Goal: Transaction & Acquisition: Purchase product/service

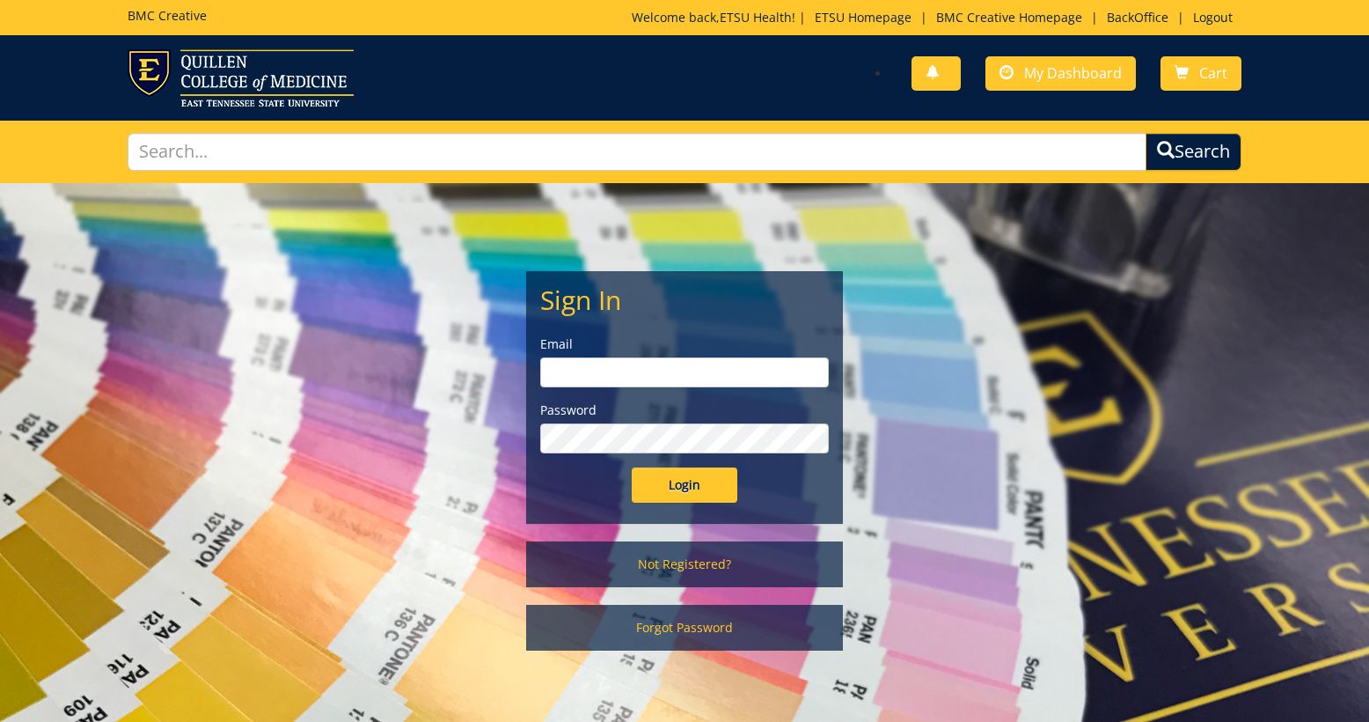
type input "[EMAIL_ADDRESS][DOMAIN_NAME]"
click at [677, 493] on input "Login" at bounding box center [685, 484] width 106 height 35
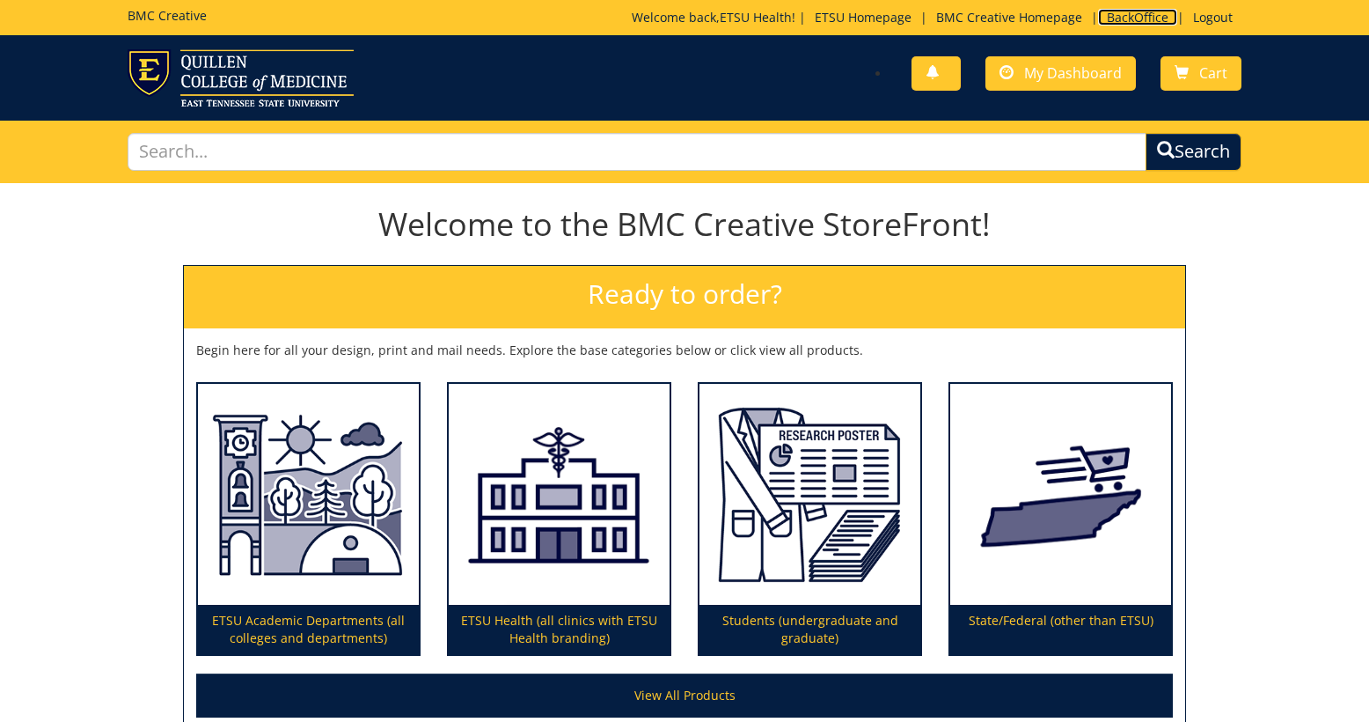
click at [1135, 21] on link "BackOffice" at bounding box center [1137, 17] width 79 height 17
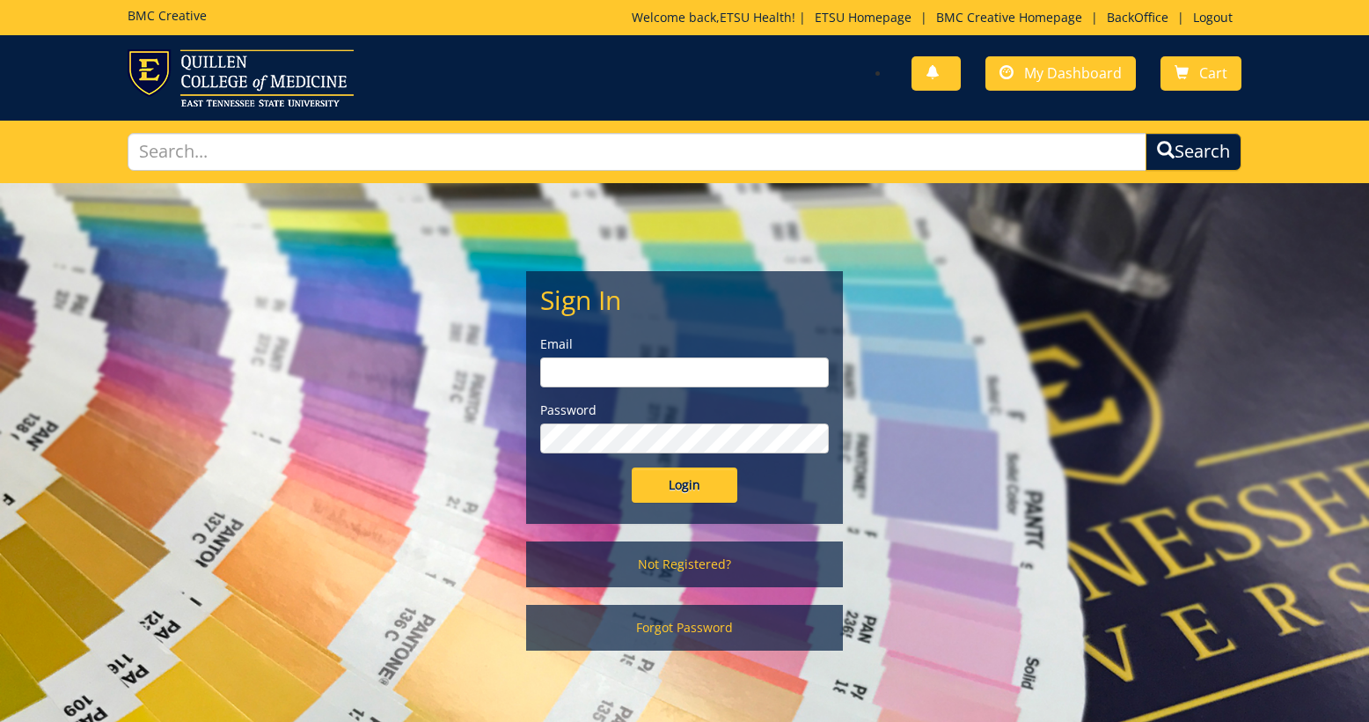
type input "[EMAIL_ADDRESS][DOMAIN_NAME]"
click at [698, 492] on input "Login" at bounding box center [685, 484] width 106 height 35
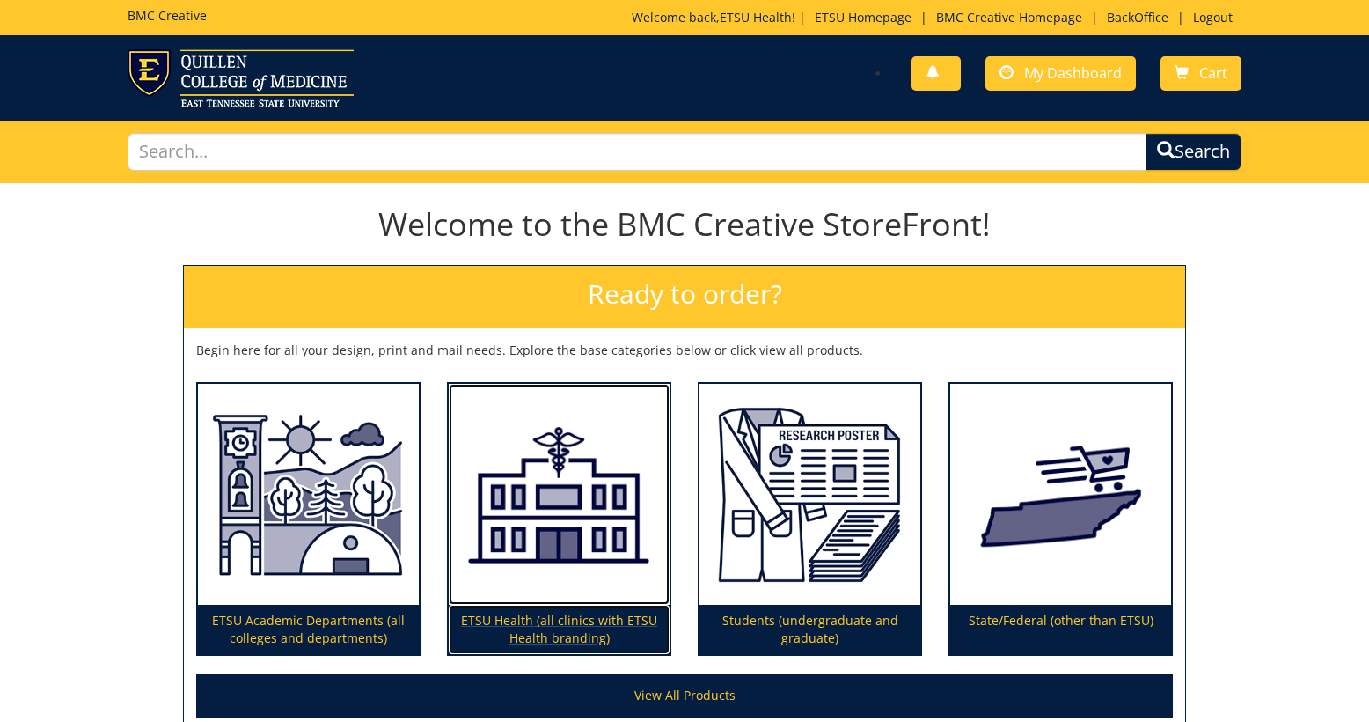
click at [571, 522] on img at bounding box center [559, 495] width 221 height 222
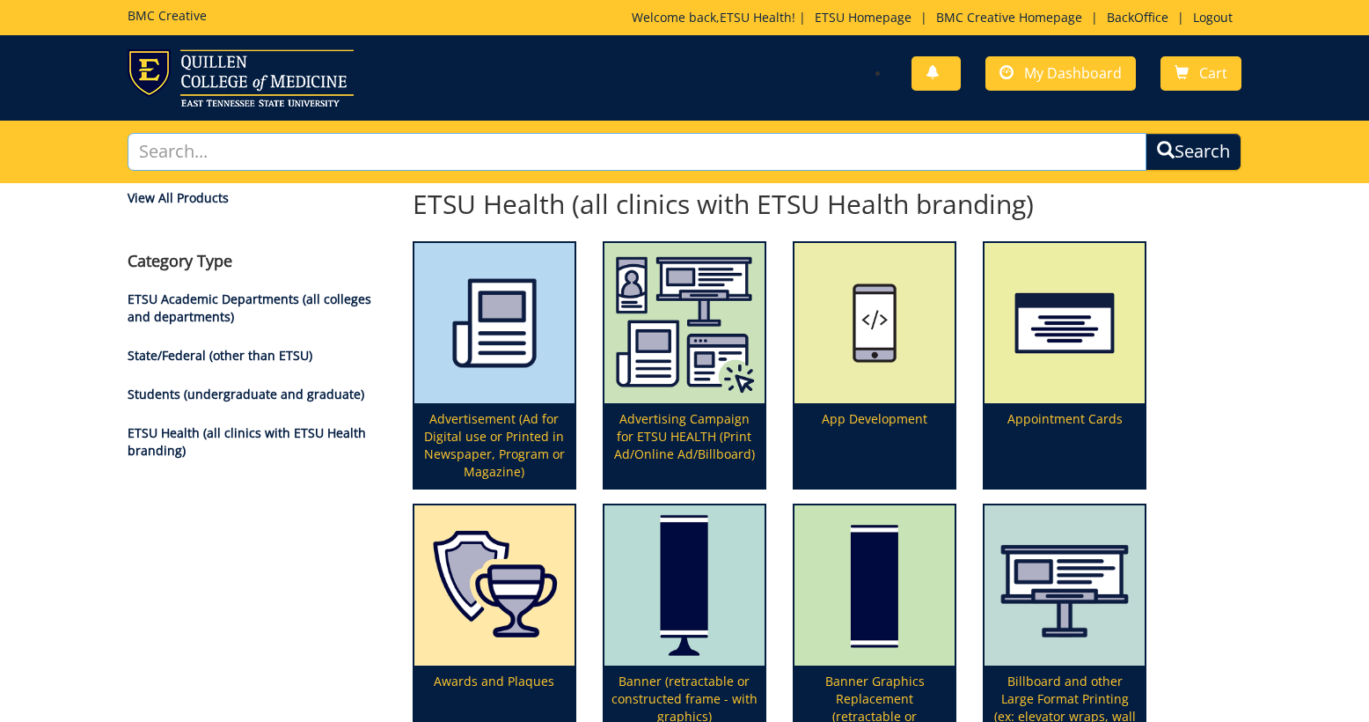
click at [700, 152] on input "text" at bounding box center [638, 152] width 1020 height 38
type input "p"
click at [875, 151] on input "text" at bounding box center [638, 152] width 1020 height 38
type input "signage"
click at [1146, 133] on button "Search" at bounding box center [1194, 152] width 96 height 38
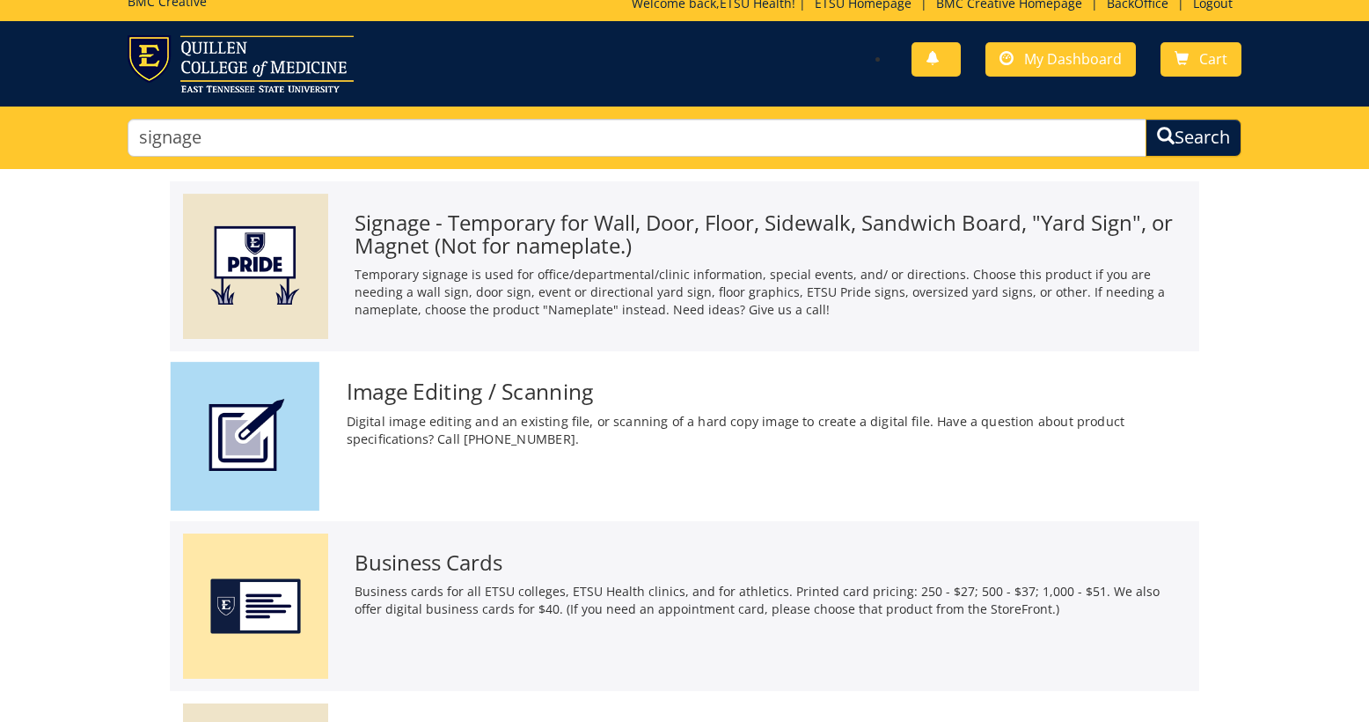
scroll to position [21, 0]
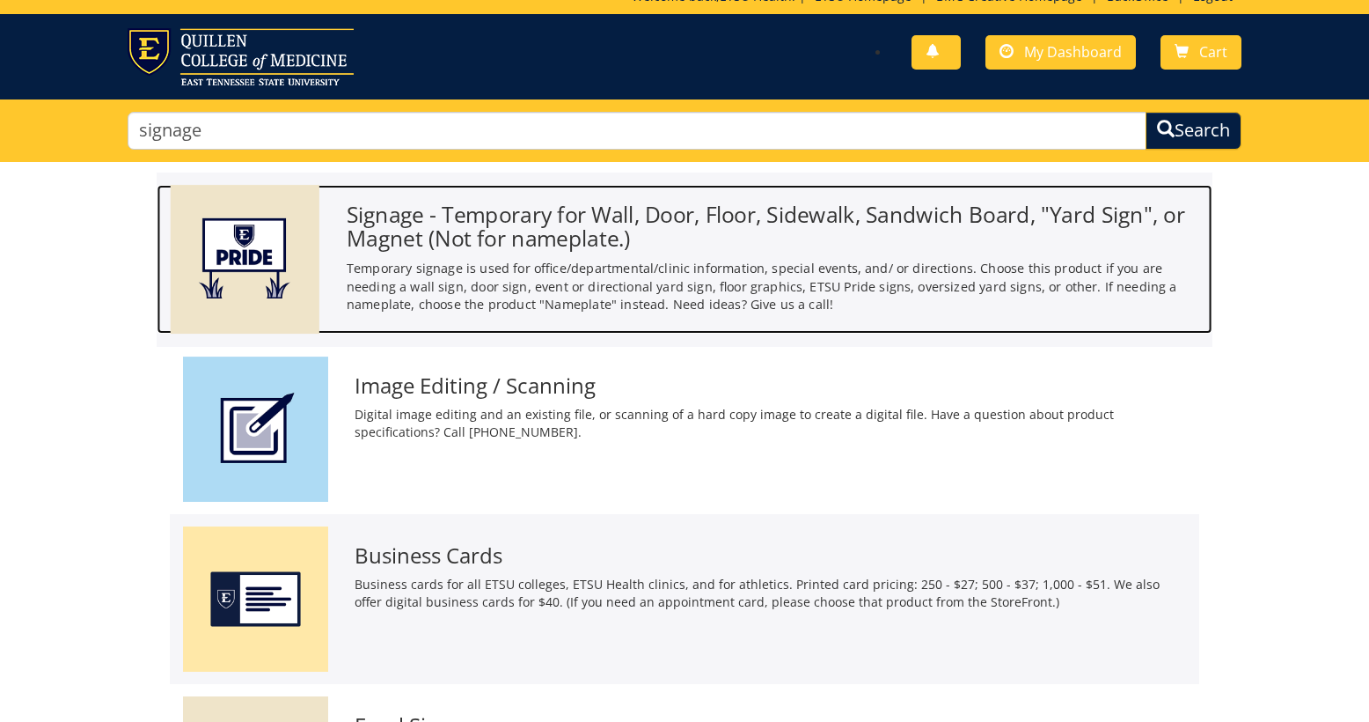
click at [585, 267] on p "Temporary signage is used for office/departmental/clinic information, special e…" at bounding box center [773, 286] width 853 height 55
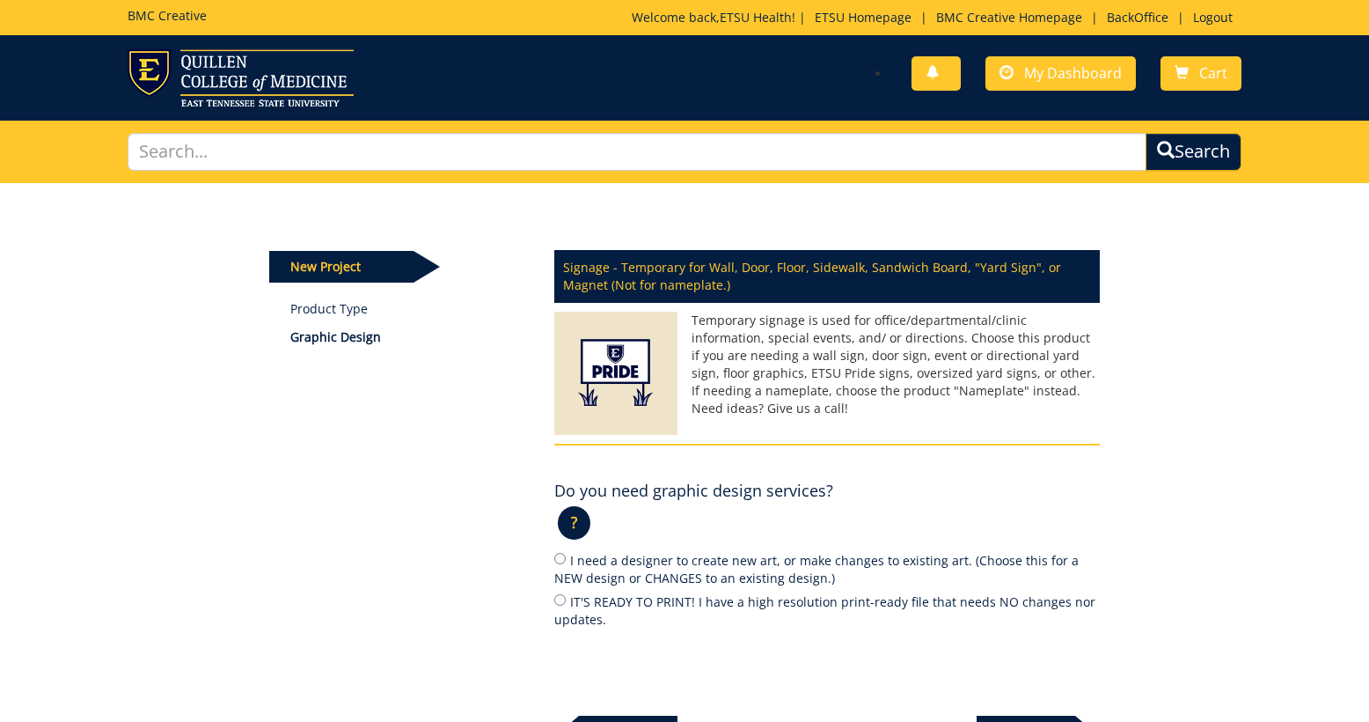
click at [634, 580] on label "I need a designer to create new art, or make changes to existing art. (Choose t…" at bounding box center [827, 568] width 546 height 37
click at [566, 564] on input "I need a designer to create new art, or make changes to existing art. (Choose t…" at bounding box center [559, 558] width 11 height 11
radio input "true"
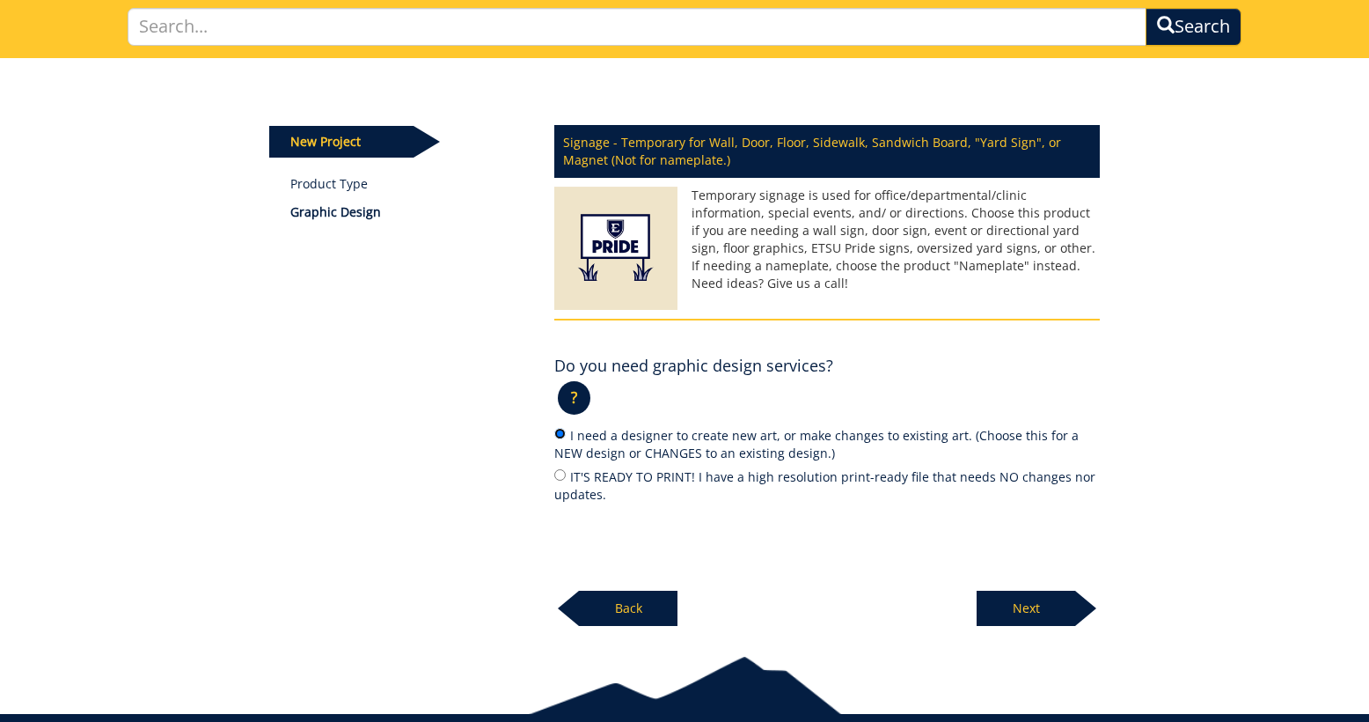
scroll to position [149, 0]
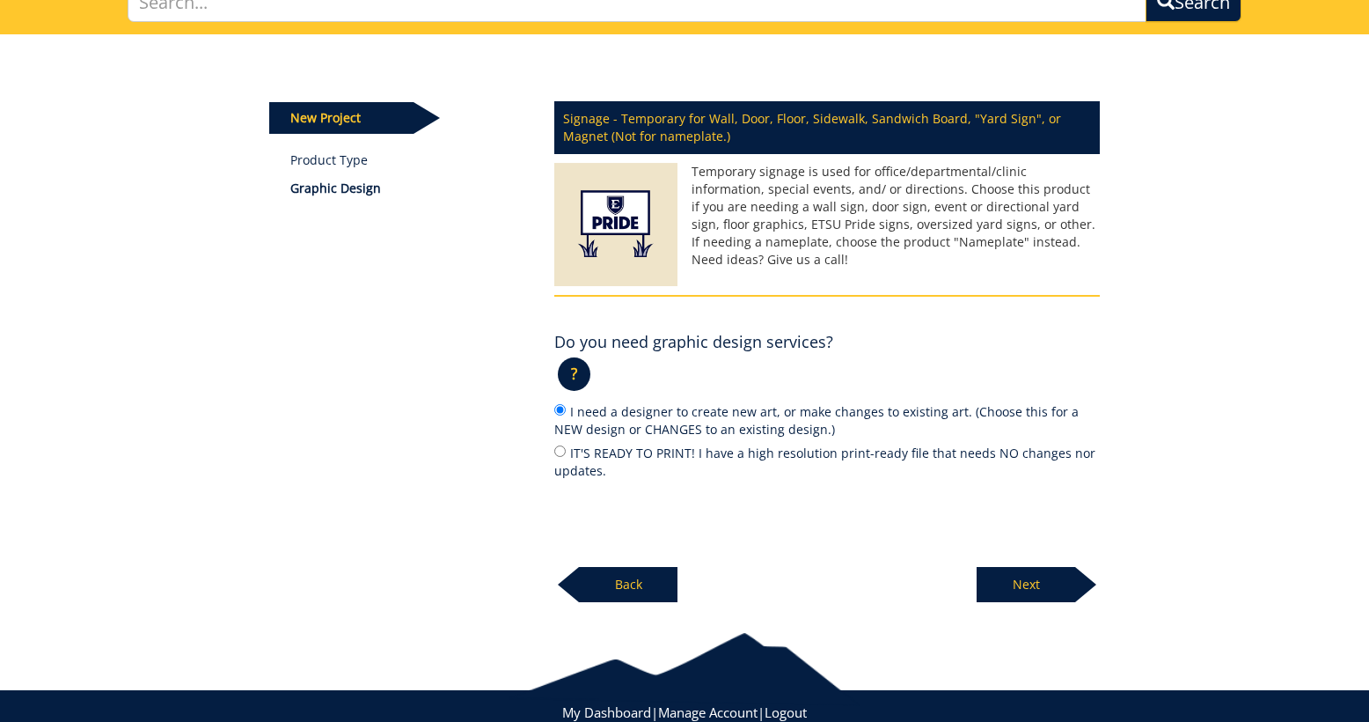
click at [1030, 589] on p "Next" at bounding box center [1026, 584] width 99 height 35
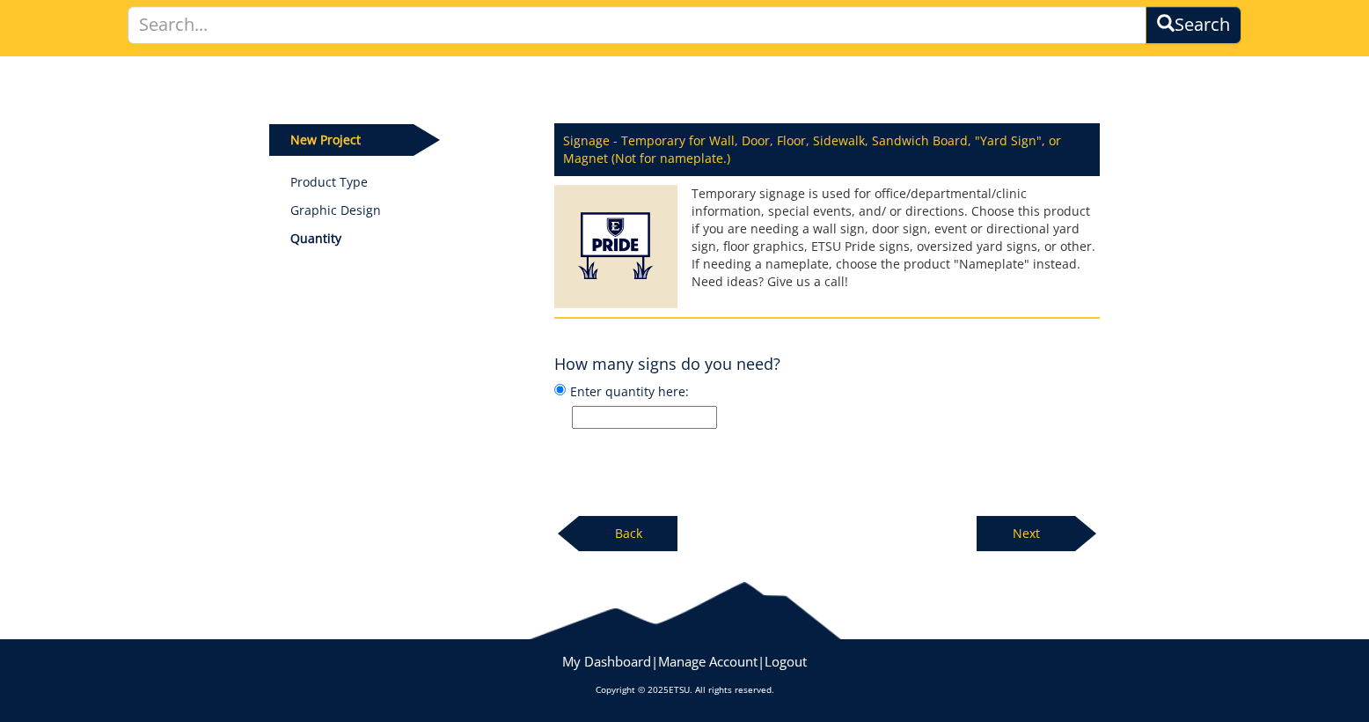
scroll to position [127, 0]
click at [678, 421] on input "Enter quantity here:" at bounding box center [644, 417] width 145 height 23
click at [708, 416] on input "4 flags; 2 double sided sandwich boards;" at bounding box center [644, 417] width 145 height 23
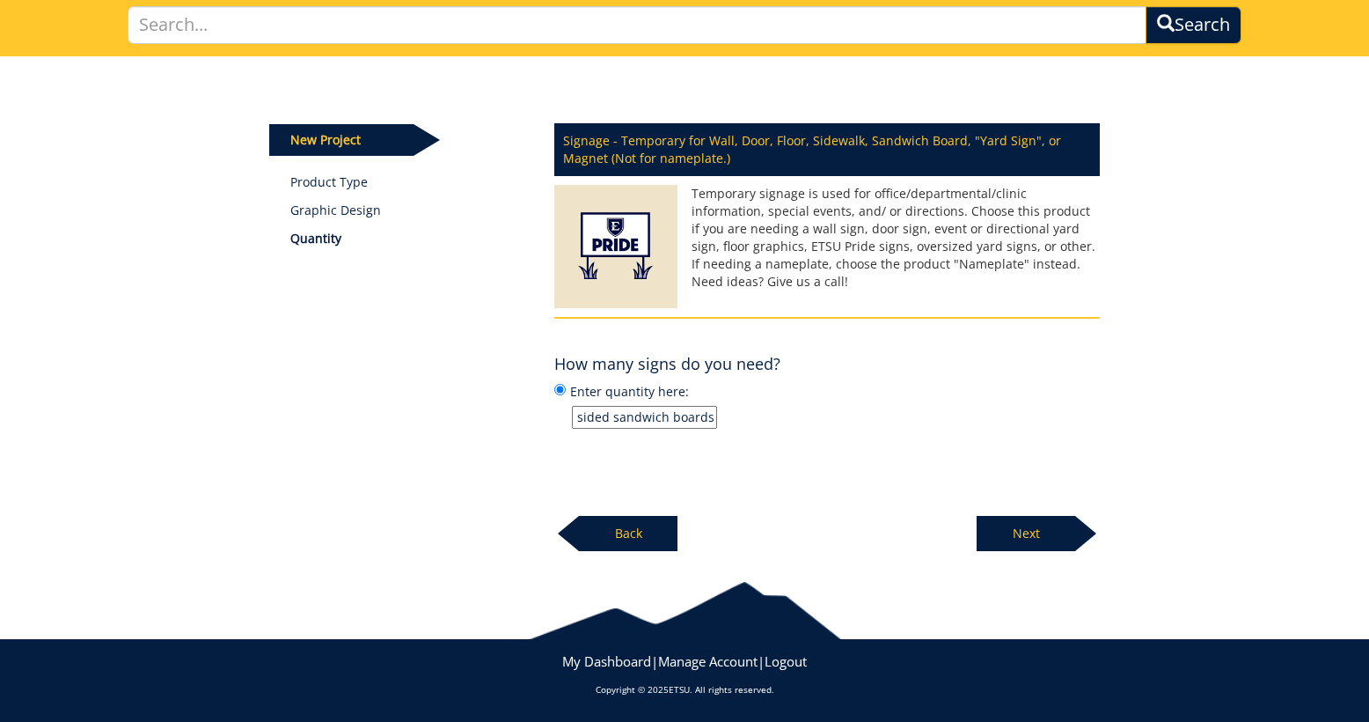
click at [585, 422] on input "4 flags; 2 double sided sandwich boards;" at bounding box center [644, 417] width 145 height 23
click at [711, 416] on input "4 flags; 2 double sided sandwich boards;" at bounding box center [644, 417] width 145 height 23
type input "4 flags; 2 double sided sandwich boards; 6 yard signs"
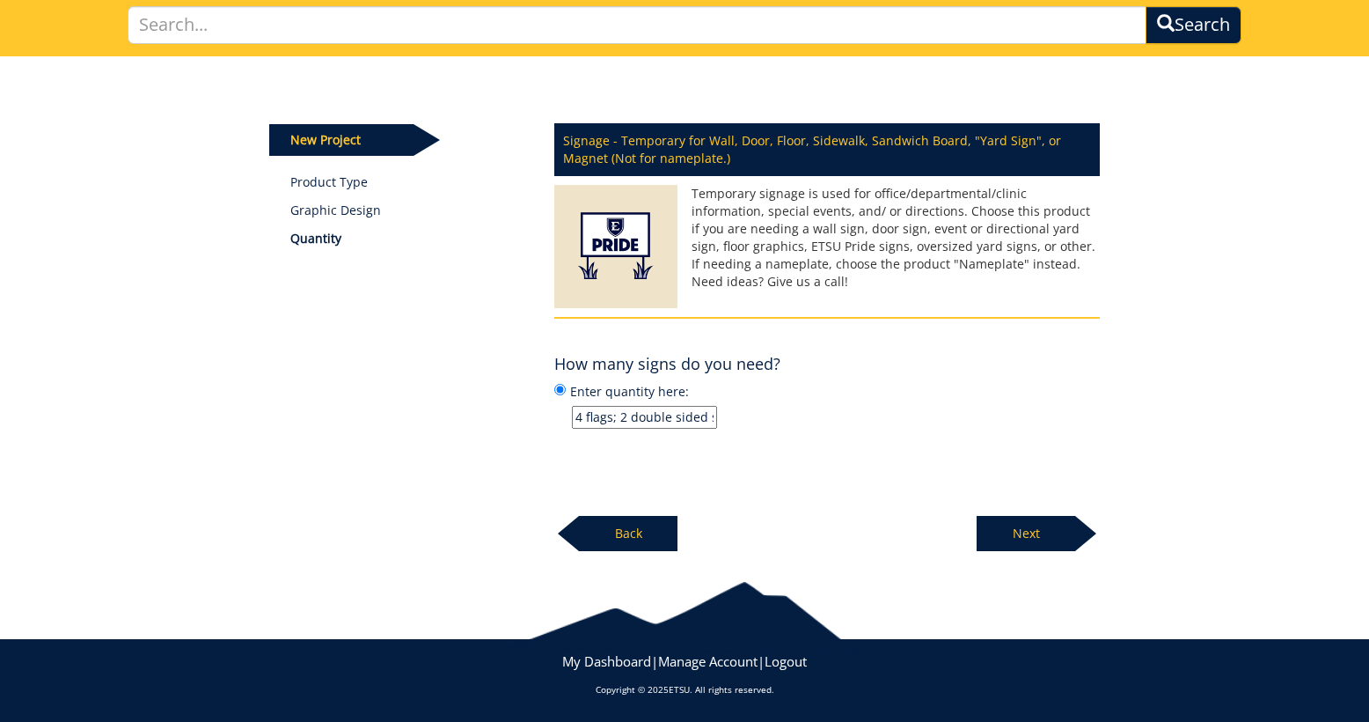
click at [1038, 539] on p "Next" at bounding box center [1026, 533] width 99 height 35
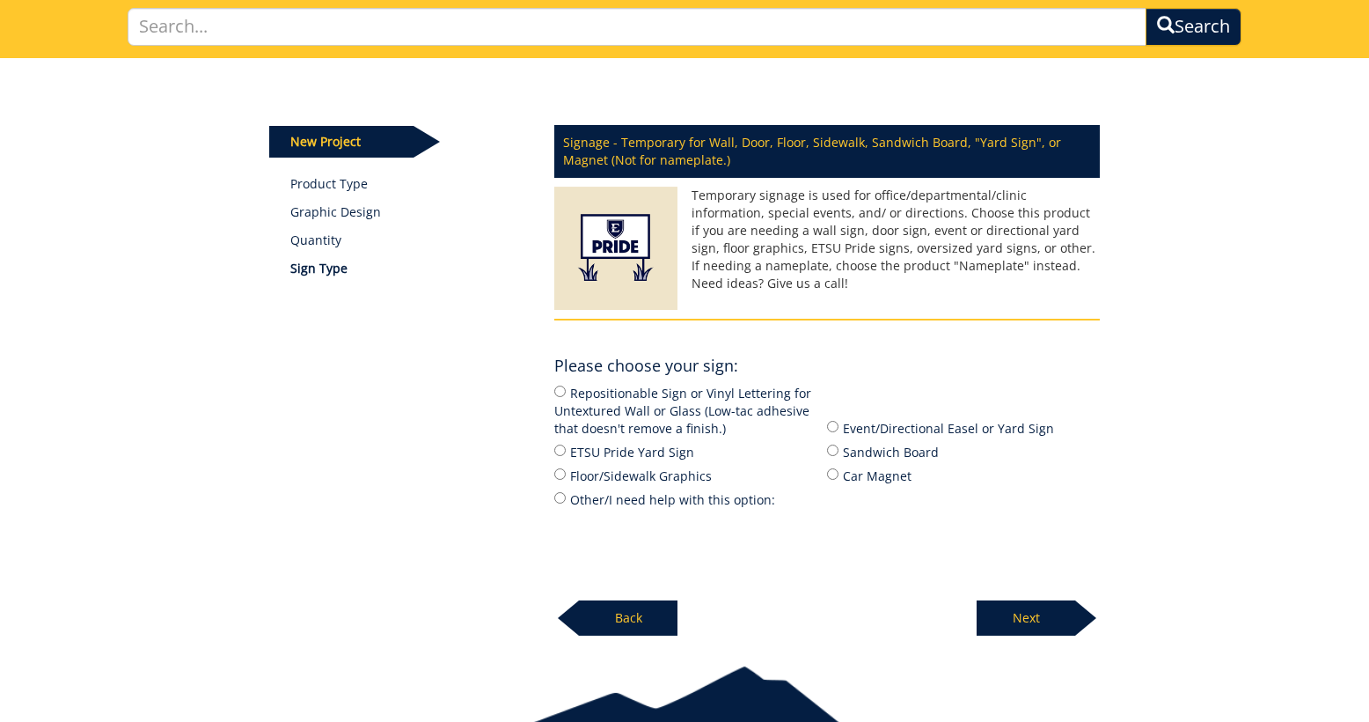
scroll to position [127, 0]
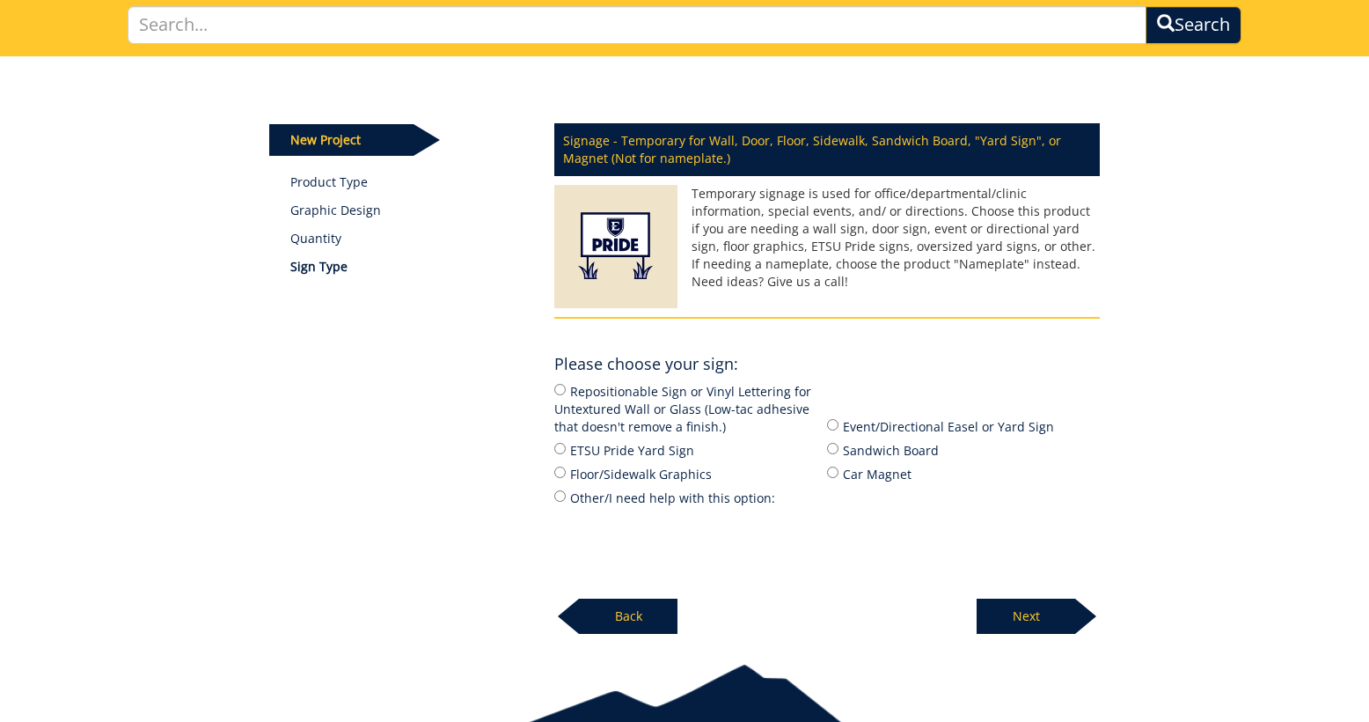
click at [893, 426] on label "Event/Directional Easel or Yard Sign" at bounding box center [963, 425] width 273 height 19
click at [839, 426] on input "Event/Directional Easel or Yard Sign" at bounding box center [832, 424] width 11 height 11
radio input "true"
click at [1011, 614] on p "Next" at bounding box center [1026, 615] width 99 height 35
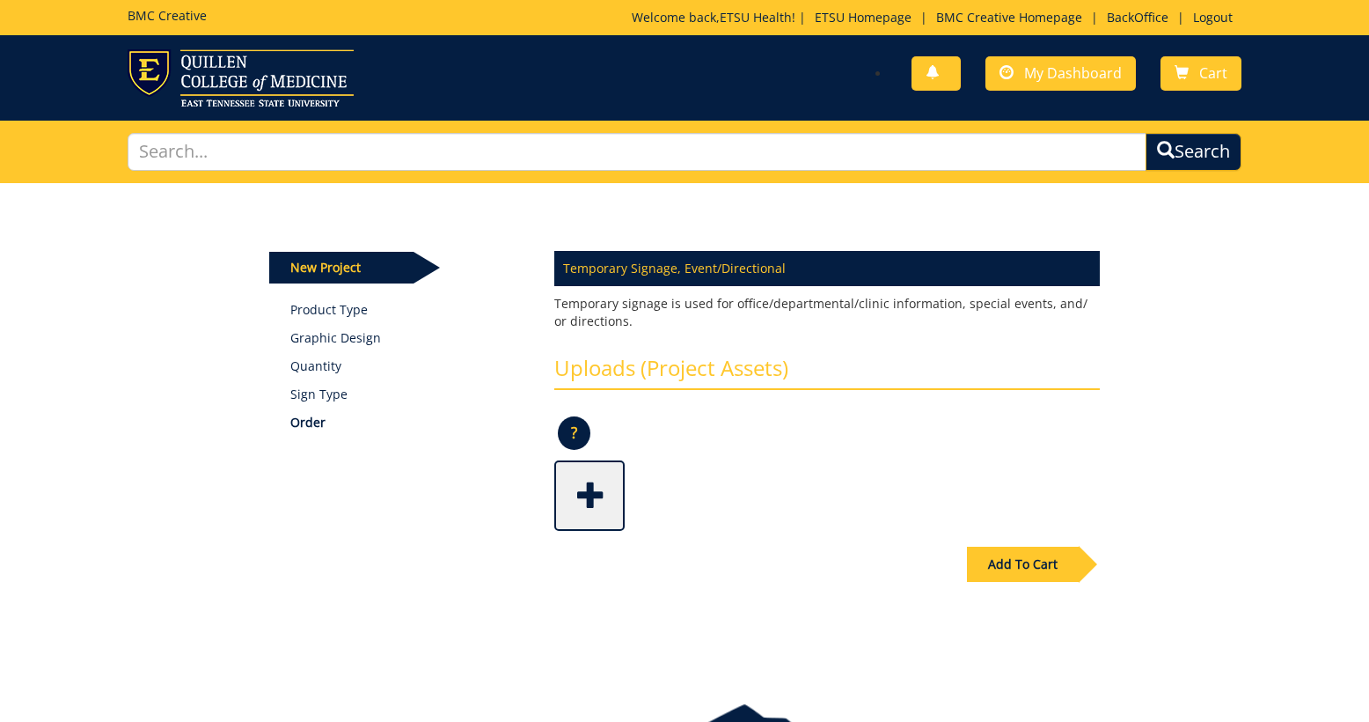
click at [1015, 561] on div "Add To Cart" at bounding box center [1023, 564] width 112 height 35
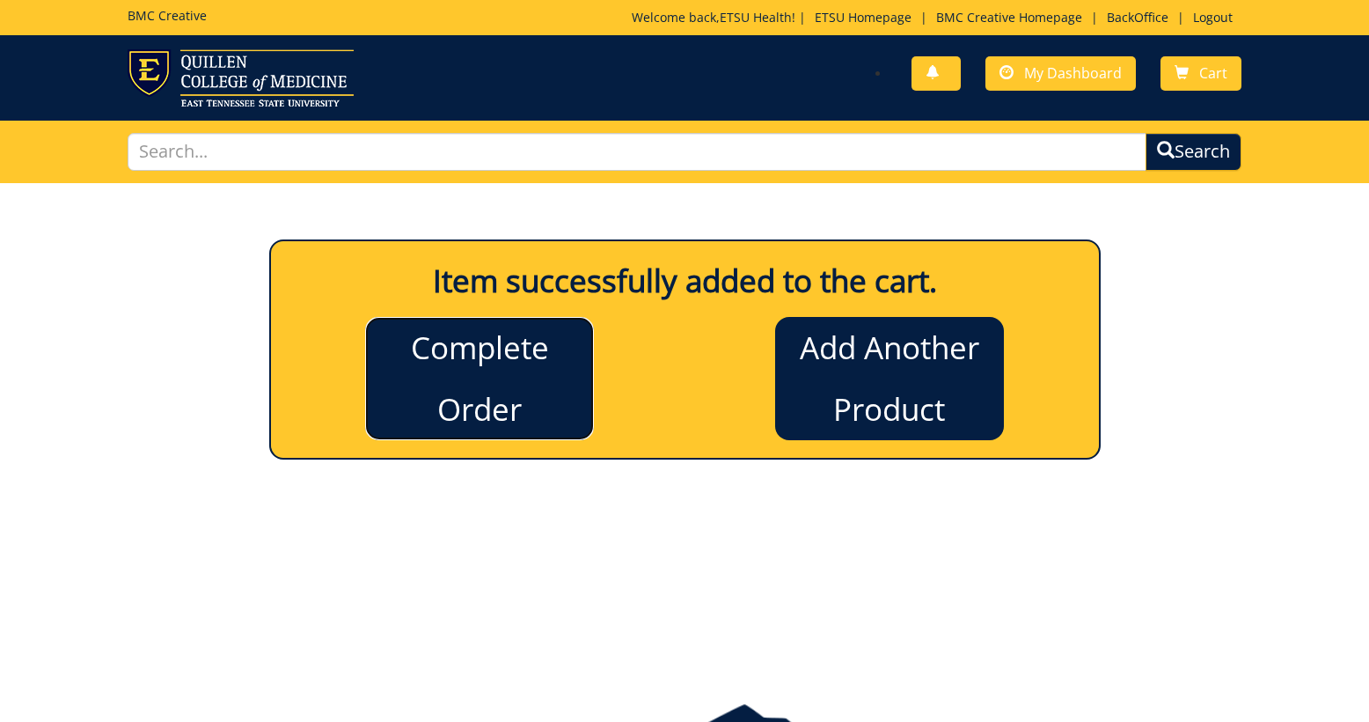
click at [534, 366] on link "Complete Order" at bounding box center [479, 378] width 229 height 123
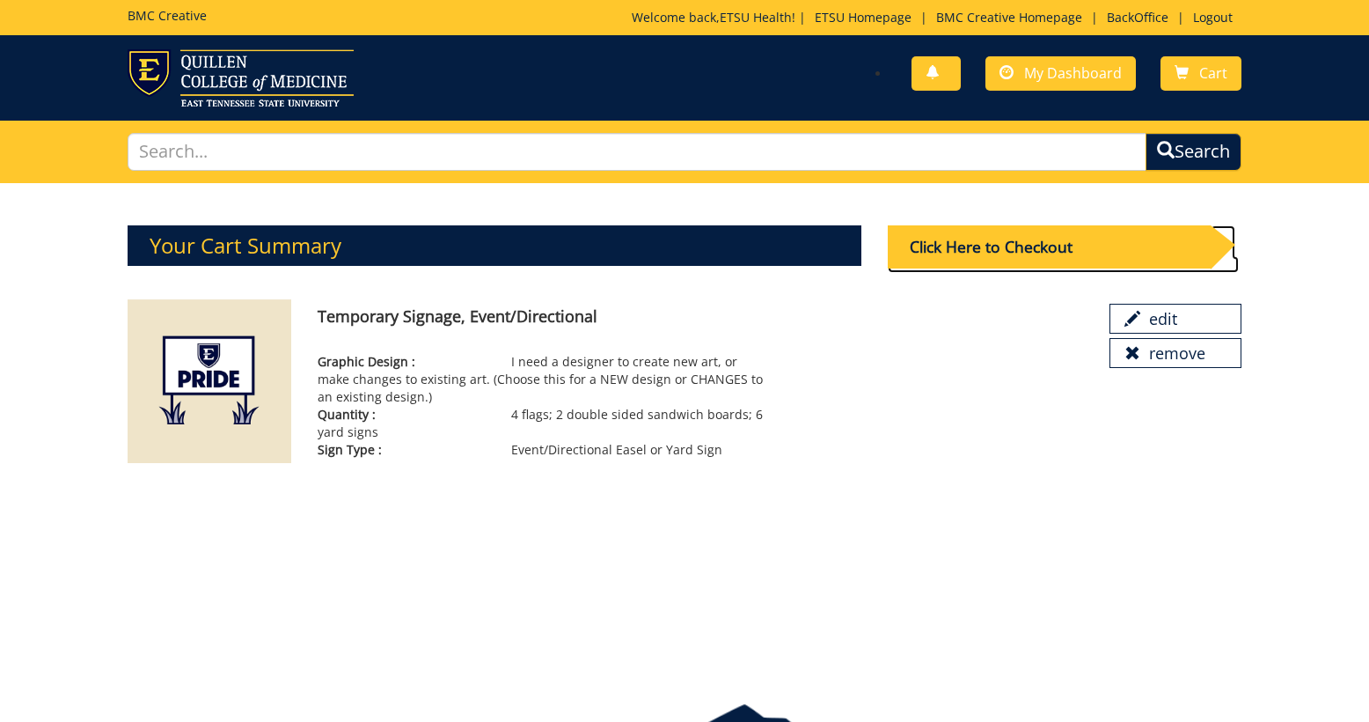
click at [1007, 255] on div "Click Here to Checkout" at bounding box center [1049, 246] width 323 height 43
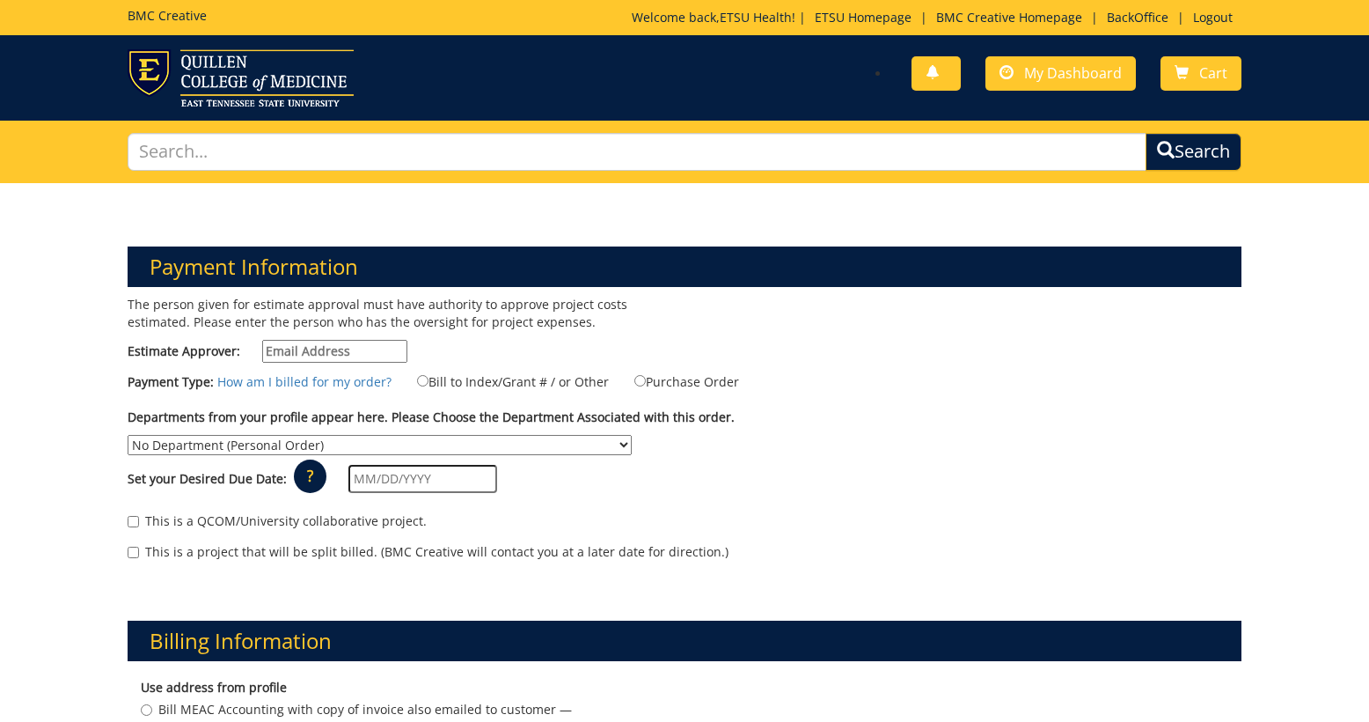
click at [385, 353] on input "Estimate Approver:" at bounding box center [334, 351] width 145 height 23
type input "earlykl@etsu.edu"
click at [426, 381] on label "Bill to Index/Grant # / or Other" at bounding box center [502, 380] width 214 height 19
click at [426, 381] on input "Bill to Index/Grant # / or Other" at bounding box center [422, 380] width 11 height 11
radio input "true"
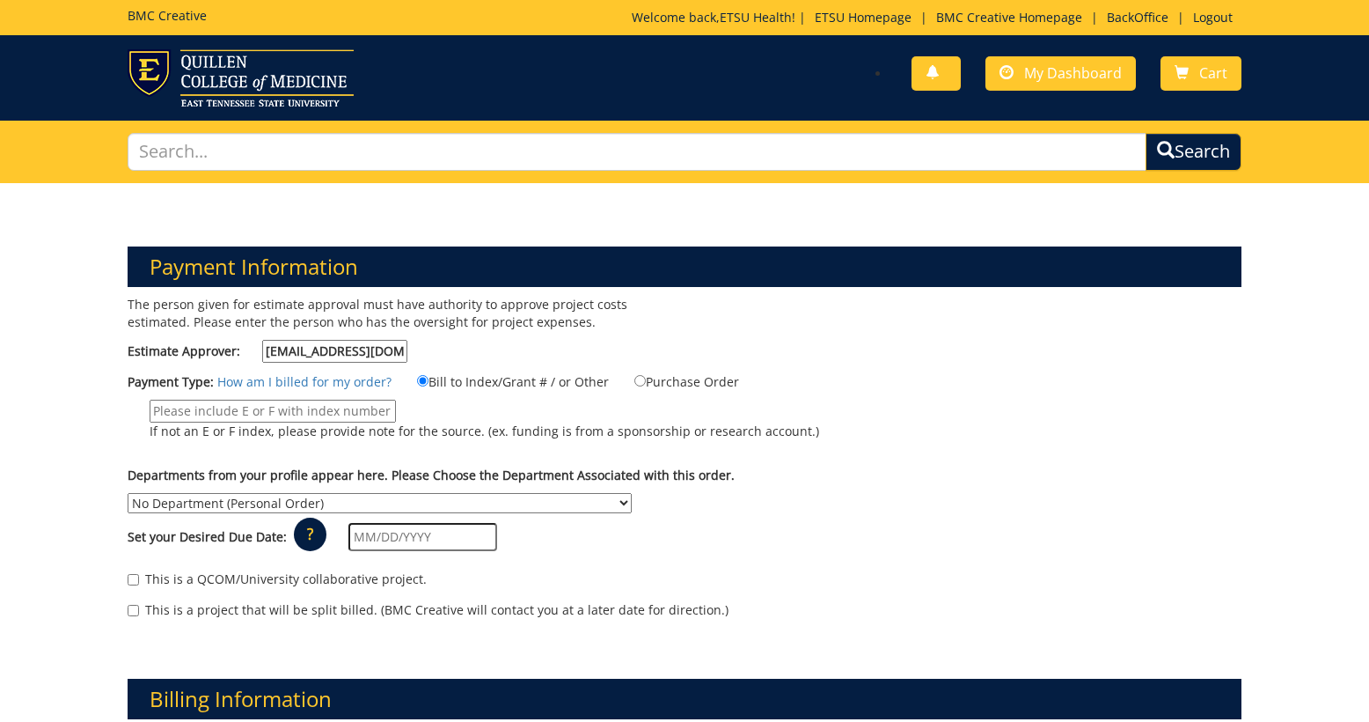
click at [342, 415] on input "If not an E or F index, please provide note for the source. (ex. funding is fro…" at bounding box center [273, 411] width 246 height 23
drag, startPoint x: 298, startPoint y: 415, endPoint x: 179, endPoint y: 411, distance: 119.7
click at [179, 411] on input "TBD - Grant or MEAC" at bounding box center [273, 411] width 246 height 23
type input "TBD"
click at [632, 493] on select "No Department (Personal Order) Academic Affairs COM Anatomy and Cell Biology Bi…" at bounding box center [380, 503] width 504 height 20
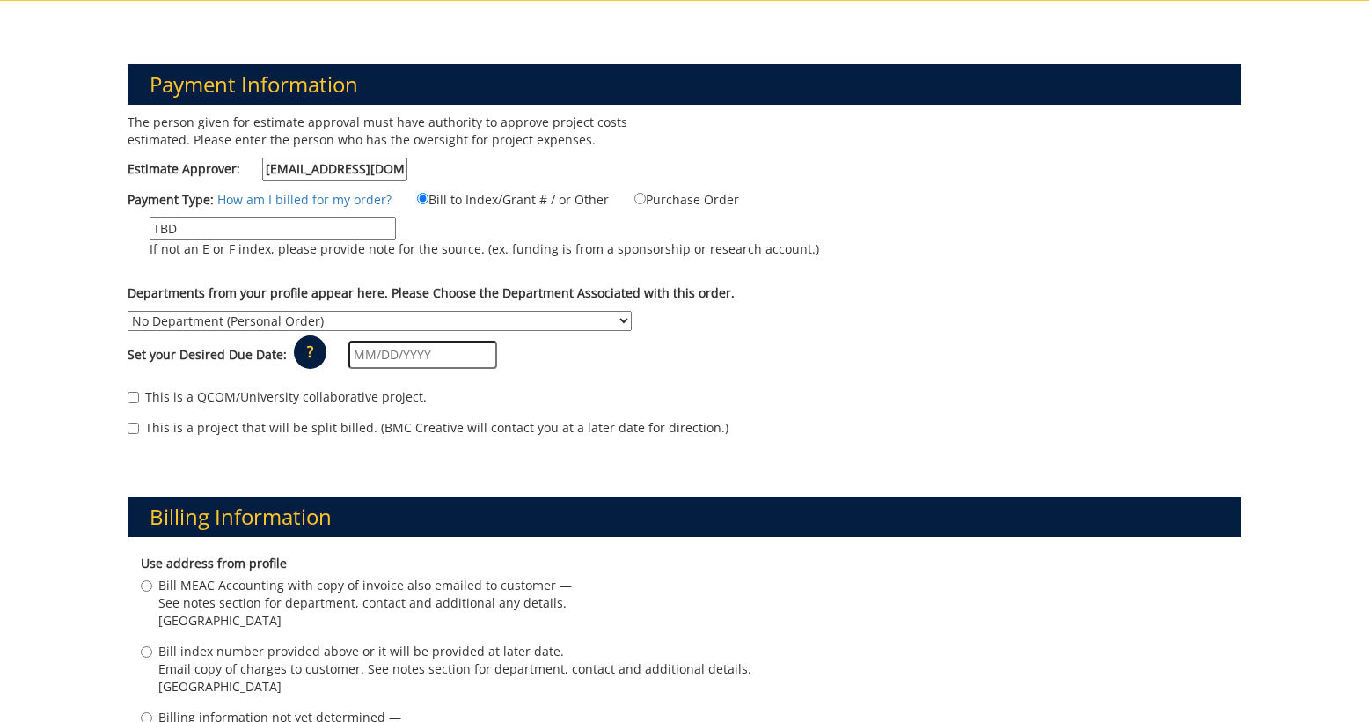
scroll to position [193, 0]
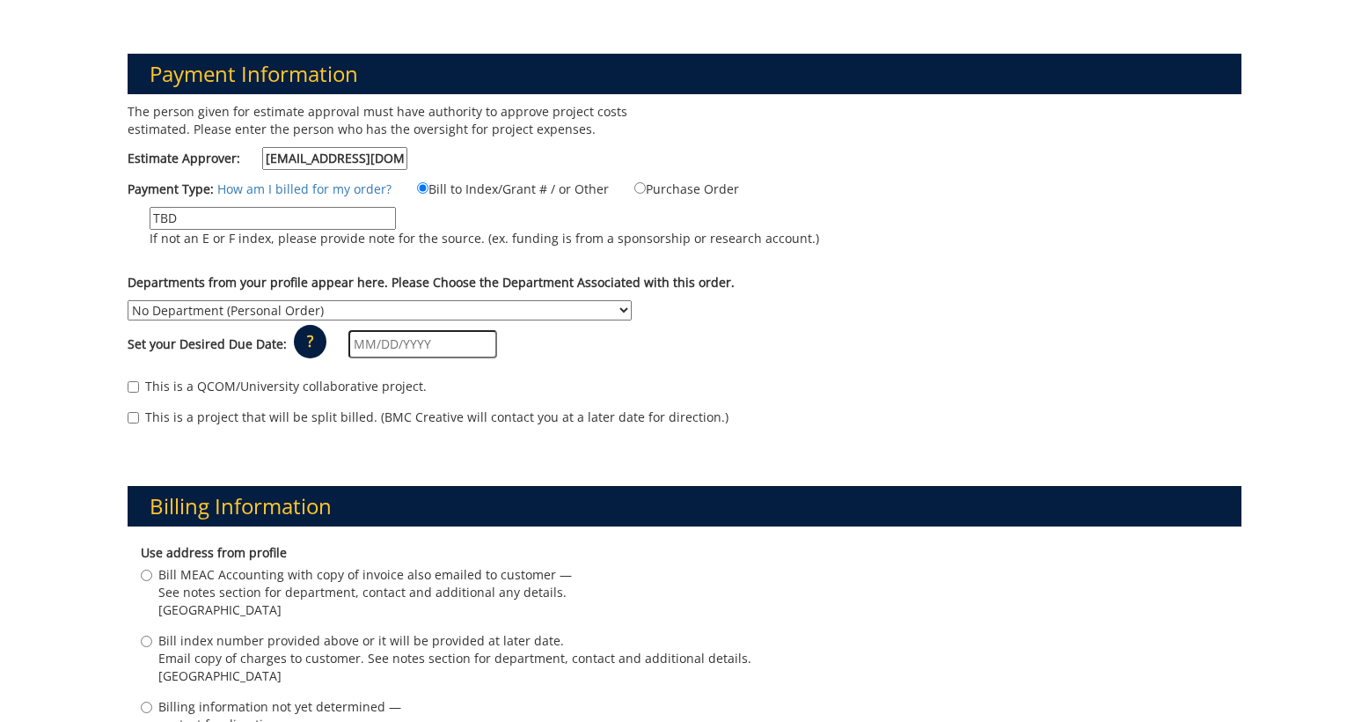
click at [632, 300] on select "No Department (Personal Order) Academic Affairs COM Anatomy and Cell Biology Bi…" at bounding box center [380, 310] width 504 height 20
select select "260"
click at [632, 300] on select "No Department (Personal Order) Academic Affairs COM Anatomy and Cell Biology Bi…" at bounding box center [380, 310] width 504 height 20
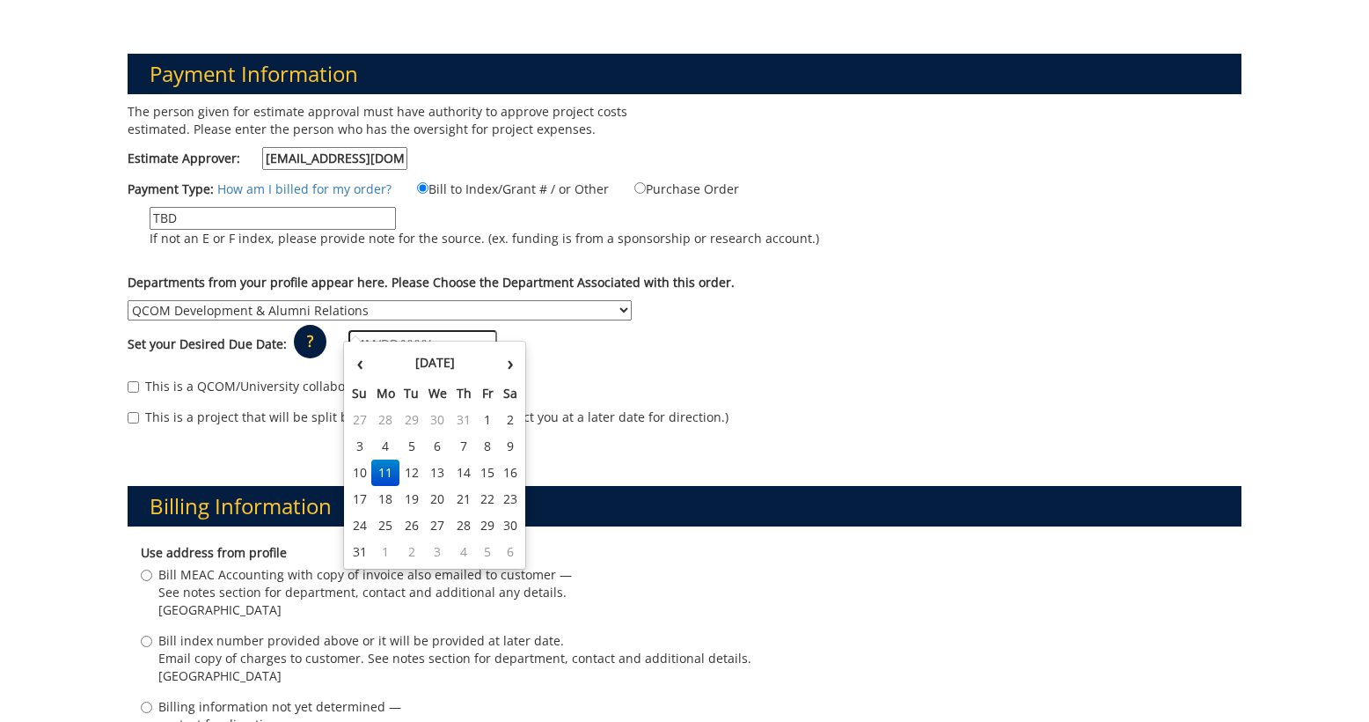
click at [393, 330] on input "text" at bounding box center [423, 344] width 149 height 28
click at [383, 532] on td "25" at bounding box center [385, 525] width 28 height 26
click at [411, 334] on input "08/25/2025" at bounding box center [423, 344] width 149 height 28
click at [487, 525] on td "29" at bounding box center [488, 525] width 24 height 26
type input "08/29/2025"
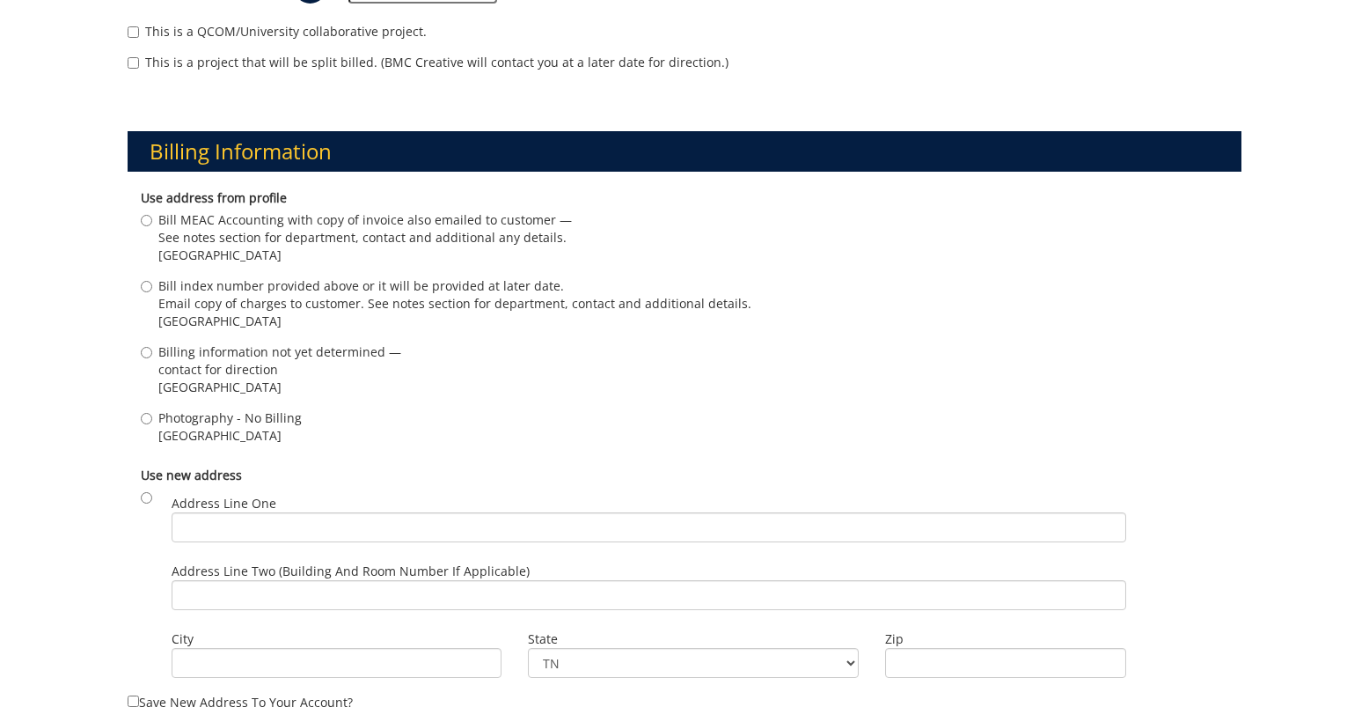
scroll to position [561, 0]
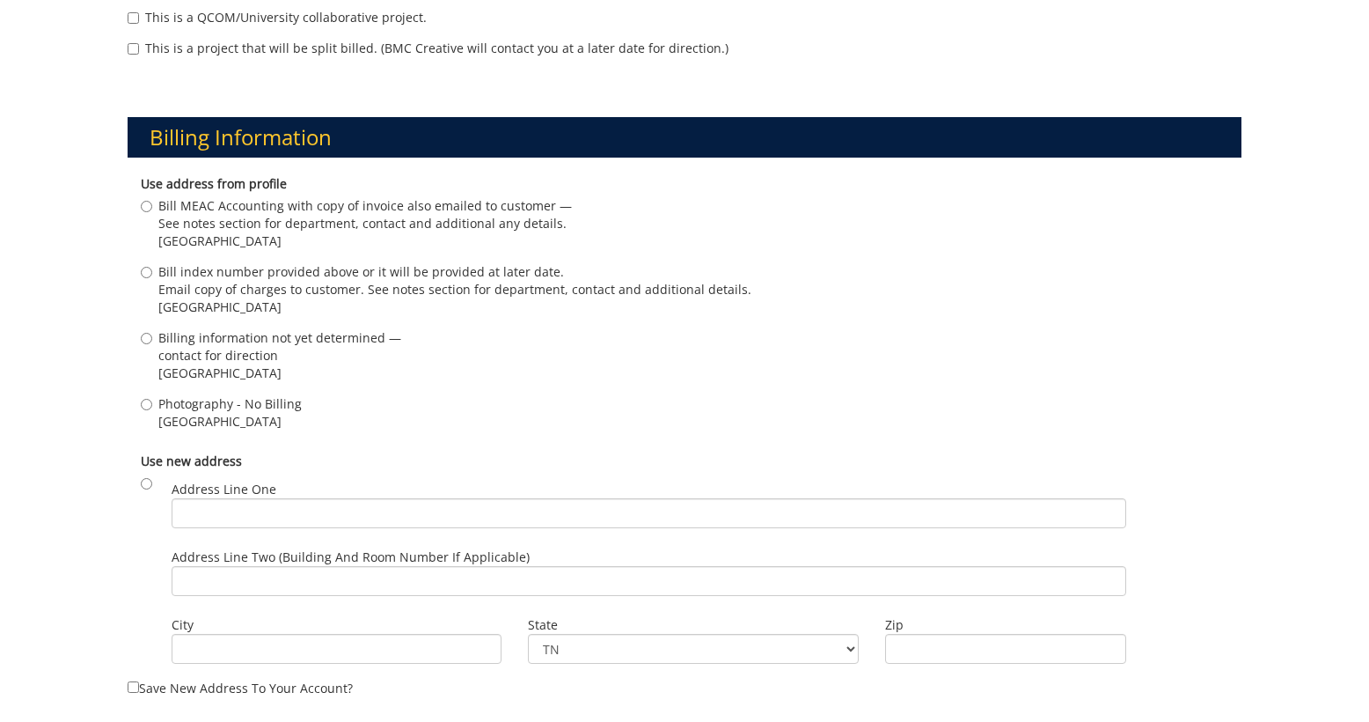
click at [263, 298] on span "Johnson City , TN 37601" at bounding box center [454, 307] width 593 height 18
click at [152, 278] on input "Bill index number provided above or it will be provided at later date. Email co…" at bounding box center [146, 272] width 11 height 11
radio input "true"
click at [242, 347] on span "contact for direction" at bounding box center [279, 356] width 243 height 18
click at [152, 336] on input "Billing information not yet determined — contact for direction Johnson City , T…" at bounding box center [146, 338] width 11 height 11
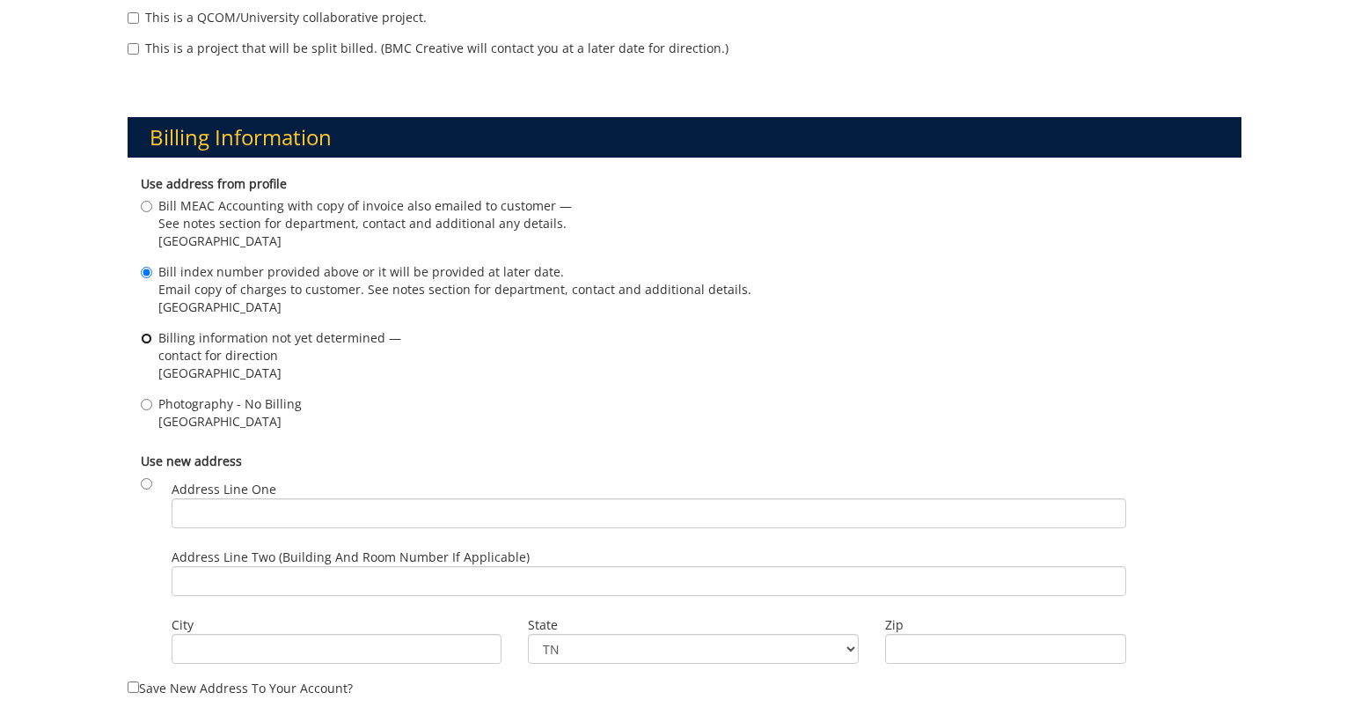
radio input "true"
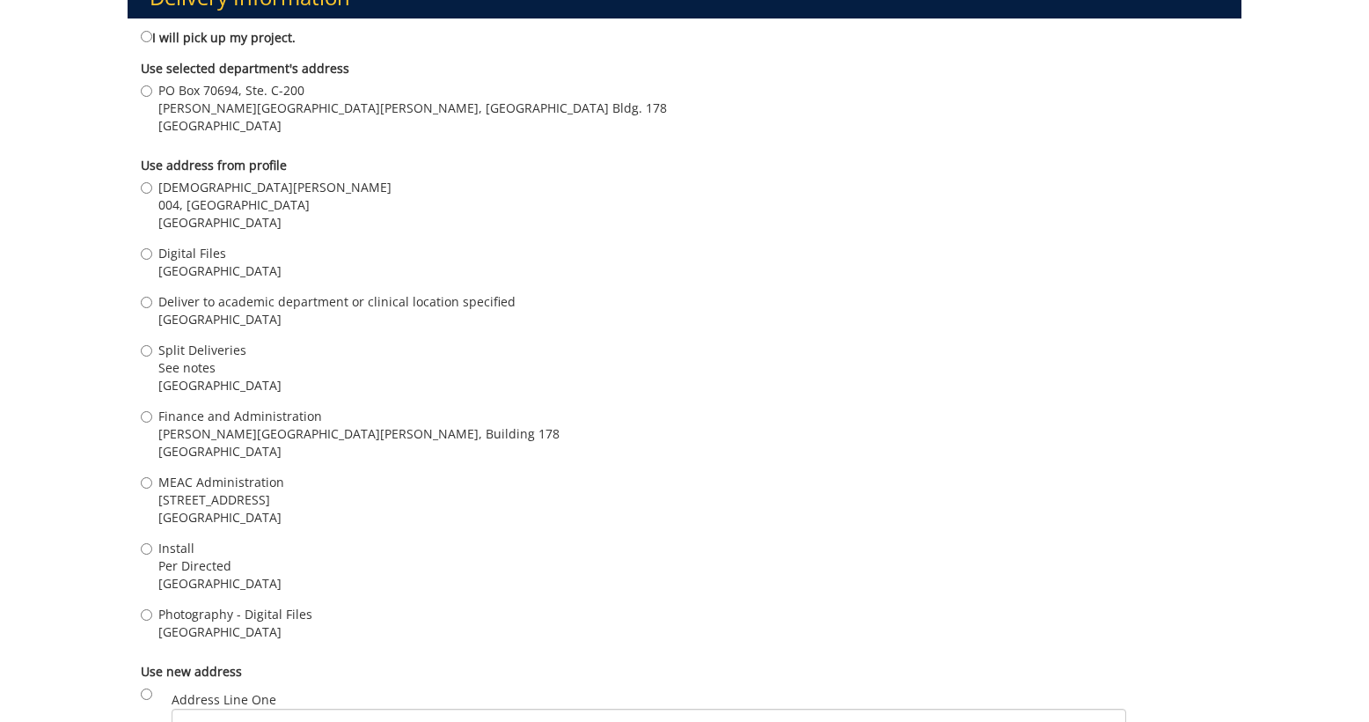
scroll to position [1334, 0]
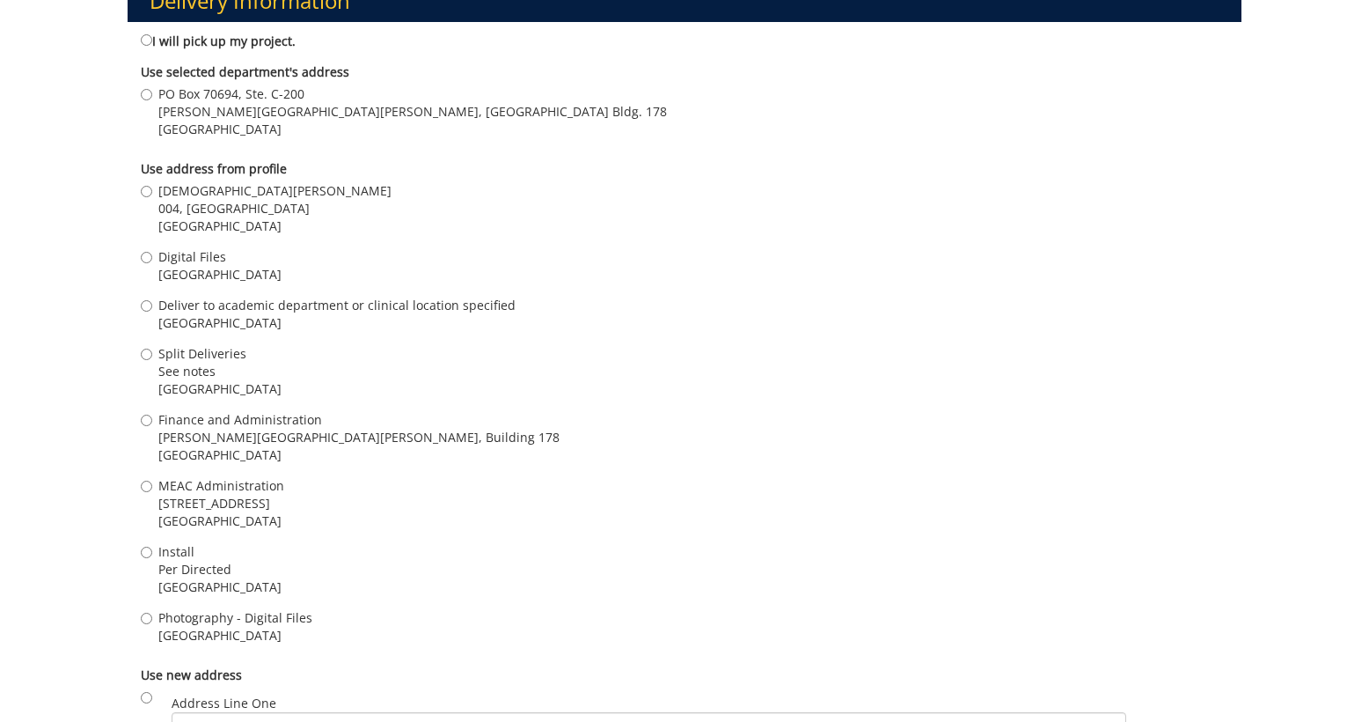
click at [242, 103] on span "[PERSON_NAME][GEOGRAPHIC_DATA][PERSON_NAME], [GEOGRAPHIC_DATA] Bldg. 178" at bounding box center [412, 112] width 509 height 18
click at [152, 90] on input "PO Box 70694, Ste. C-200 Stanton-Gerber Hall, VA Bldg. 178 Johnson City , TN 37…" at bounding box center [146, 94] width 11 height 11
radio input "true"
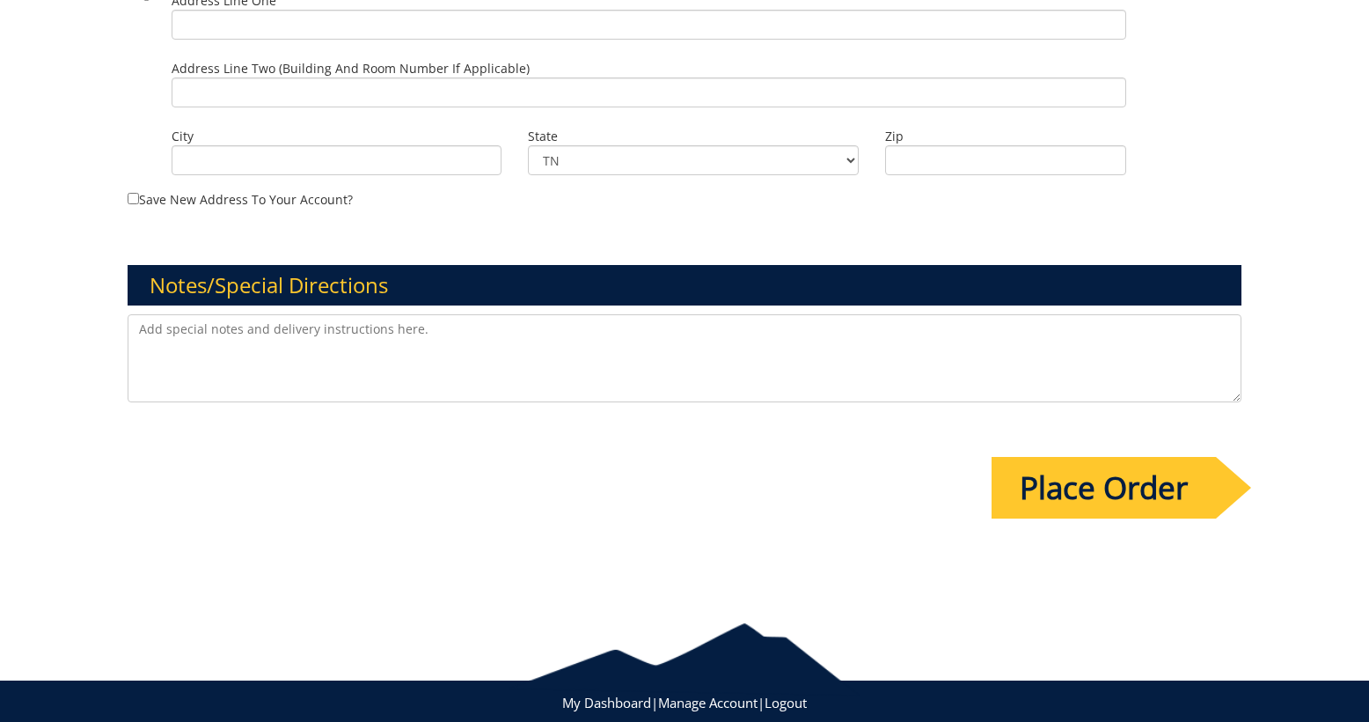
scroll to position [2040, 0]
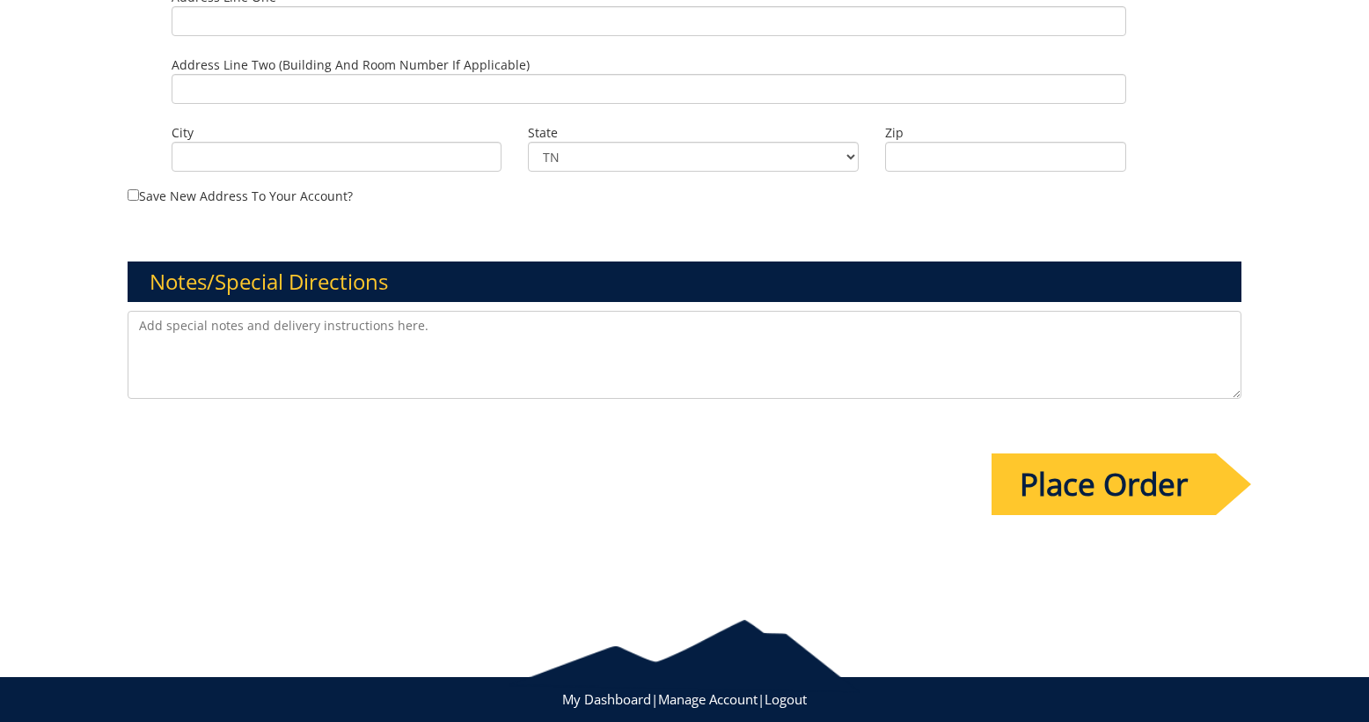
click at [462, 327] on textarea at bounding box center [685, 355] width 1115 height 88
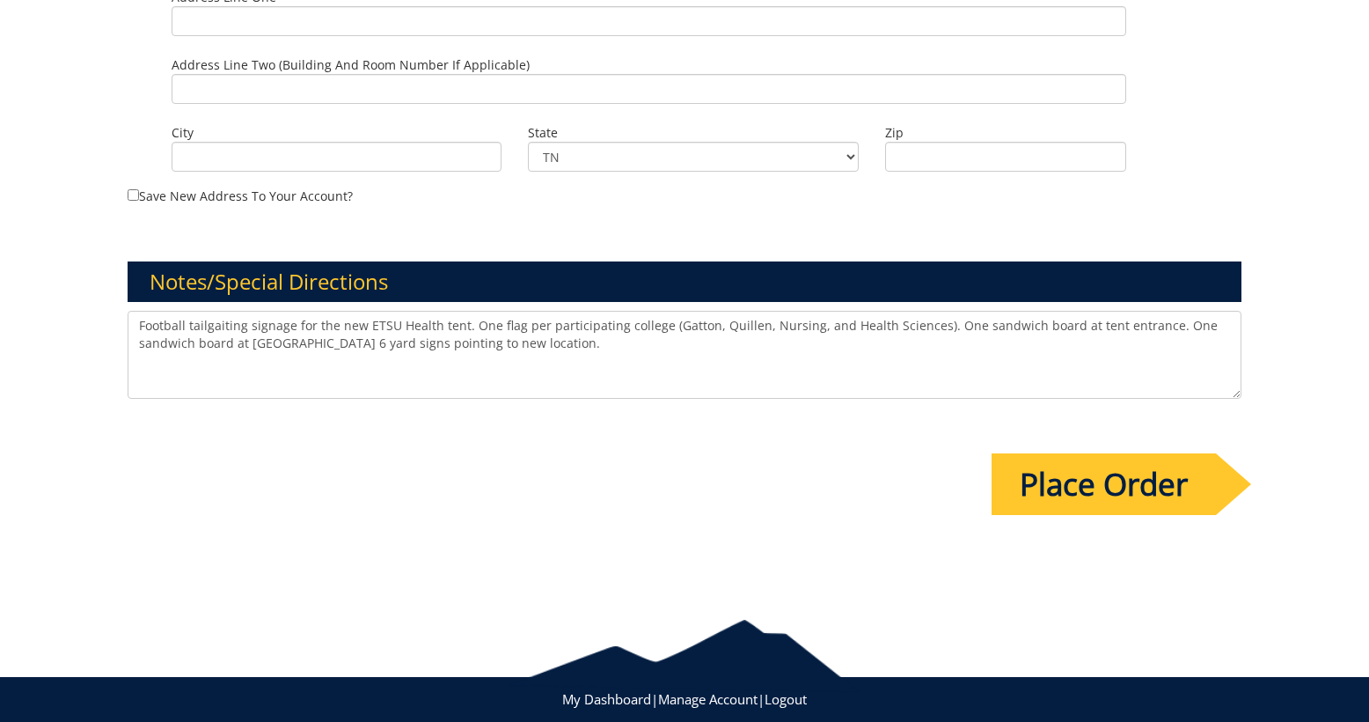
type textarea "Football tailgaiting signage for the new ETSU Health tent. One flag per partici…"
click at [1121, 474] on input "Place Order" at bounding box center [1104, 484] width 224 height 62
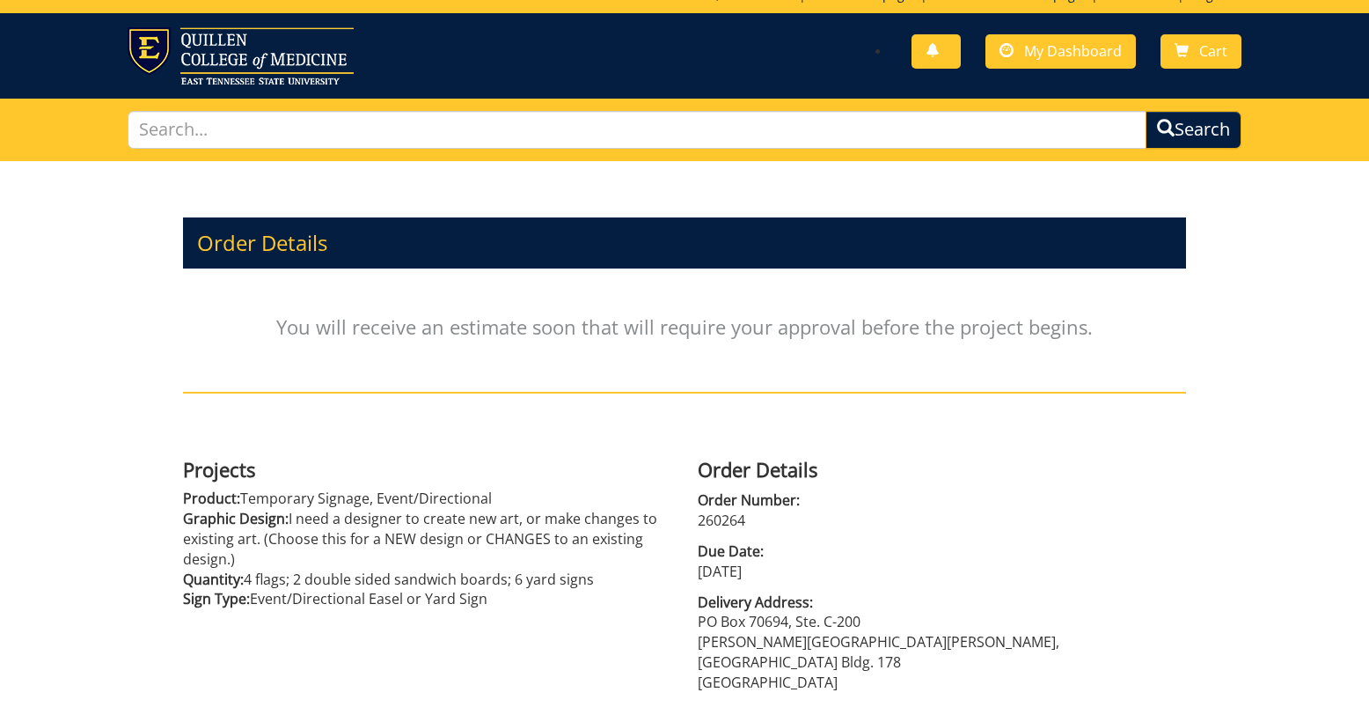
scroll to position [29, 0]
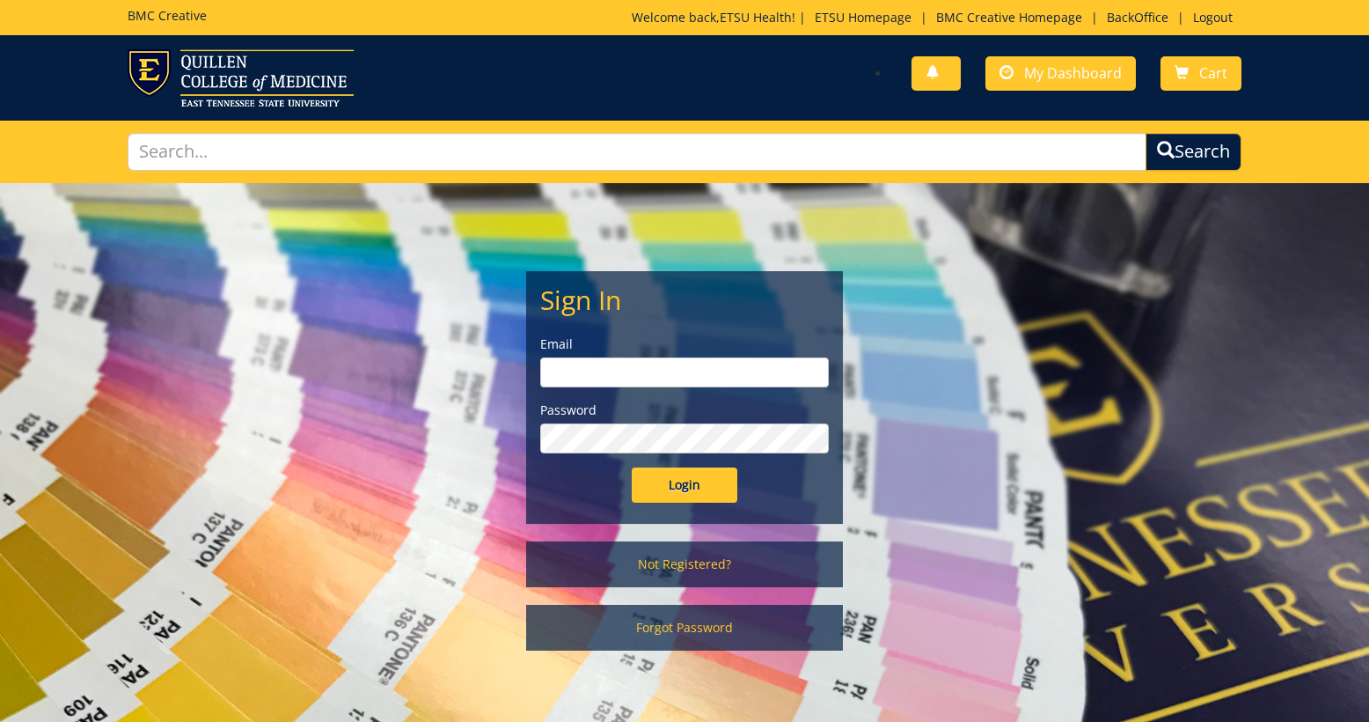
type input "etsuhealthprojects@etsu.edu"
click at [685, 488] on input "Login" at bounding box center [685, 484] width 106 height 35
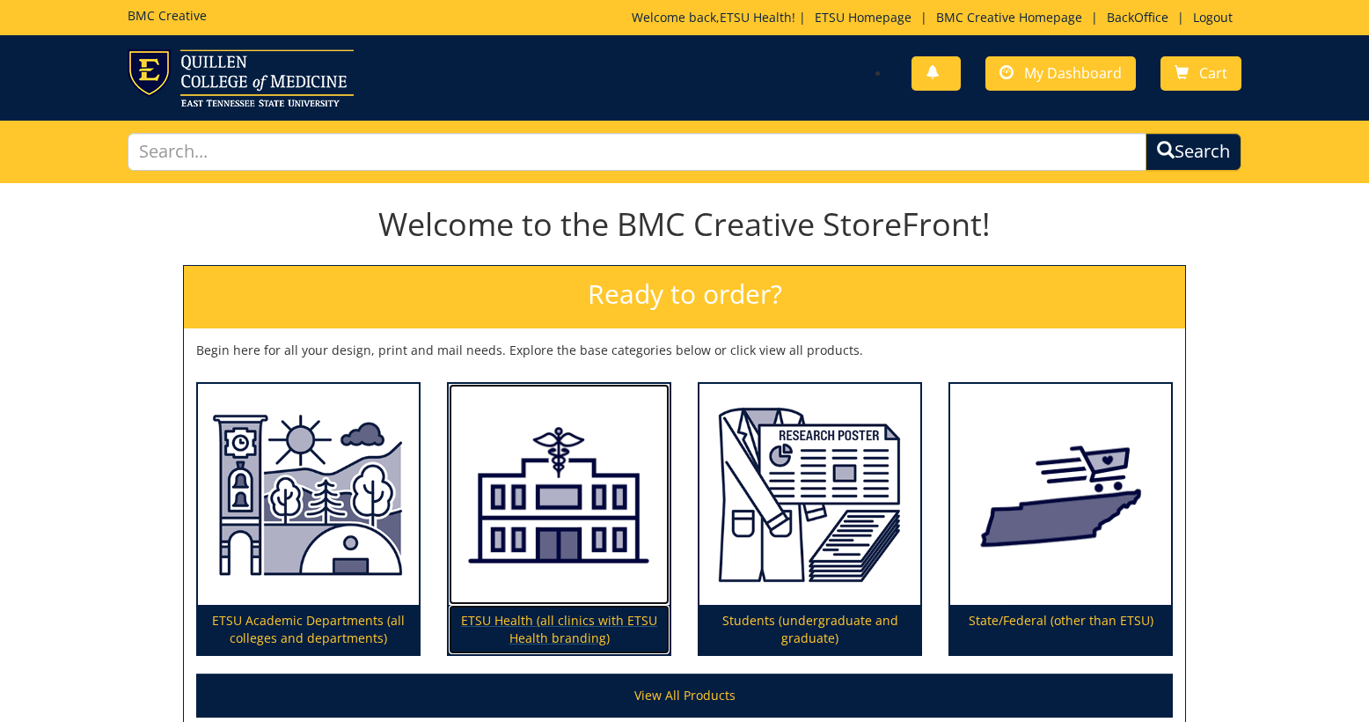
click at [569, 521] on img at bounding box center [559, 495] width 221 height 222
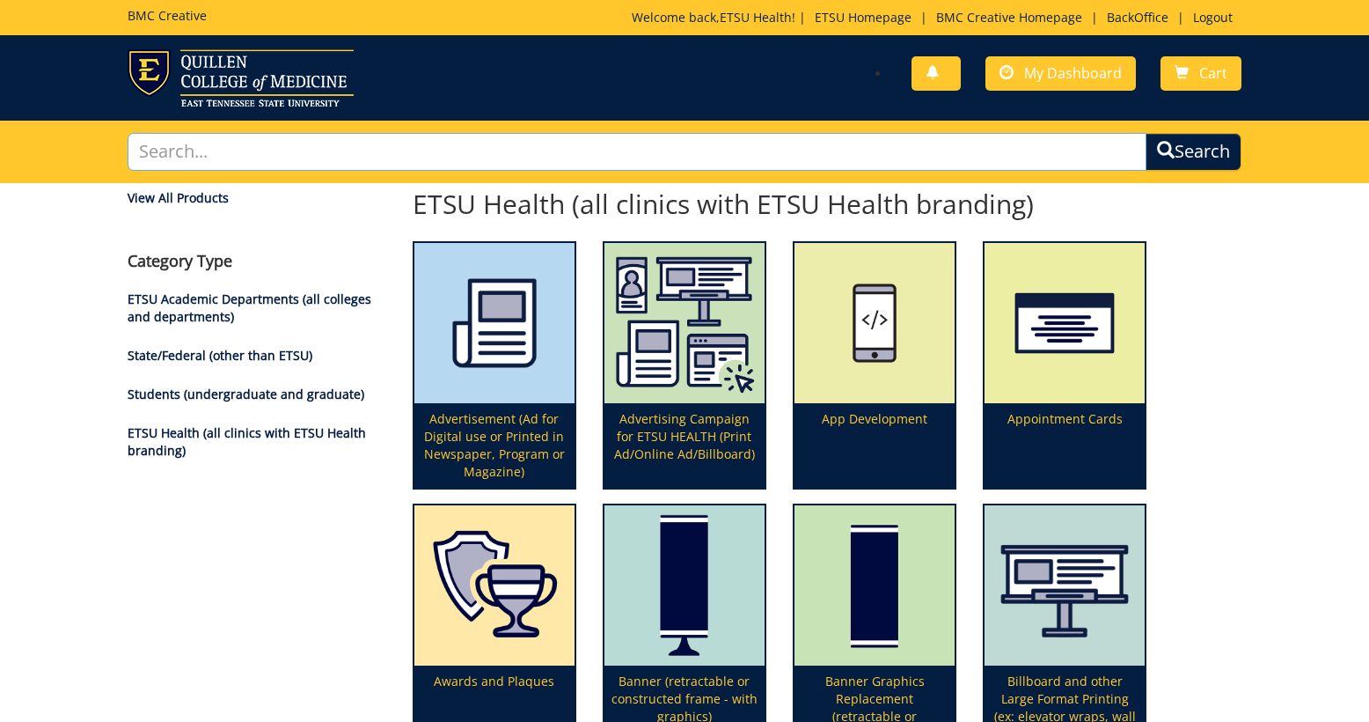
click at [544, 143] on input "text" at bounding box center [638, 152] width 1020 height 38
type input "sign"
click at [1146, 133] on button "Search" at bounding box center [1194, 152] width 96 height 38
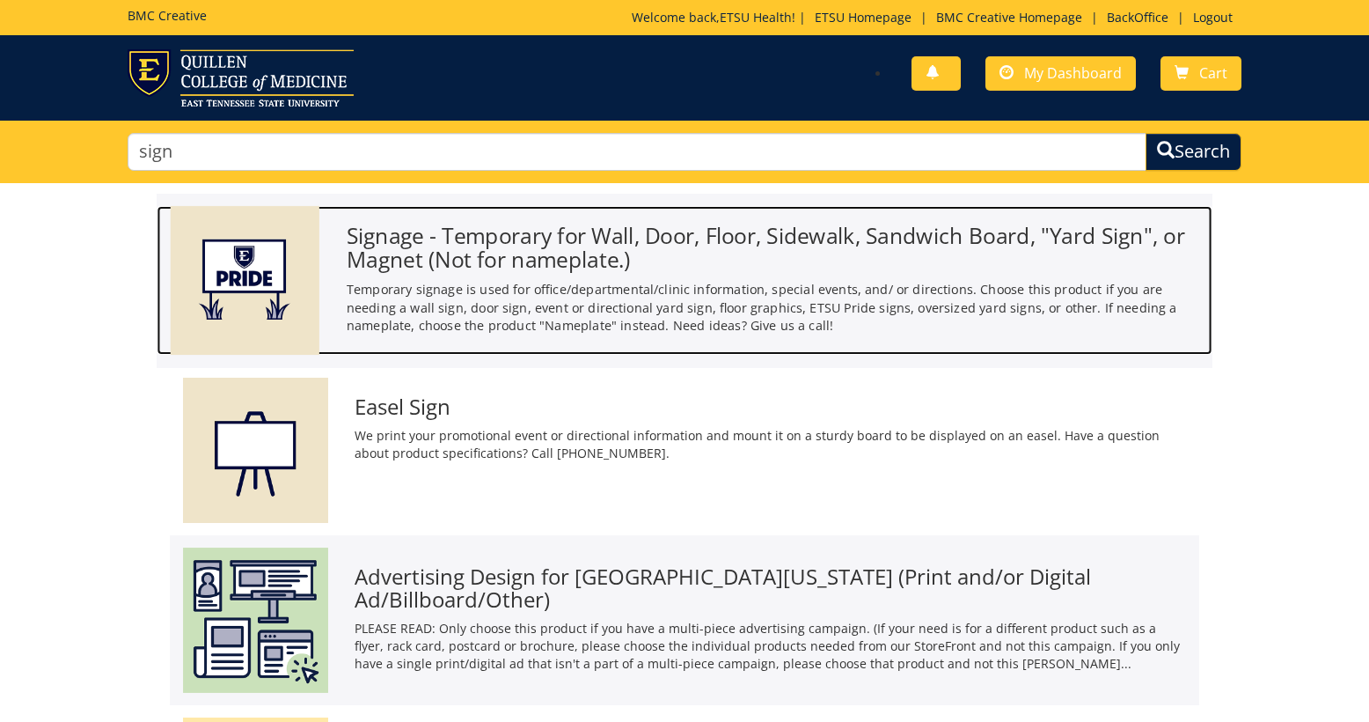
click at [480, 305] on p "Temporary signage is used for office/departmental/clinic information, special e…" at bounding box center [773, 307] width 853 height 55
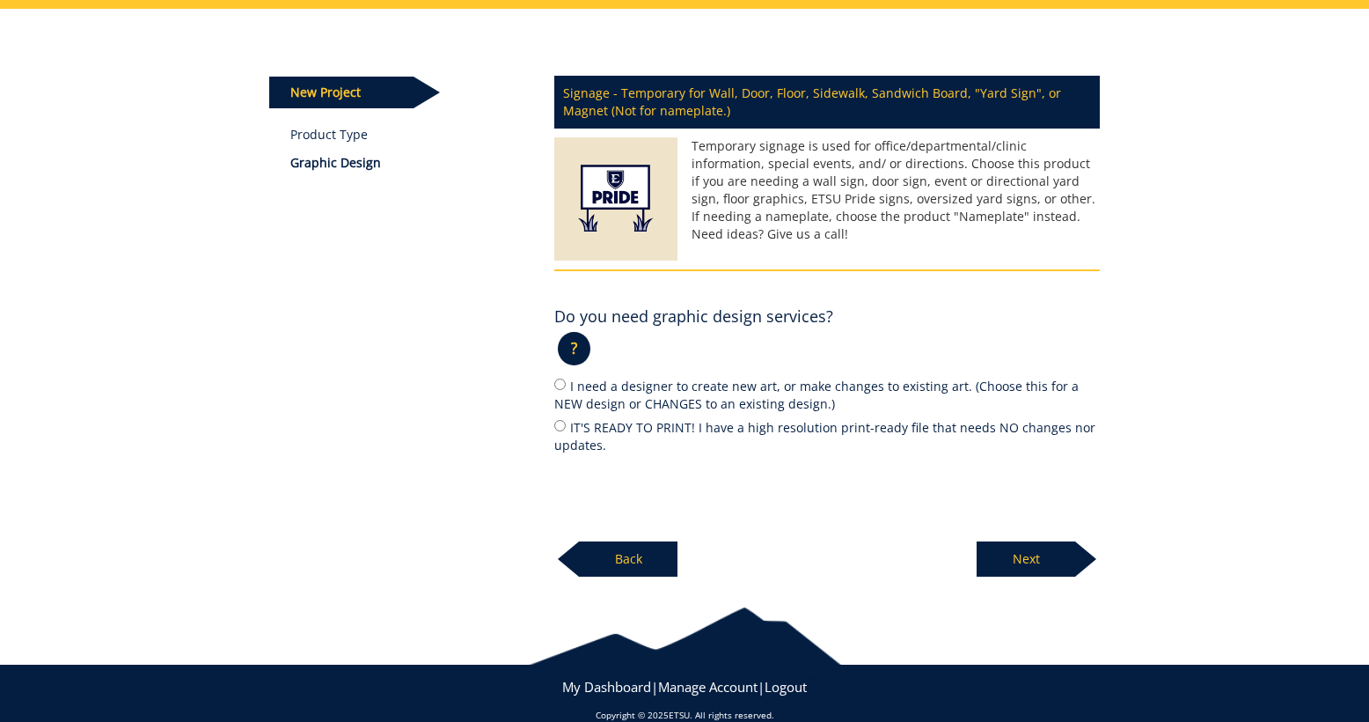
scroll to position [200, 0]
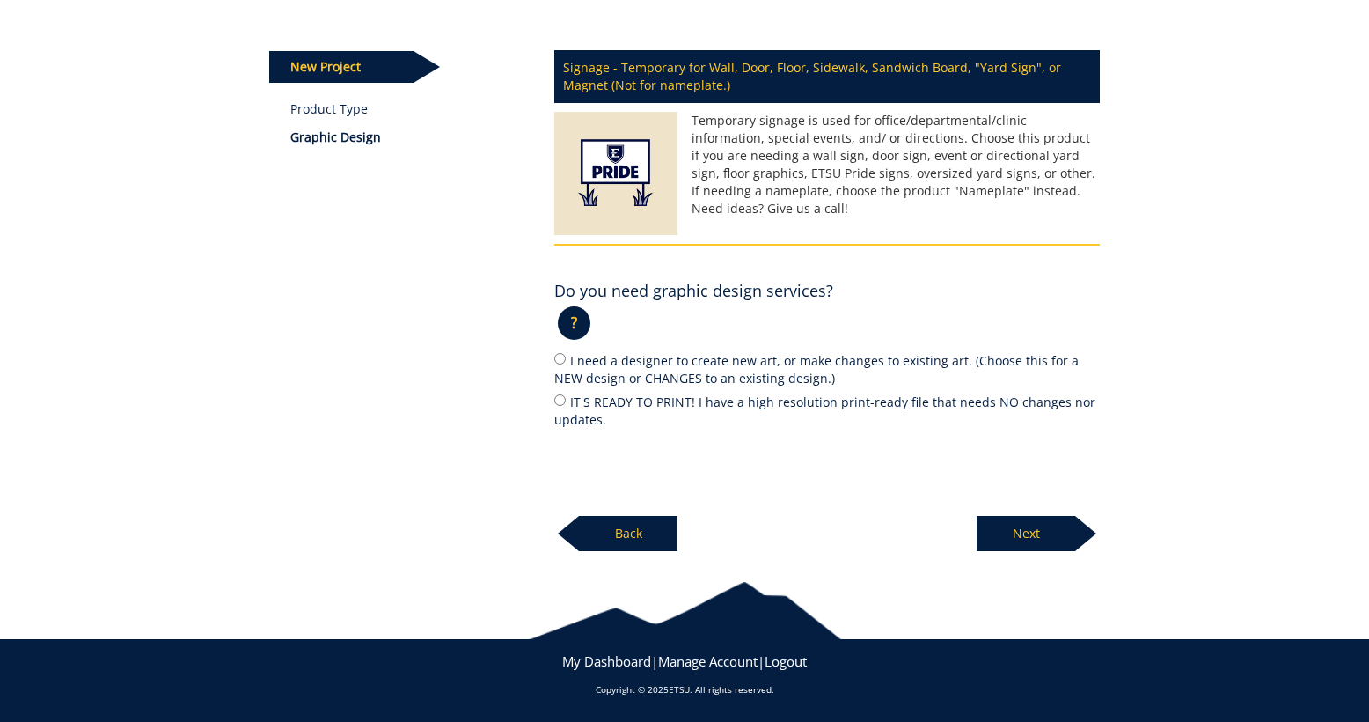
click at [575, 410] on label "IT'S READY TO PRINT! I have a high resolution print-ready file that needs NO ch…" at bounding box center [827, 410] width 546 height 37
click at [566, 406] on input "IT'S READY TO PRINT! I have a high resolution print-ready file that needs NO ch…" at bounding box center [559, 399] width 11 height 11
radio input "true"
click at [810, 362] on label "I need a designer to create new art, or make changes to existing art. (Choose t…" at bounding box center [827, 368] width 546 height 37
click at [566, 362] on input "I need a designer to create new art, or make changes to existing art. (Choose t…" at bounding box center [559, 358] width 11 height 11
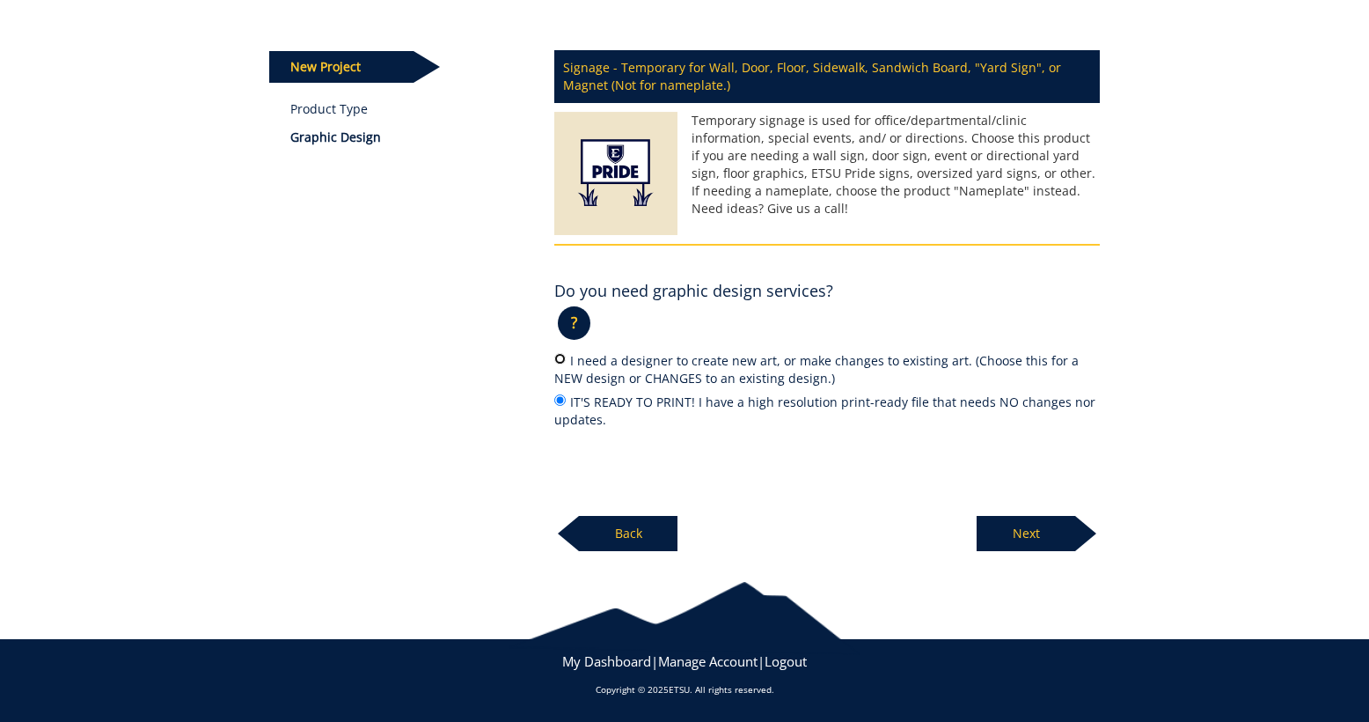
radio input "true"
click at [1048, 540] on p "Next" at bounding box center [1026, 533] width 99 height 35
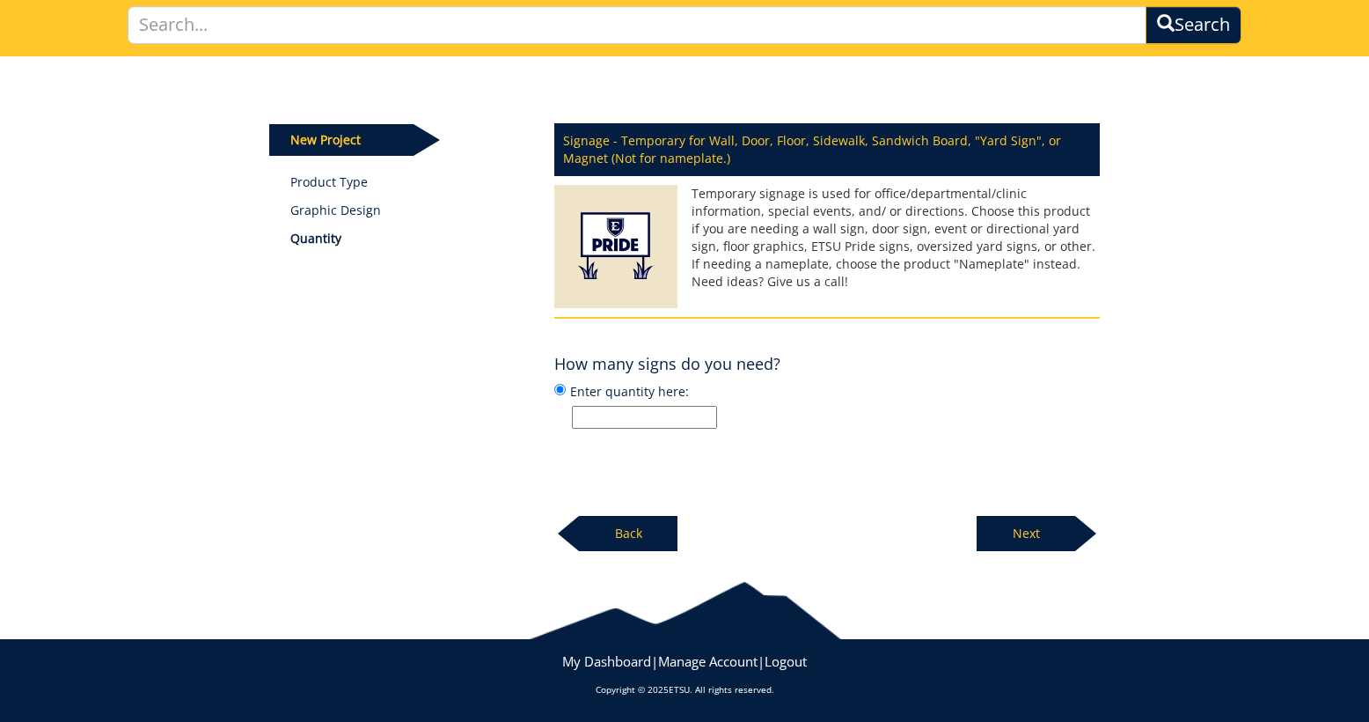
scroll to position [127, 0]
click at [664, 429] on input "Enter quantity here:" at bounding box center [644, 417] width 145 height 23
click at [665, 413] on input "glass cling - full design on one side, ETSU Health/Quillen ticker on the other;…" at bounding box center [644, 417] width 145 height 23
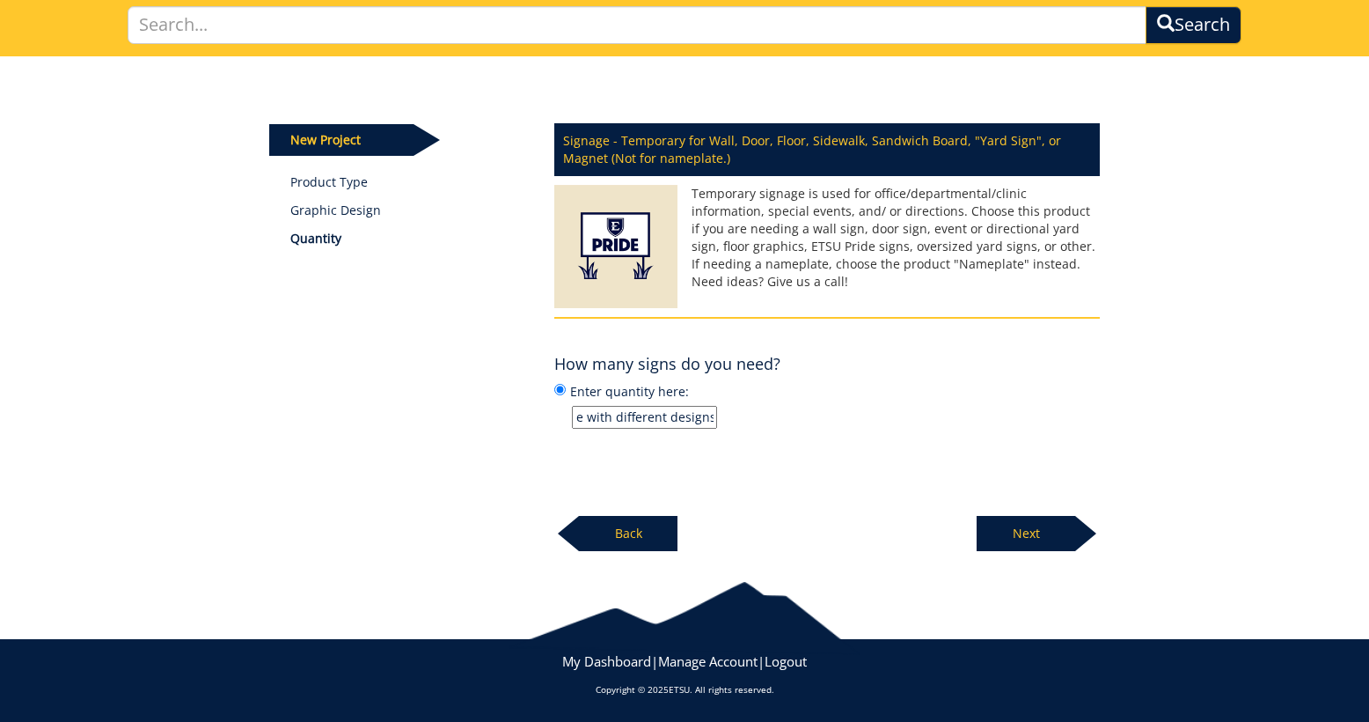
type input "glass cling - full design on one side, ETSU Health/[PERSON_NAME] ticker on the …"
click at [994, 532] on p "Next" at bounding box center [1026, 533] width 99 height 35
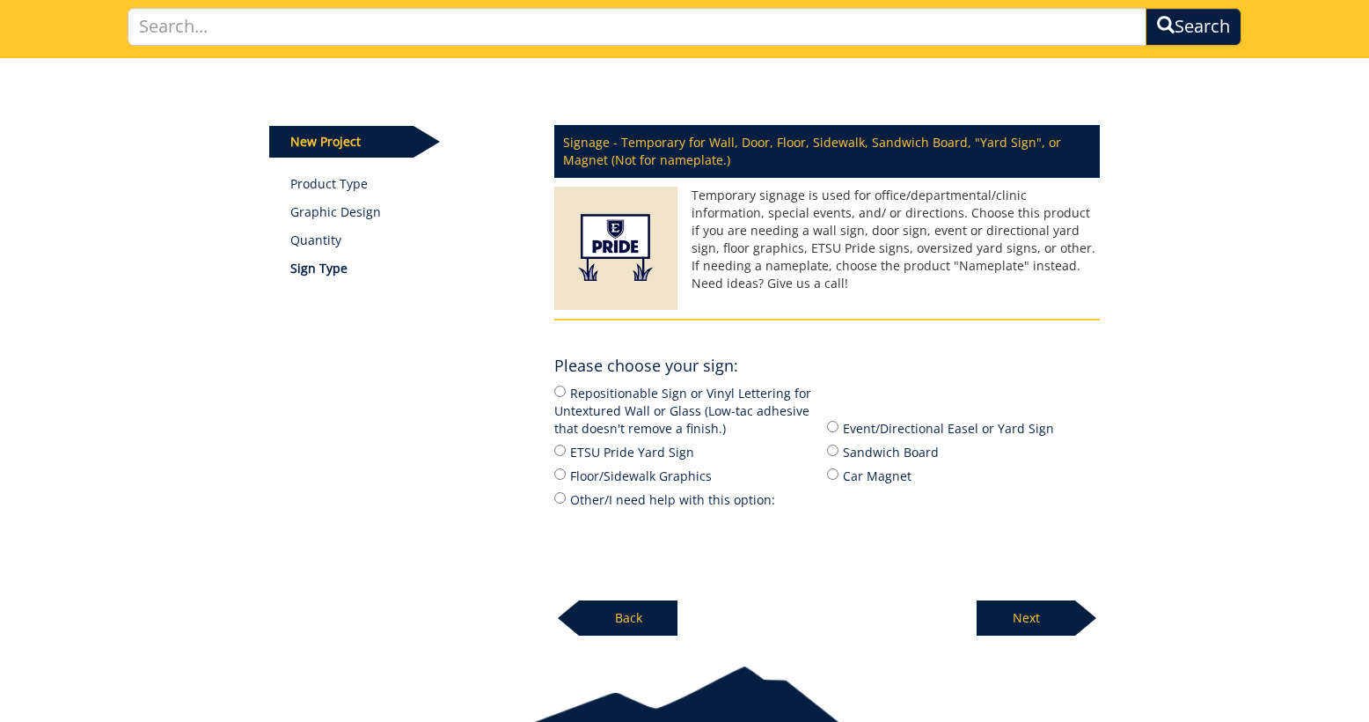
scroll to position [127, 0]
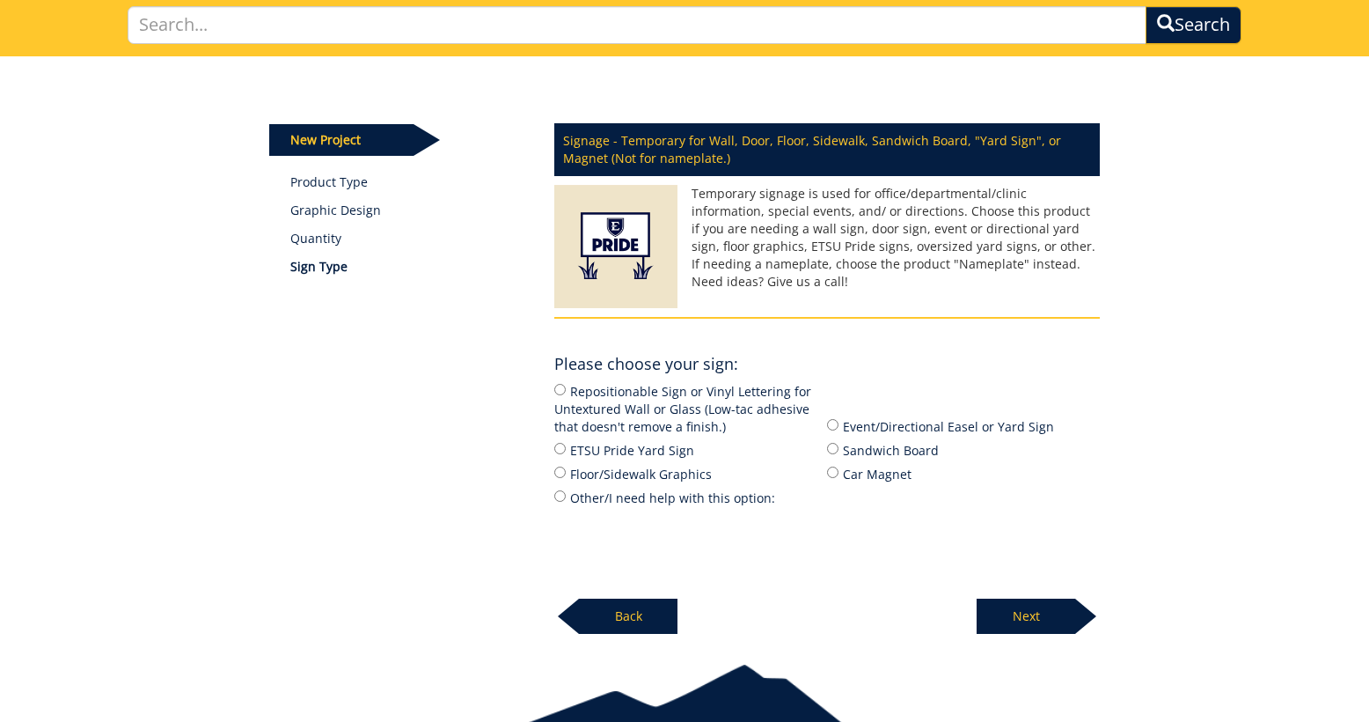
click at [679, 408] on label "Repositionable Sign or Vinyl Lettering for Untextured Wall or Glass (Low-tac ad…" at bounding box center [690, 408] width 273 height 55
click at [566, 395] on input "Repositionable Sign or Vinyl Lettering for Untextured Wall or Glass (Low-tac ad…" at bounding box center [559, 389] width 11 height 11
radio input "true"
click at [1026, 617] on p "Next" at bounding box center [1026, 615] width 99 height 35
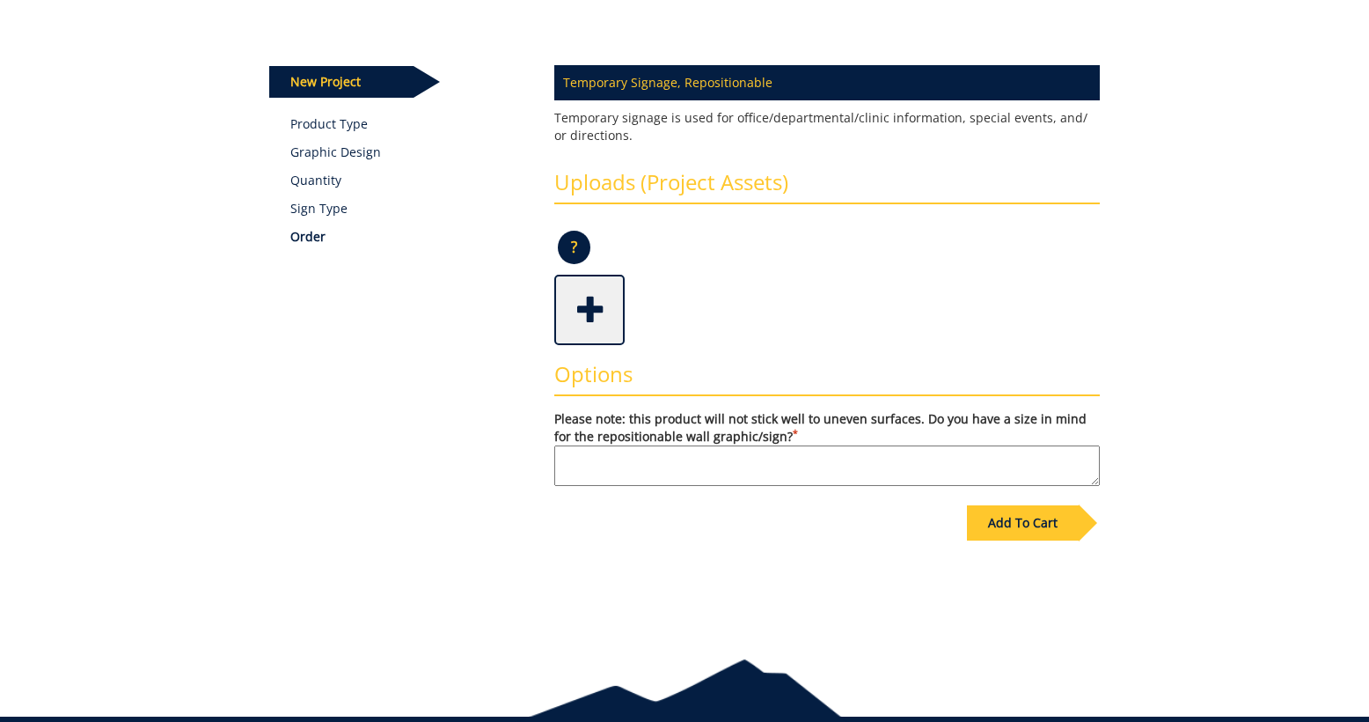
scroll to position [187, 0]
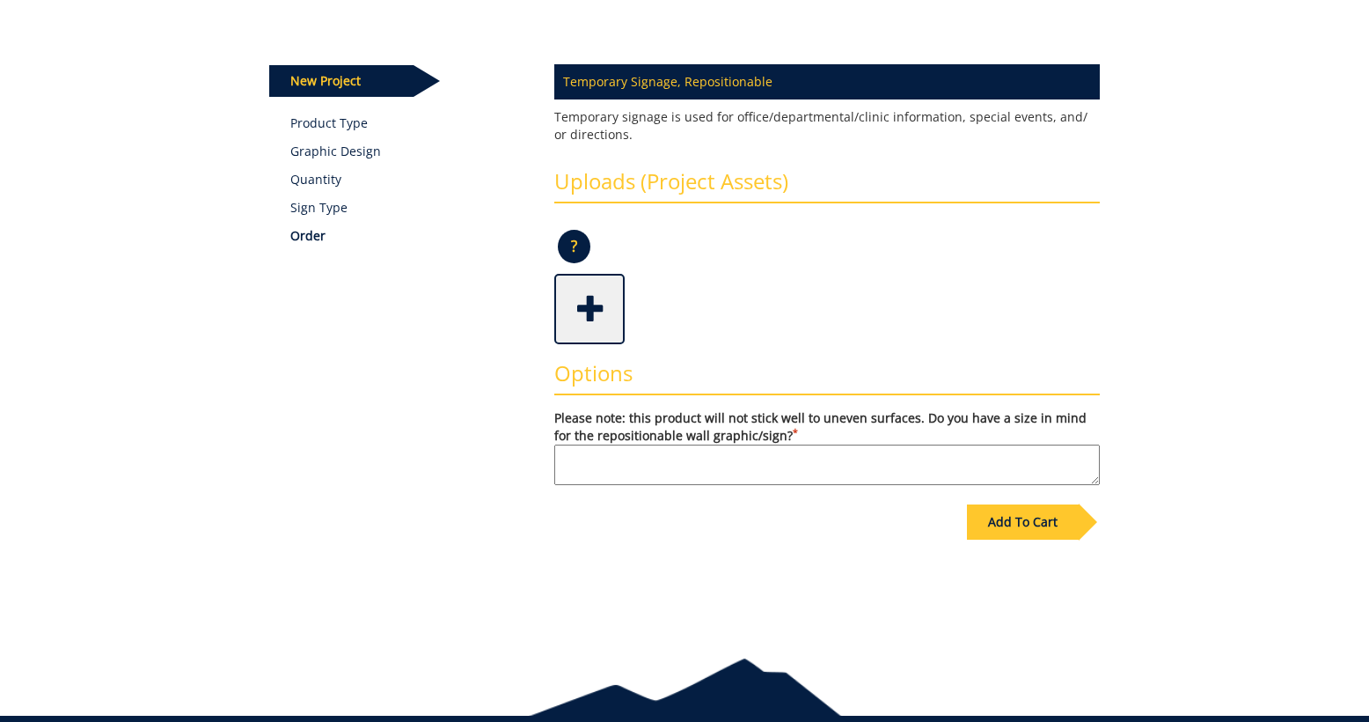
click at [862, 473] on textarea "Please note: this product will not stick well to uneven surfaces. Do you have a…" at bounding box center [827, 464] width 546 height 40
type textarea "N"
type textarea "acrylic/glass in installation now. [PERSON_NAME] will inquire about measurements"
click at [1046, 536] on div "Add To Cart" at bounding box center [1023, 521] width 112 height 35
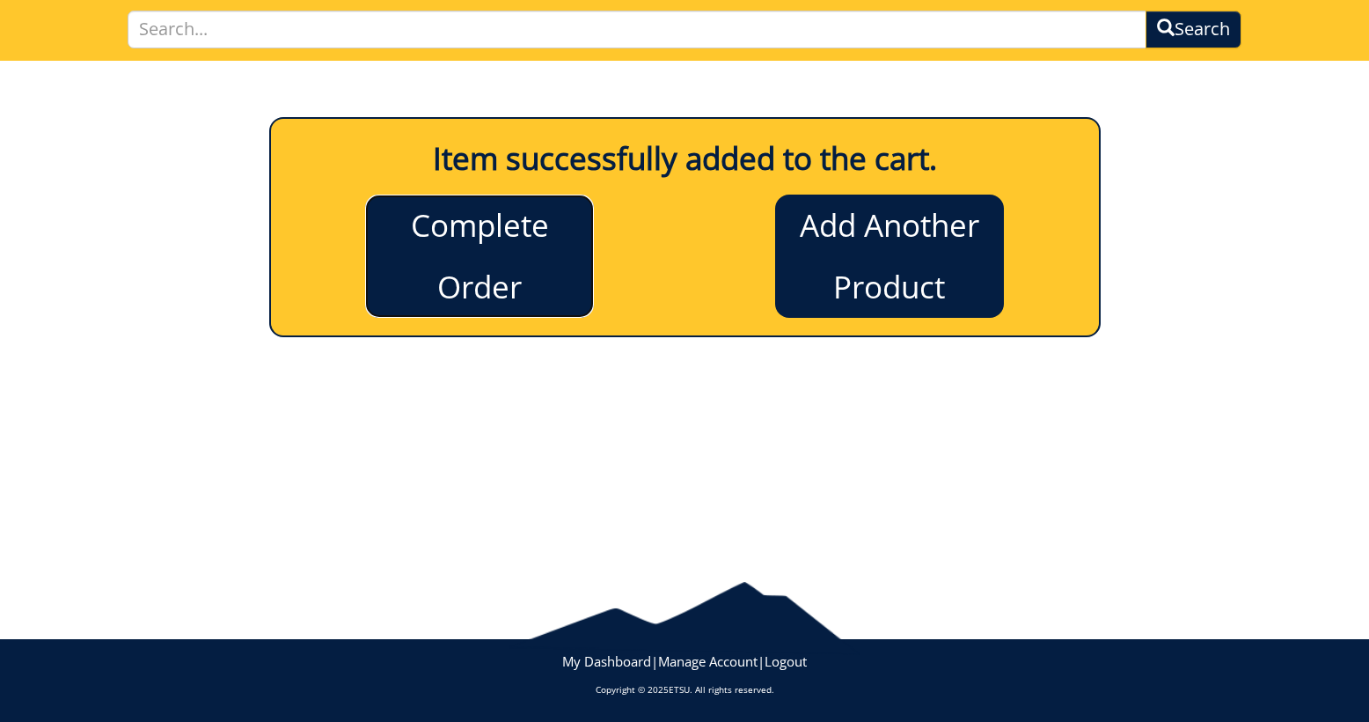
click at [511, 262] on link "Complete Order" at bounding box center [479, 255] width 229 height 123
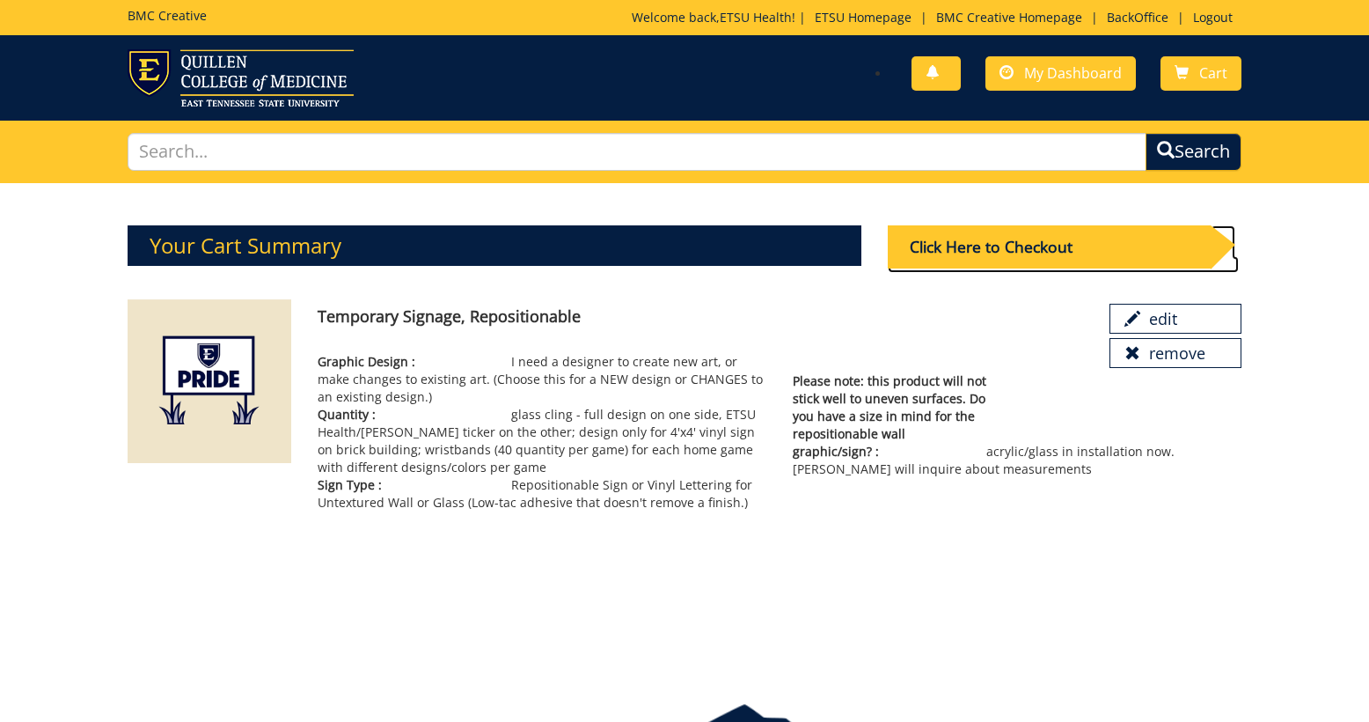
click at [991, 245] on div "Click Here to Checkout" at bounding box center [1049, 246] width 323 height 43
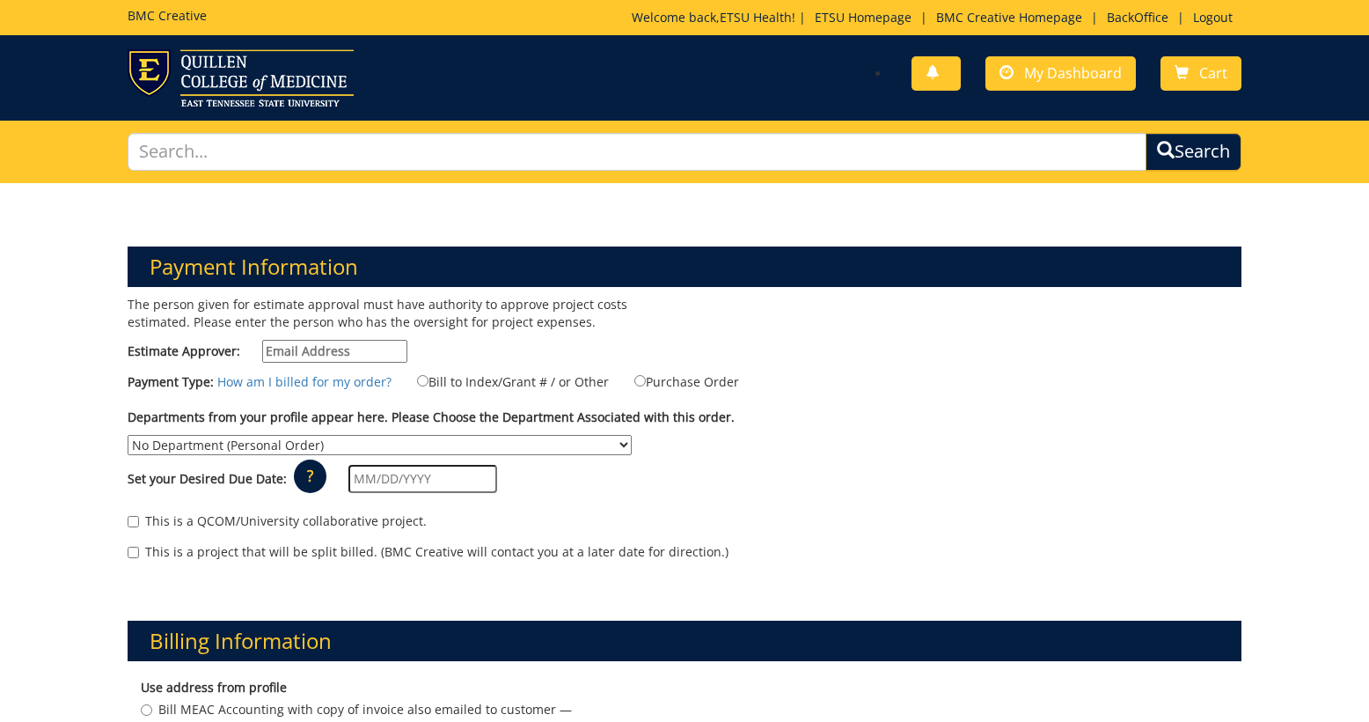
click at [369, 341] on input "Estimate Approver:" at bounding box center [334, 351] width 145 height 23
type input "[EMAIL_ADDRESS][DOMAIN_NAME]"
click at [429, 380] on label "Bill to Index/Grant # / or Other" at bounding box center [502, 380] width 214 height 19
click at [429, 380] on input "Bill to Index/Grant # / or Other" at bounding box center [422, 380] width 11 height 11
radio input "true"
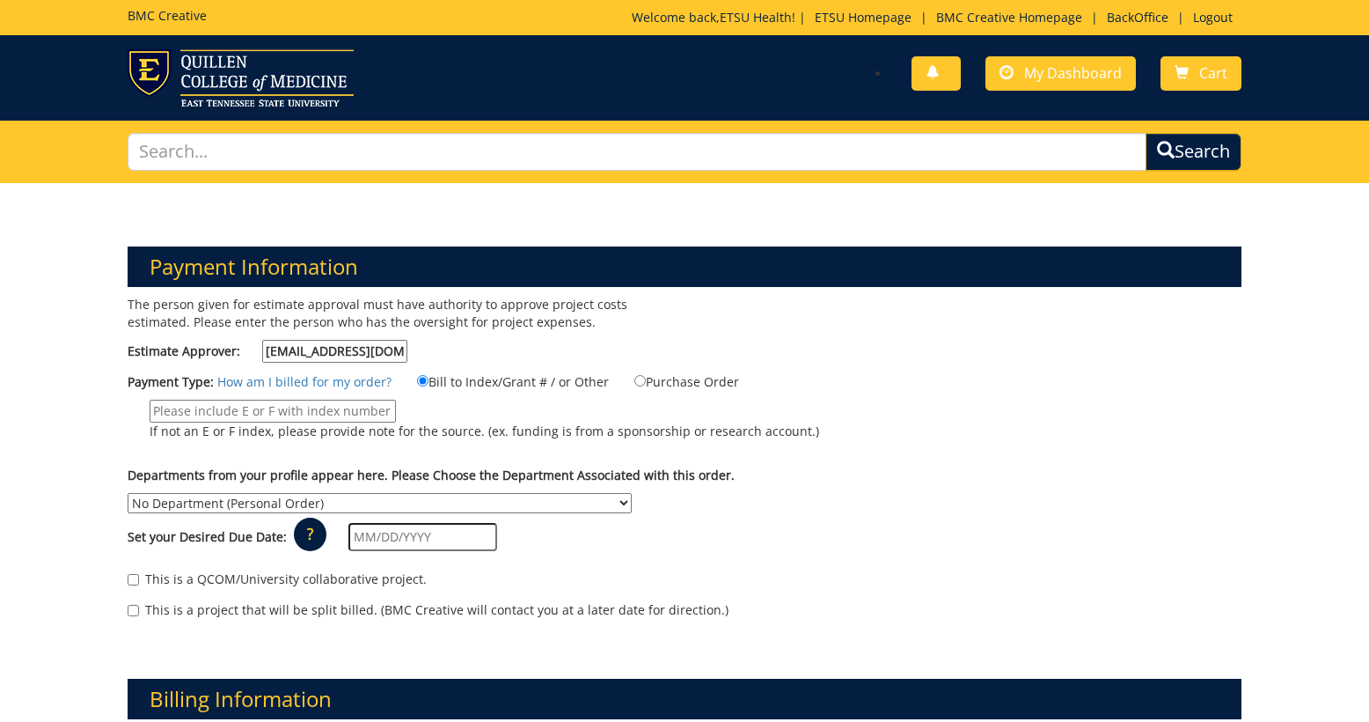
click at [348, 416] on input "If not an E or F index, please provide note for the source. (ex. funding is fro…" at bounding box center [273, 411] width 246 height 23
type input "MEAC"
click at [632, 493] on select "No Department (Personal Order) Academic Affairs COM Anatomy and Cell Biology Bi…" at bounding box center [380, 503] width 504 height 20
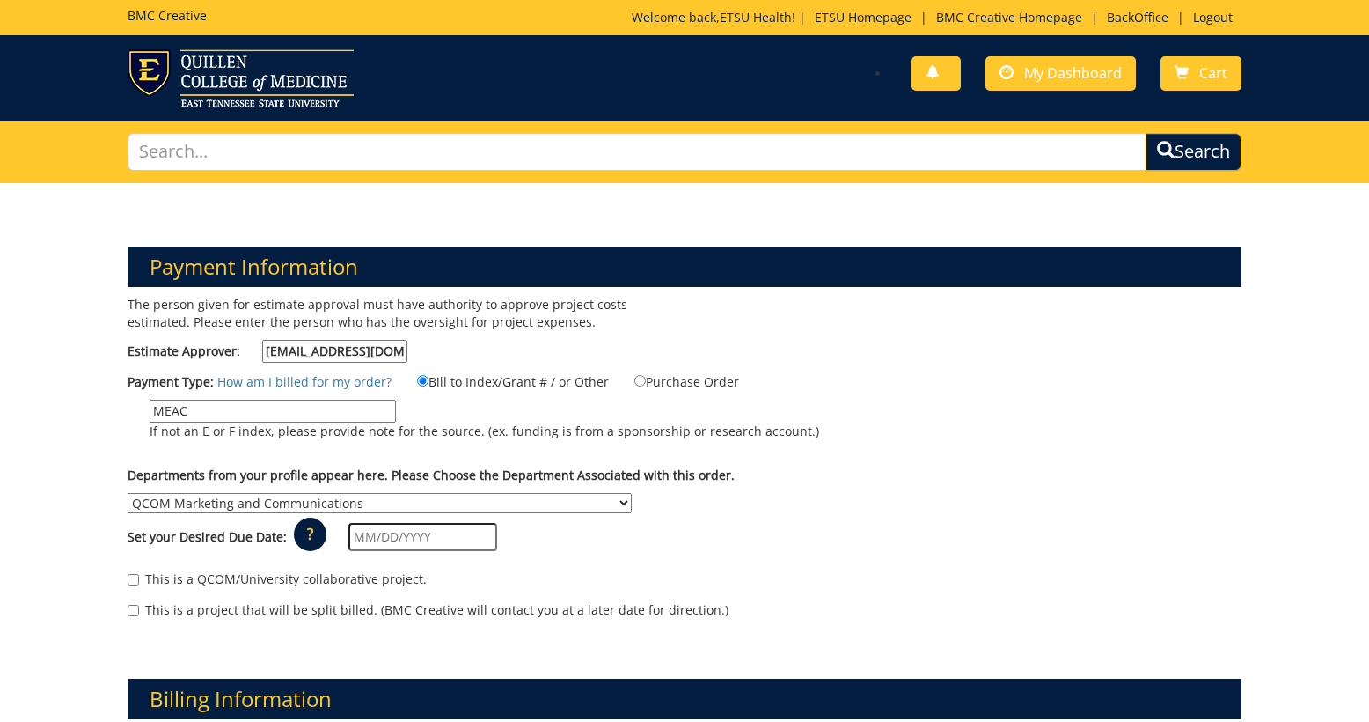
select select "260"
click at [632, 493] on select "No Department (Personal Order) Academic Affairs COM Anatomy and Cell Biology Bi…" at bounding box center [380, 503] width 504 height 20
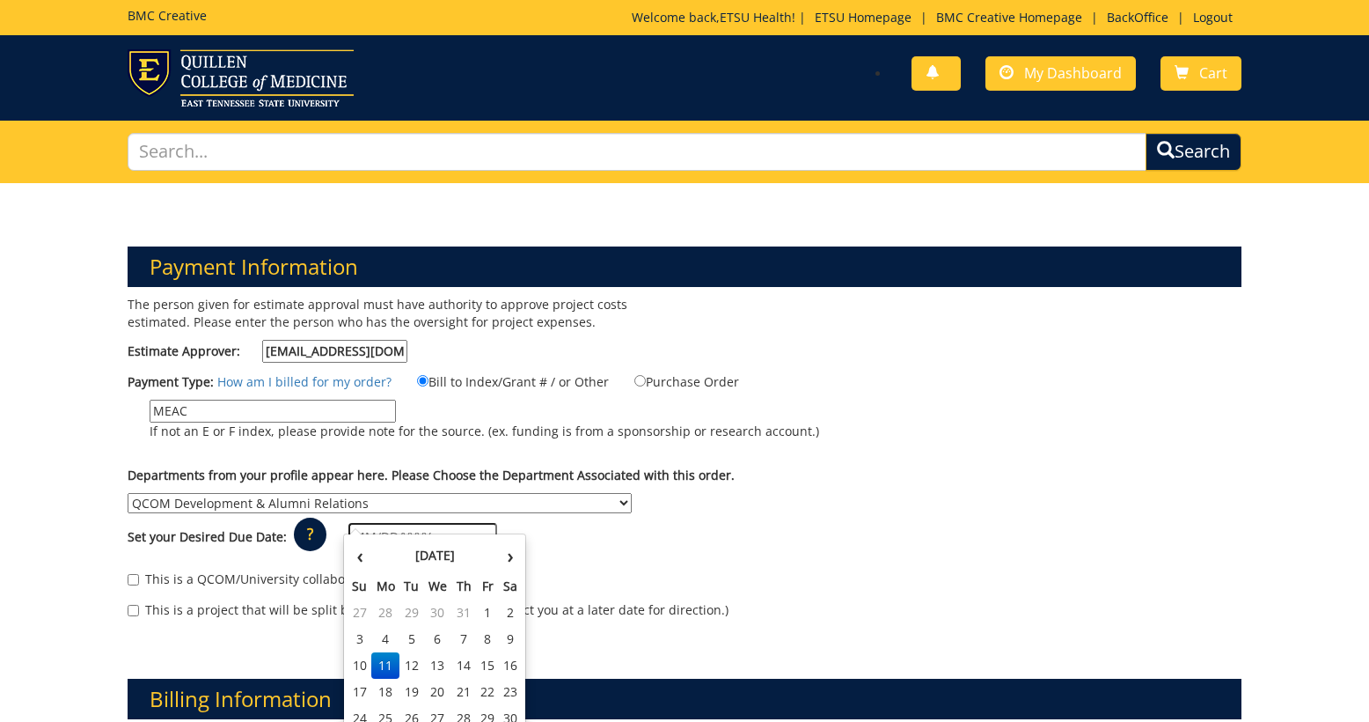
click at [455, 526] on input "text" at bounding box center [423, 537] width 149 height 28
click at [488, 712] on td "29" at bounding box center [488, 718] width 24 height 26
type input "08/29/2025"
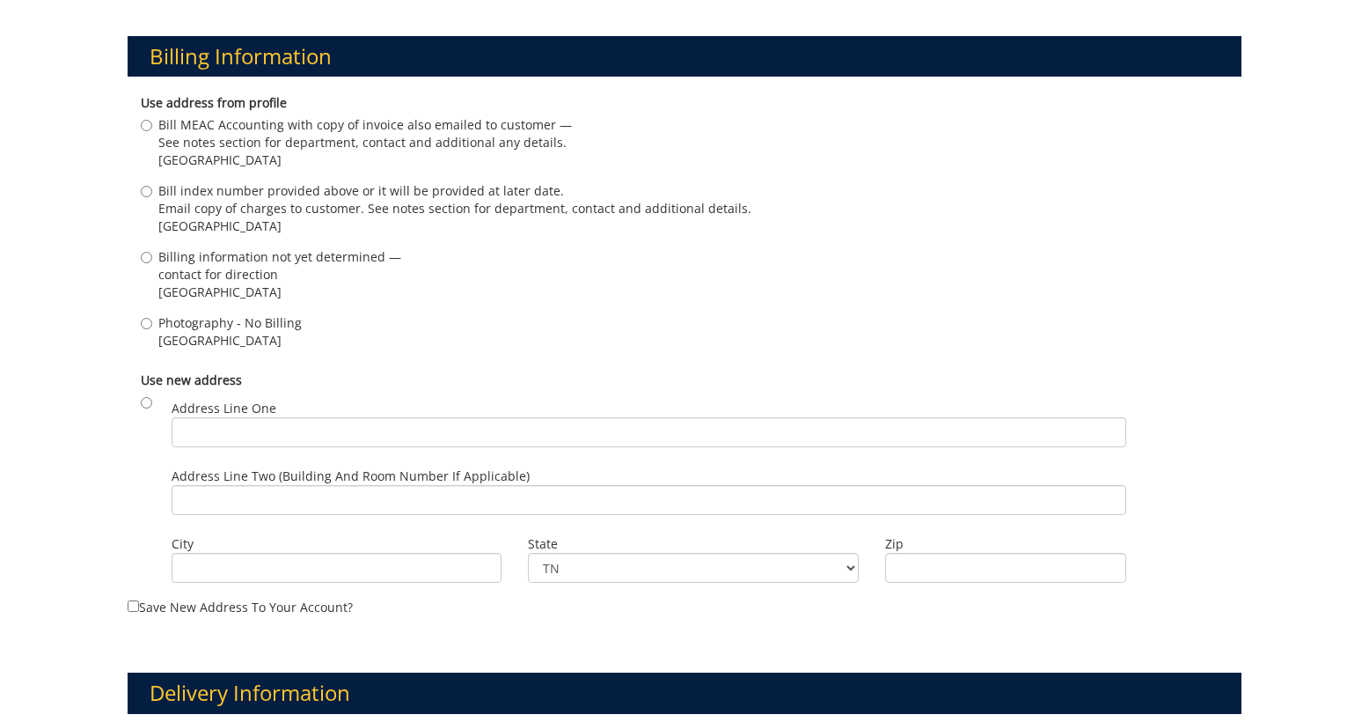
scroll to position [649, 0]
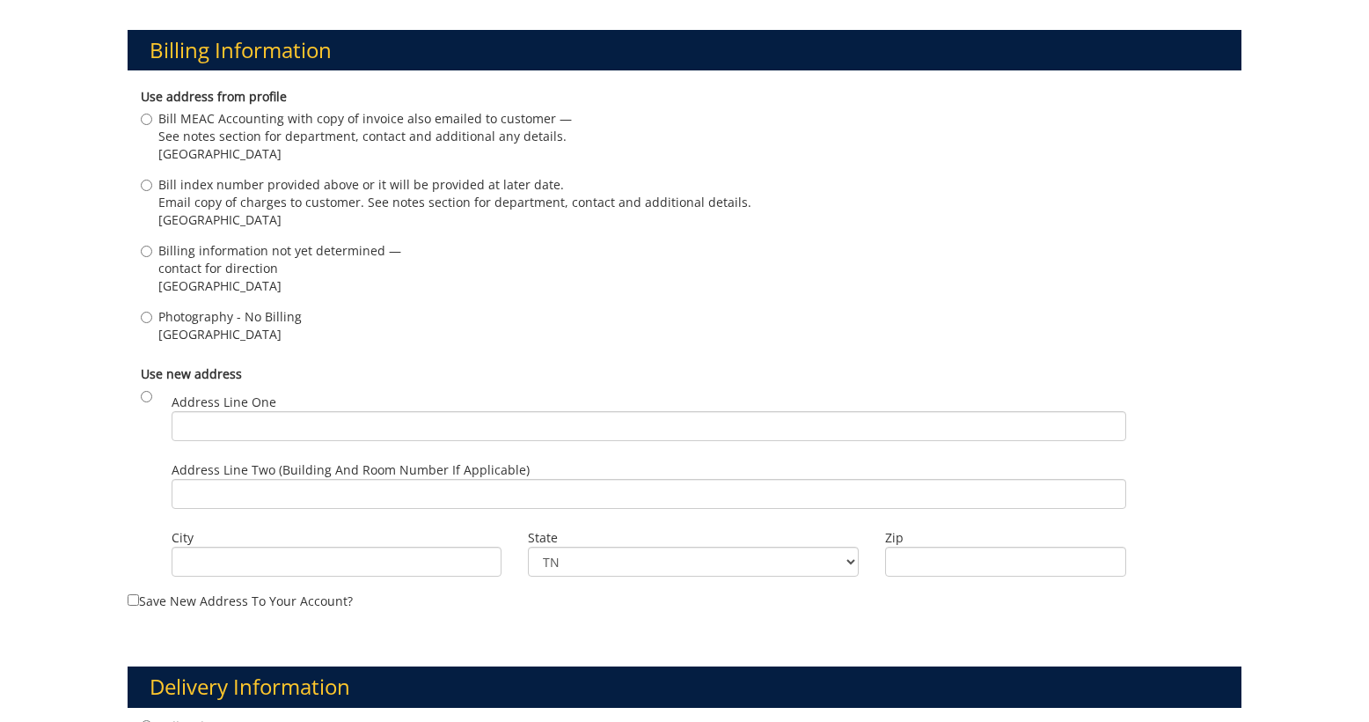
click at [277, 145] on span "Johnson City , TN 37601" at bounding box center [365, 154] width 414 height 18
click at [152, 125] on input "Bill MEAC Accounting with copy of invoice also emailed to customer — See notes …" at bounding box center [146, 119] width 11 height 11
radio input "true"
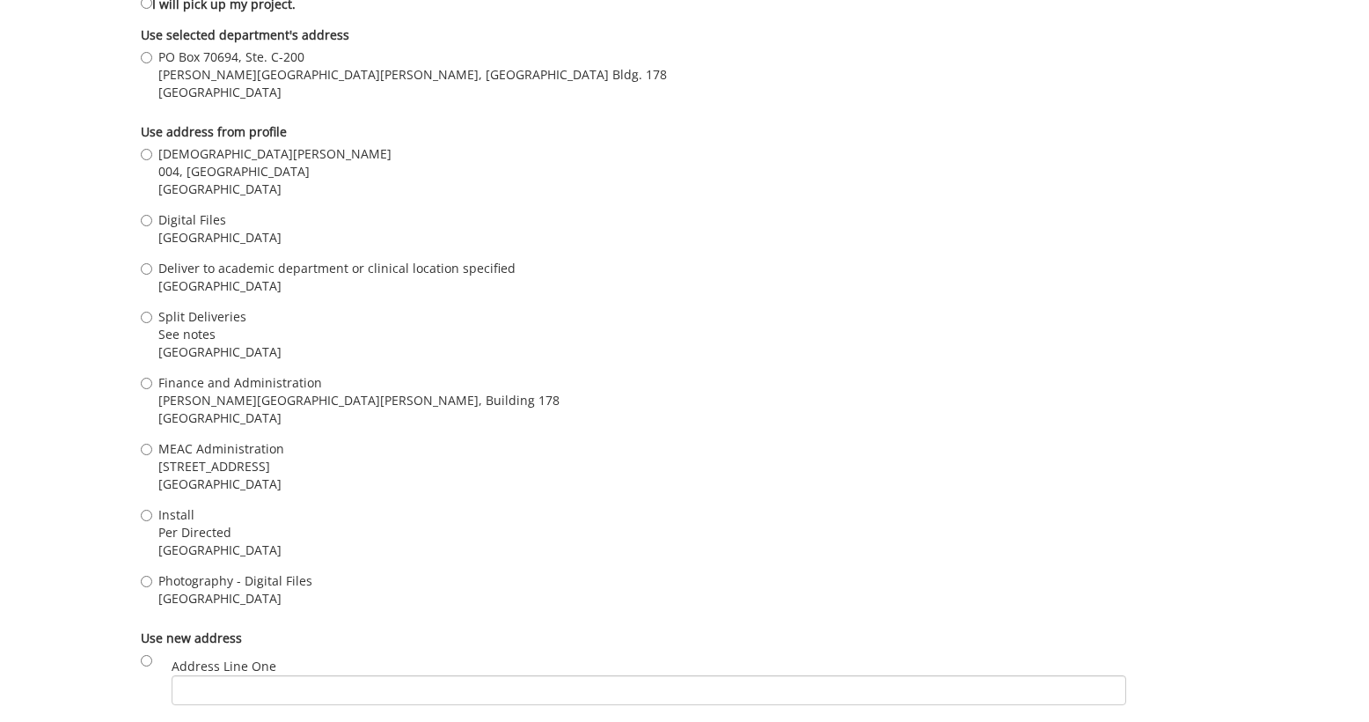
scroll to position [1368, 0]
click at [193, 526] on span "Per Directed" at bounding box center [219, 535] width 123 height 18
click at [152, 521] on input "Install Per Directed Johnson City , TN 37614" at bounding box center [146, 517] width 11 height 11
radio input "true"
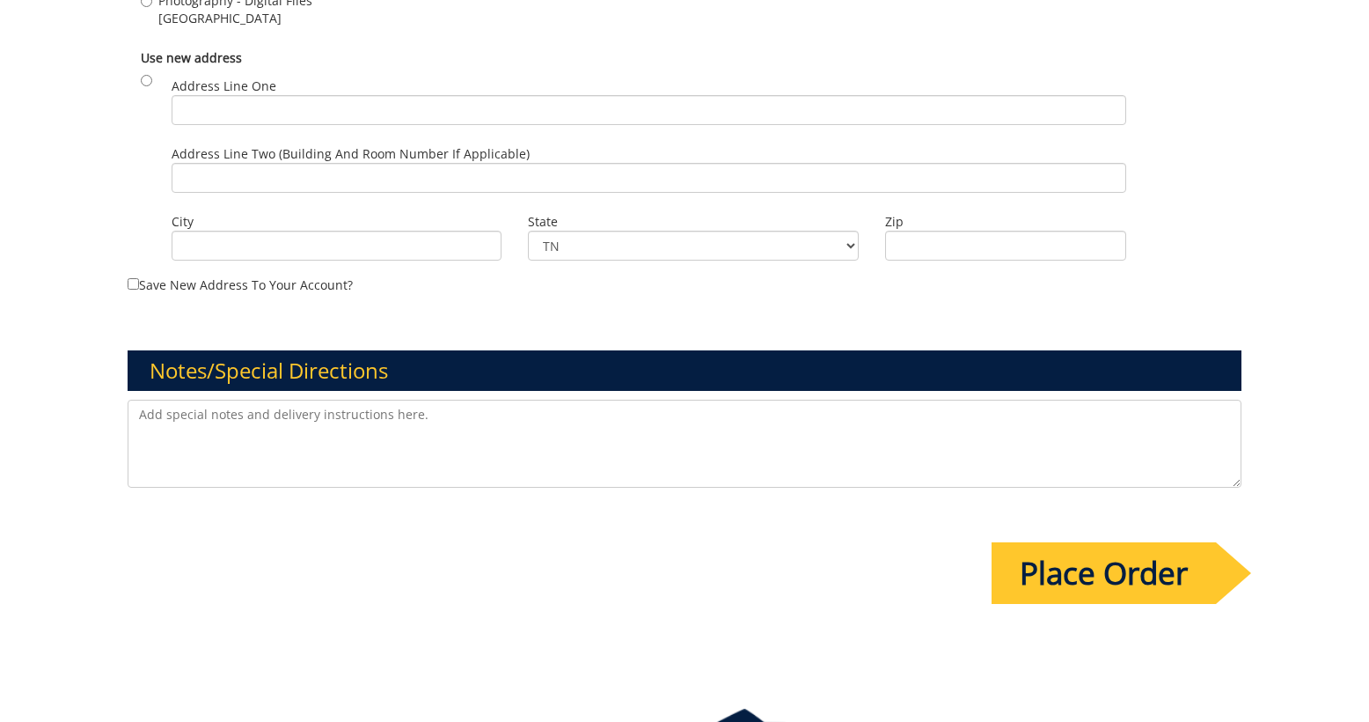
scroll to position [1954, 0]
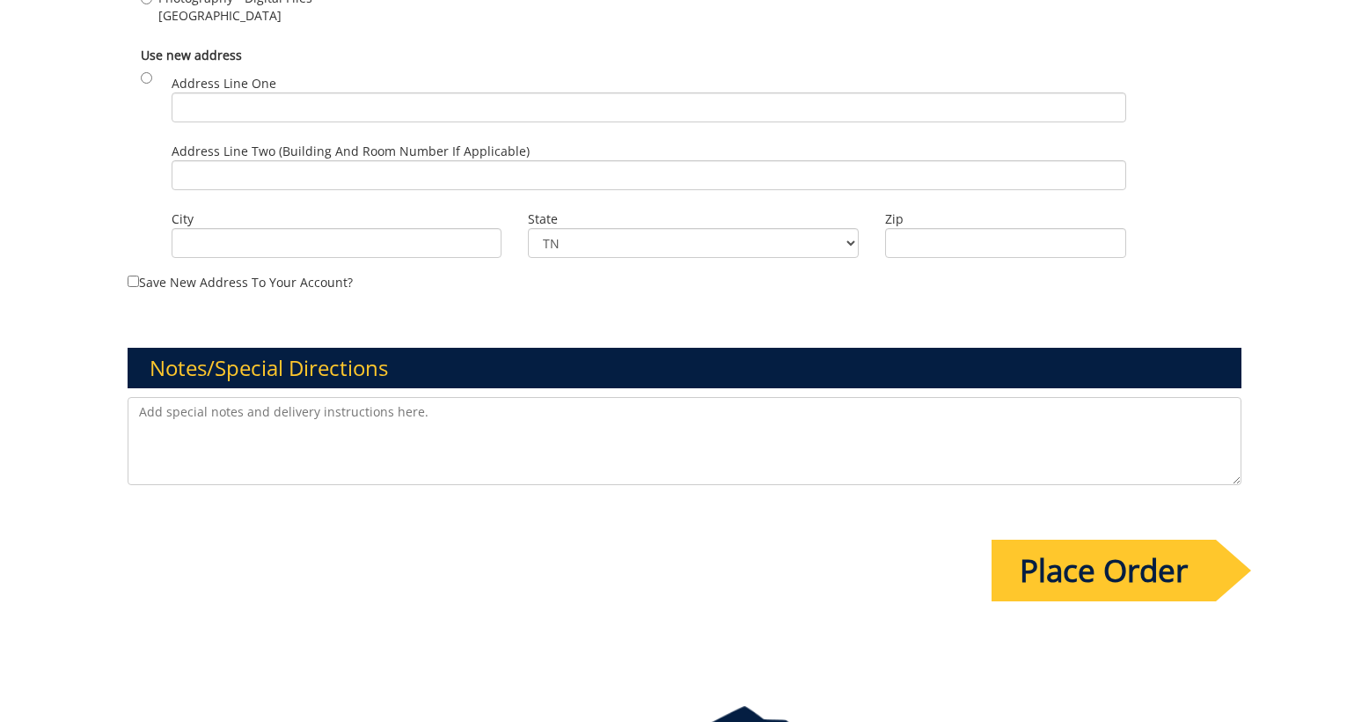
click at [1095, 567] on input "Place Order" at bounding box center [1104, 570] width 224 height 62
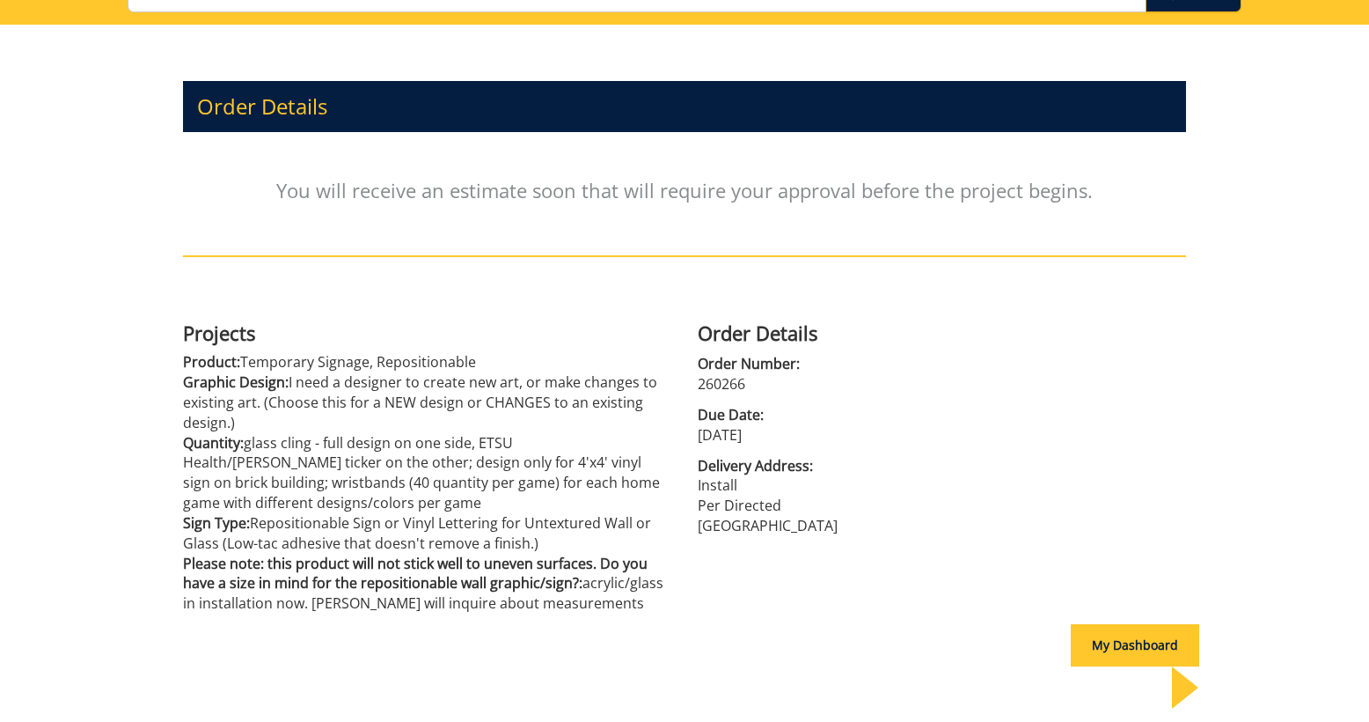
scroll to position [159, 0]
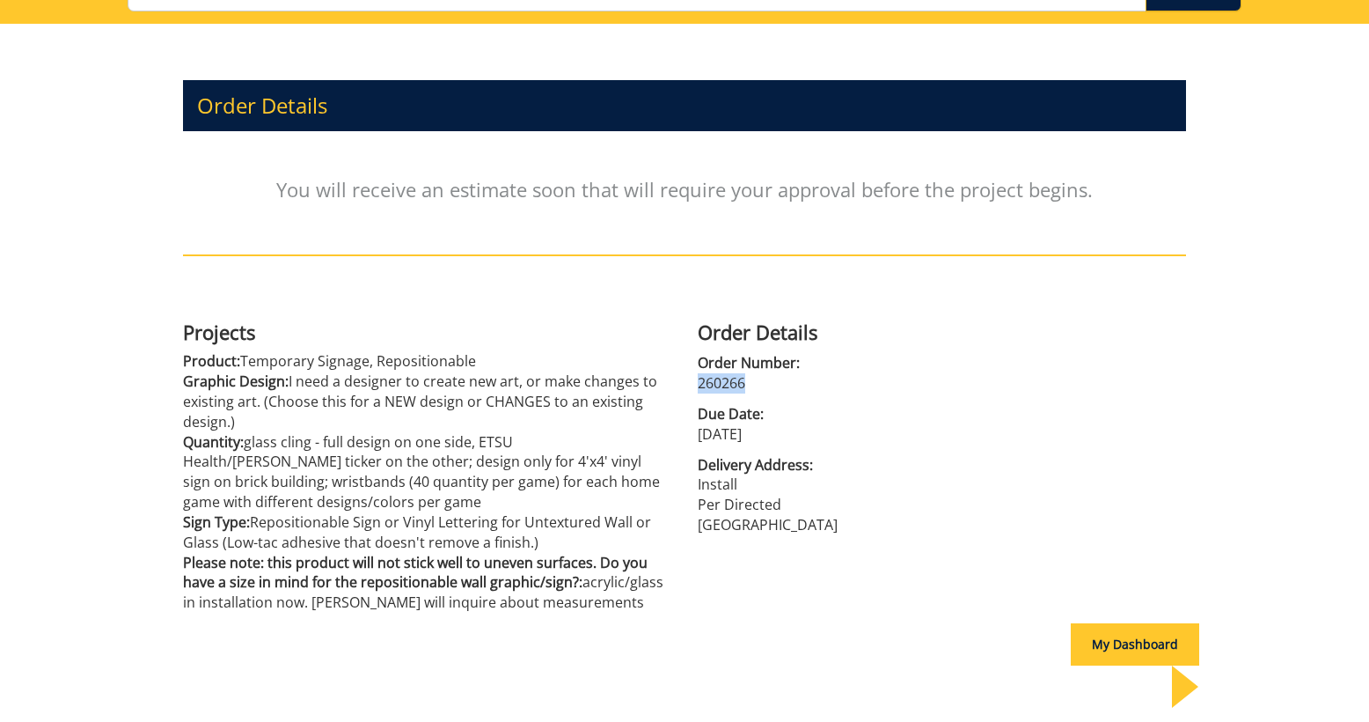
drag, startPoint x: 745, startPoint y: 383, endPoint x: 693, endPoint y: 385, distance: 52.0
click at [693, 385] on div "Order Details Order Number: 260266 Due Date: [DATE] Delivery Address: Install P…" at bounding box center [942, 423] width 515 height 223
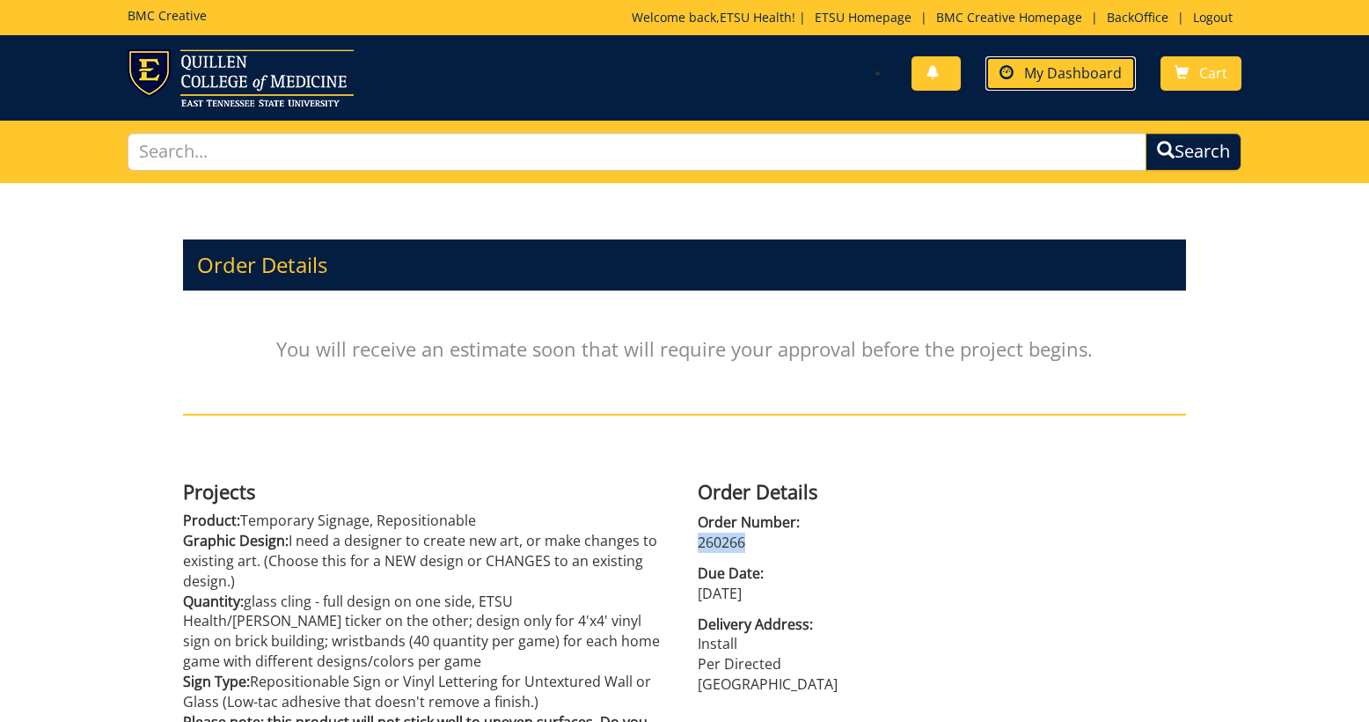
click at [1108, 75] on span "My Dashboard" at bounding box center [1073, 72] width 98 height 19
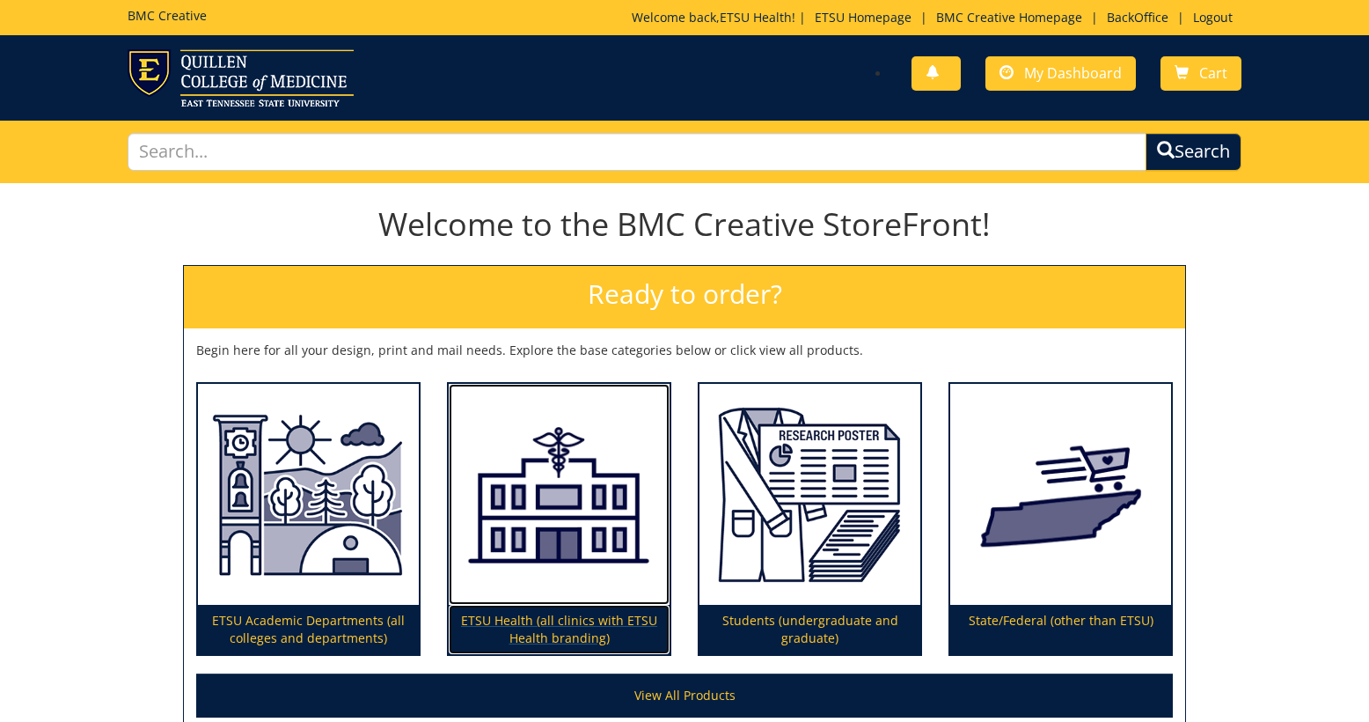
click at [560, 528] on img at bounding box center [559, 495] width 221 height 222
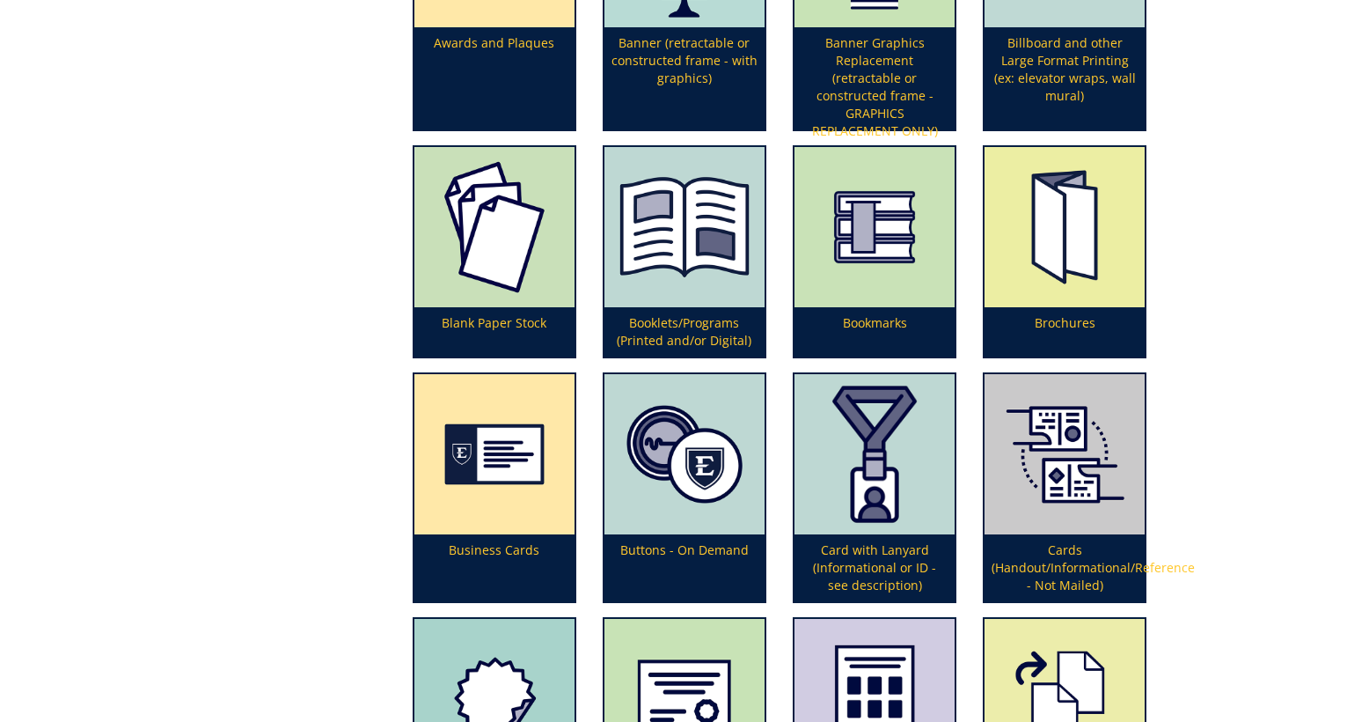
scroll to position [642, 0]
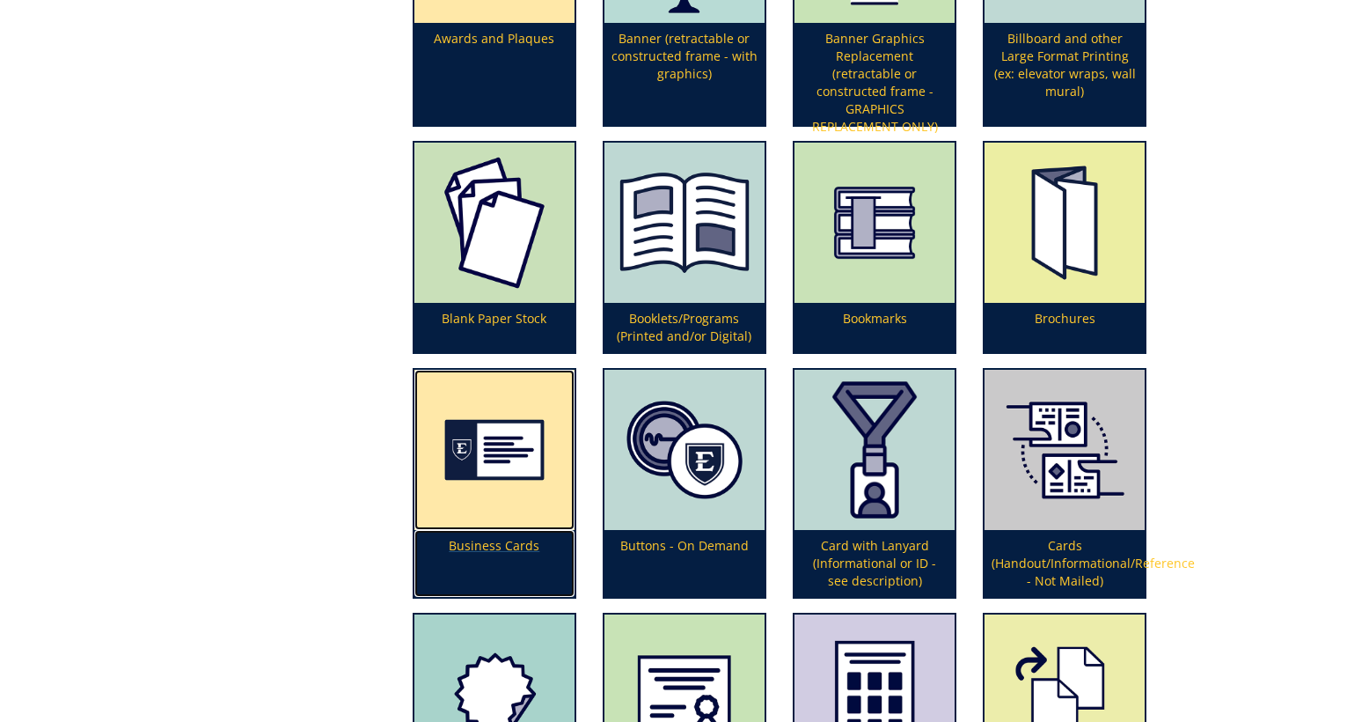
click at [501, 458] on img at bounding box center [495, 450] width 160 height 160
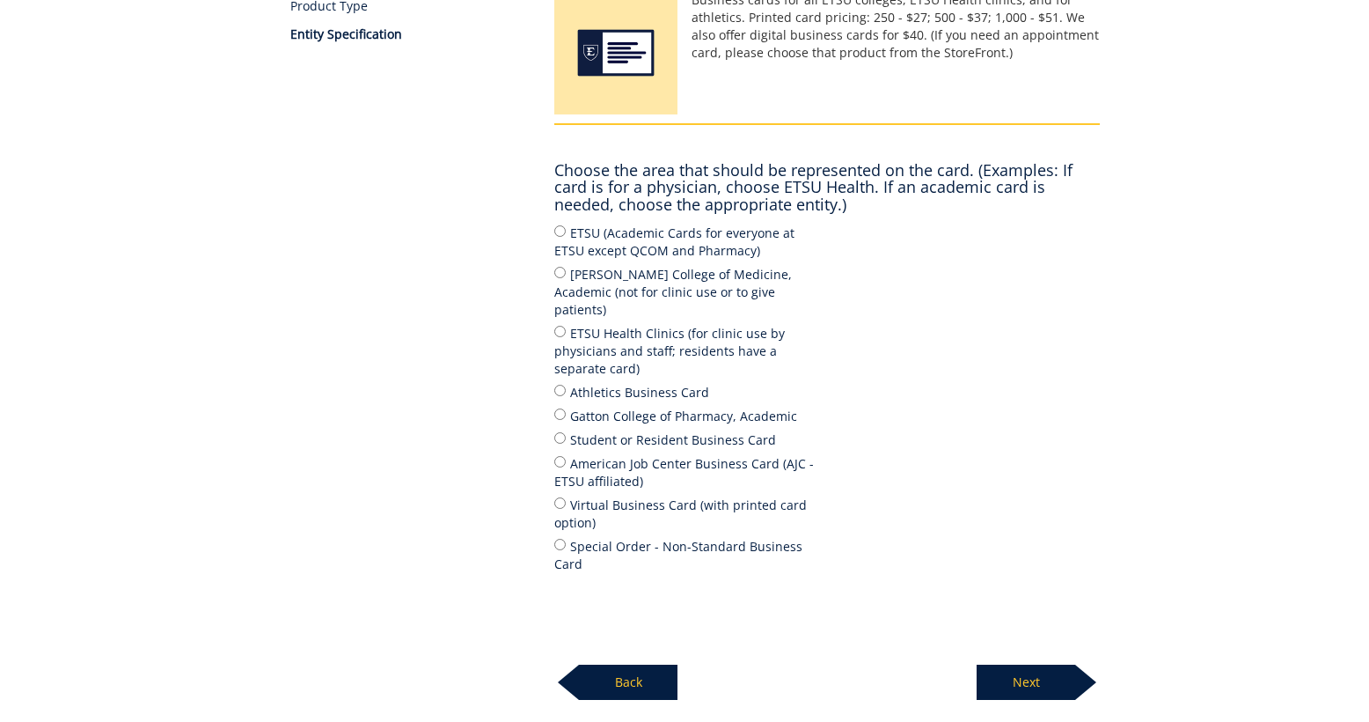
scroll to position [308, 0]
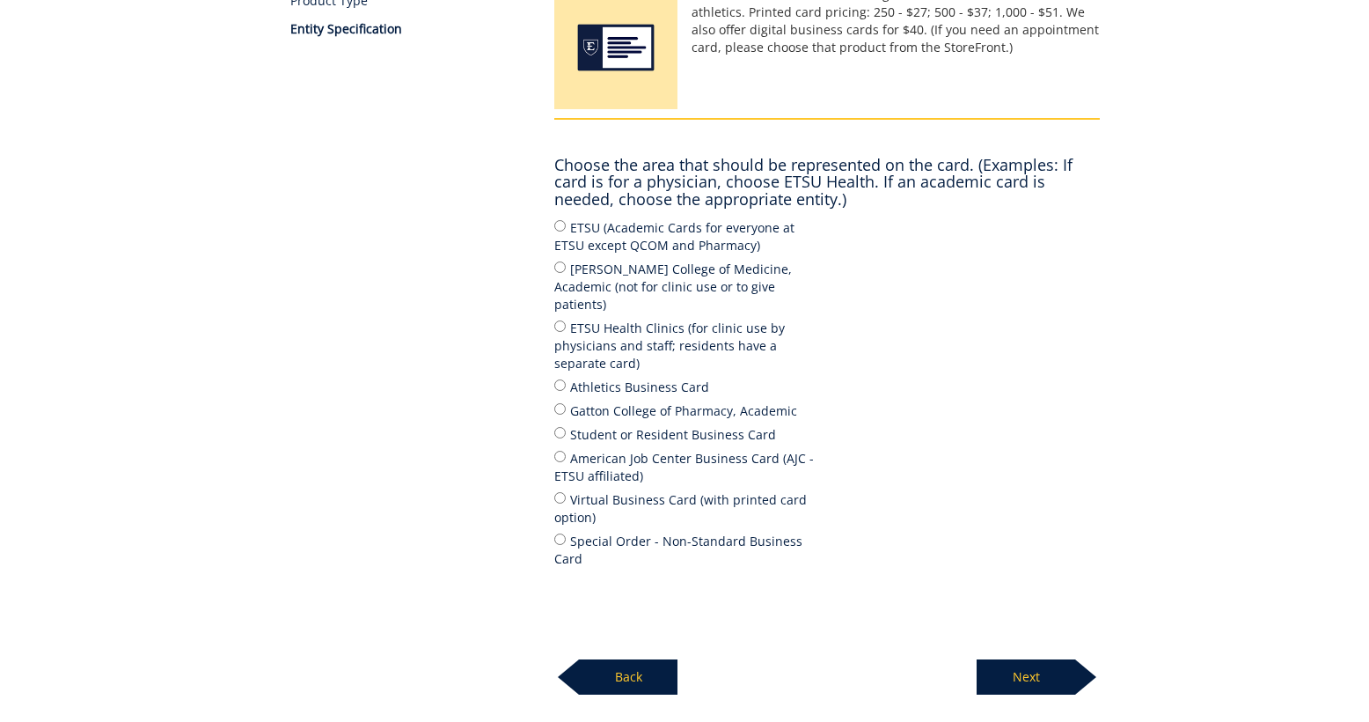
click at [657, 326] on label "ETSU Health Clinics (for clinic use by physicians and staff; residents have a s…" at bounding box center [690, 345] width 273 height 55
click at [566, 326] on input "ETSU Health Clinics (for clinic use by physicians and staff; residents have a s…" at bounding box center [559, 325] width 11 height 11
radio input "true"
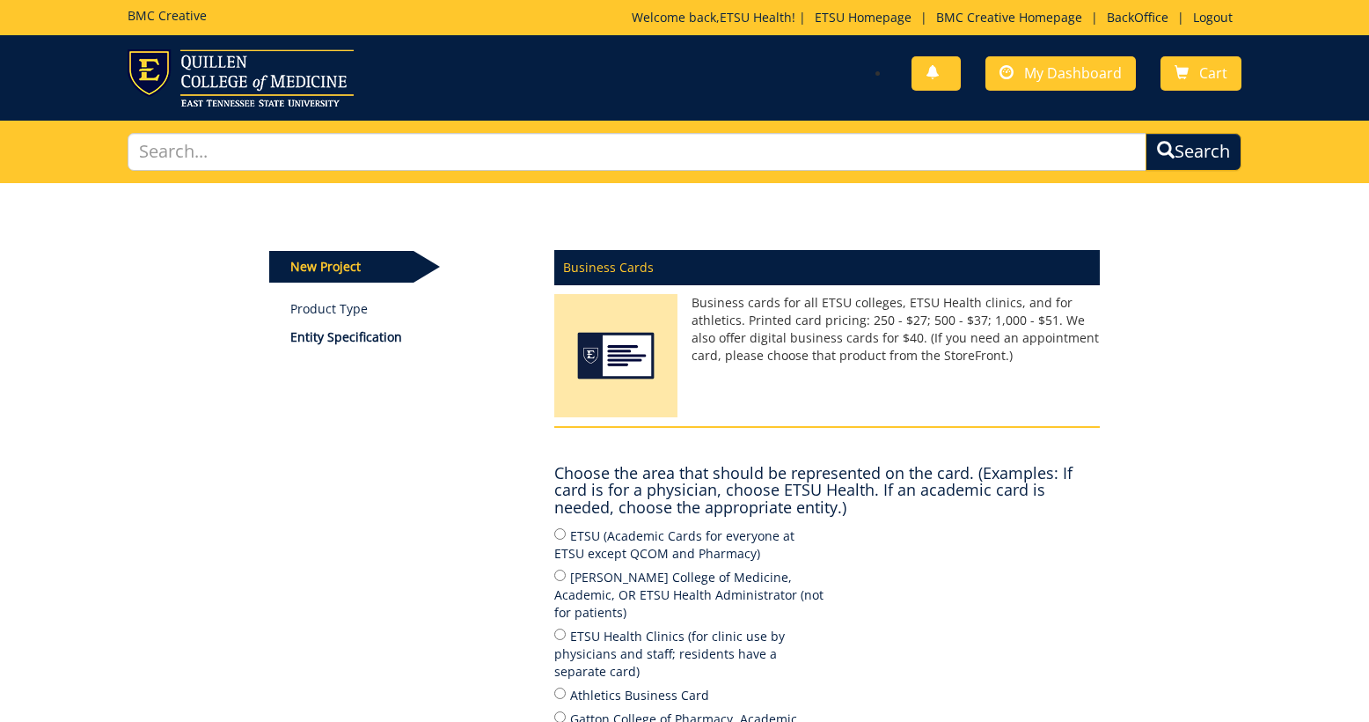
scroll to position [308, 0]
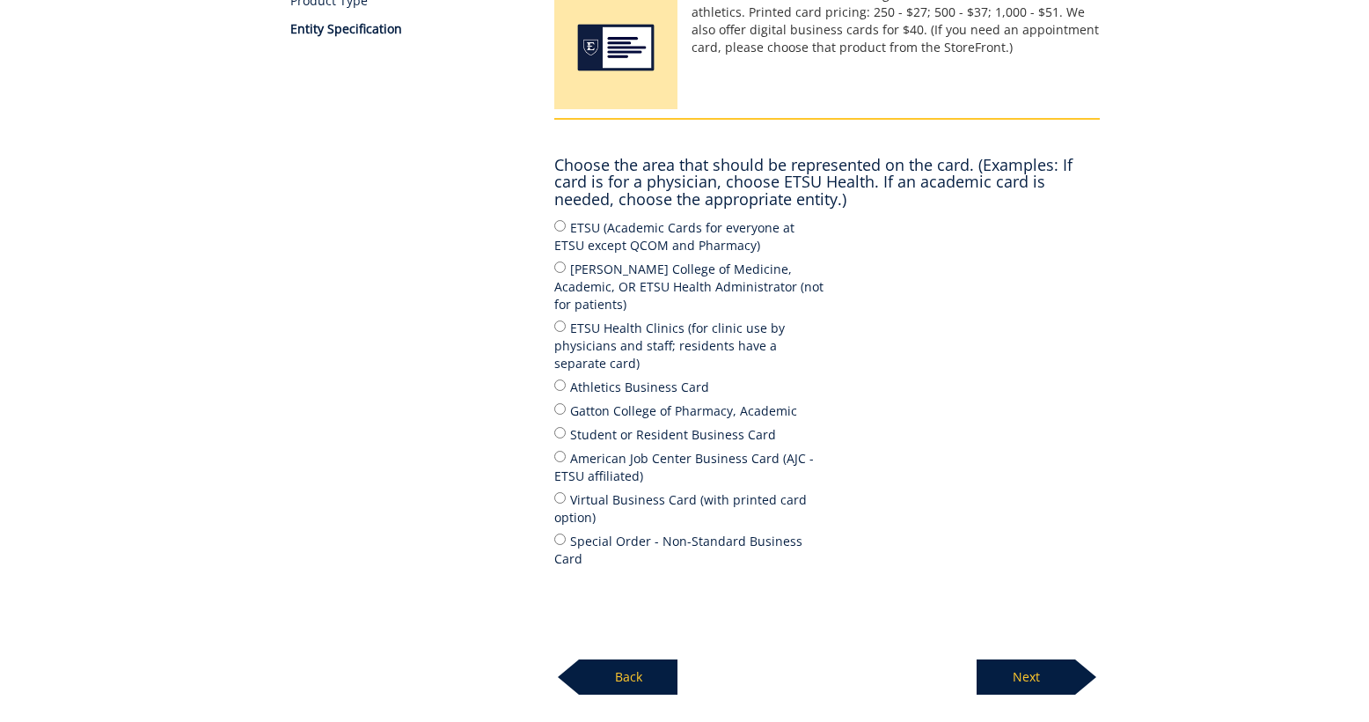
click at [634, 284] on label "Quillen College of Medicine, Academic, OR ETSU Health Administrator (not for pa…" at bounding box center [690, 286] width 273 height 55
click at [566, 273] on input "Quillen College of Medicine, Academic, OR ETSU Health Administrator (not for pa…" at bounding box center [559, 266] width 11 height 11
radio input "true"
click at [1044, 659] on p "Next" at bounding box center [1026, 676] width 99 height 35
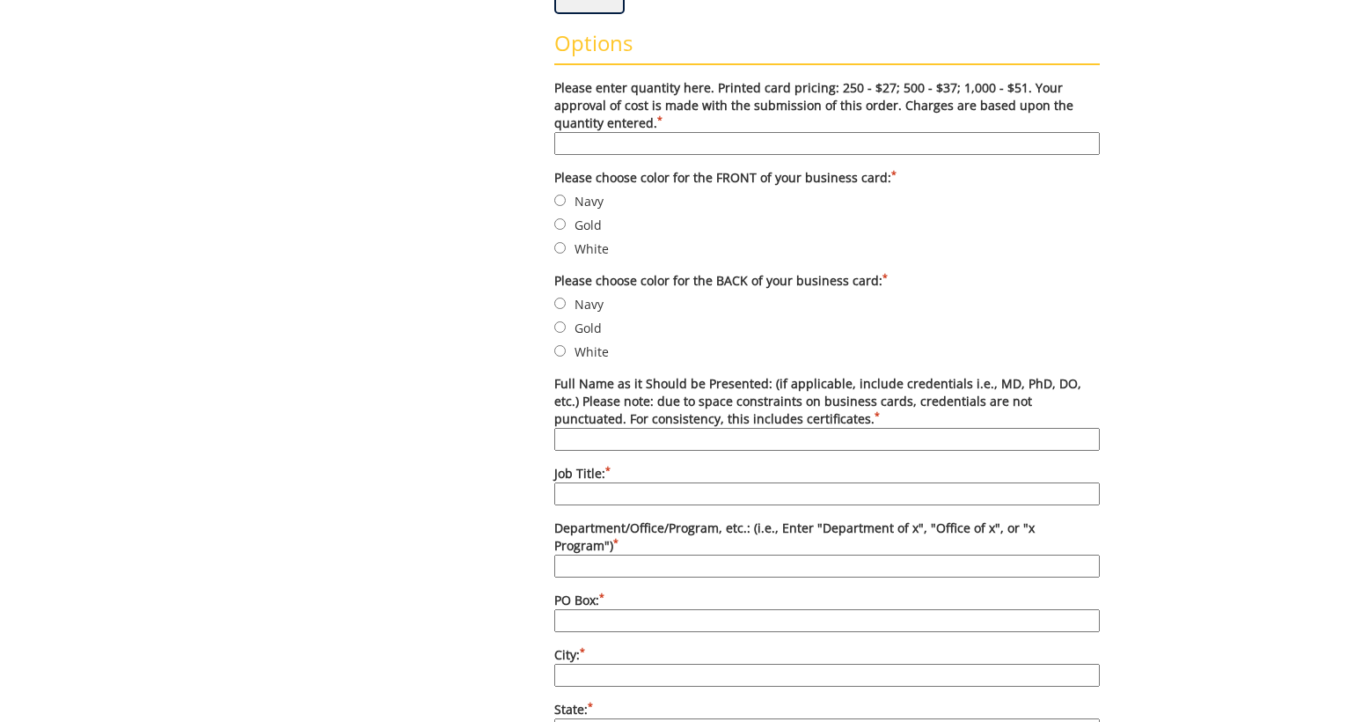
scroll to position [609, 0]
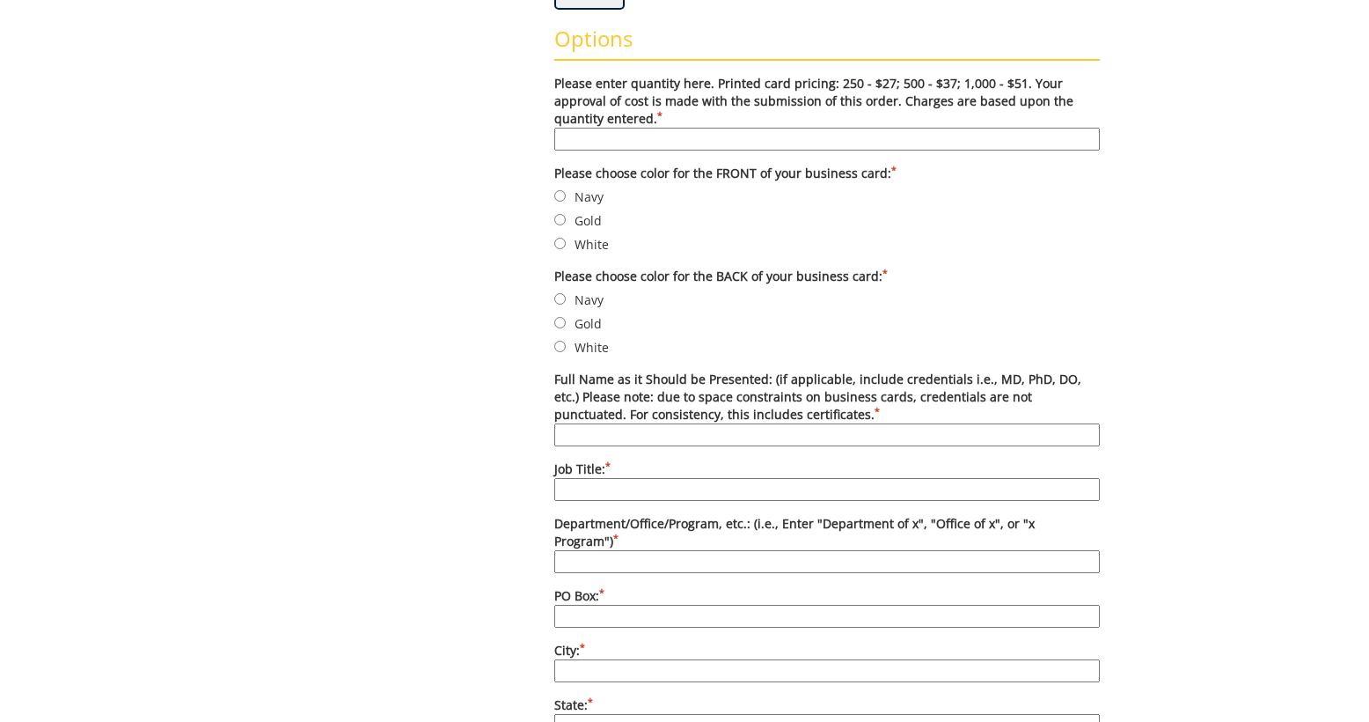
click at [833, 143] on input "Please enter quantity here. Printed card pricing: 250 - $27; 500 - $37; 1,000 -…" at bounding box center [827, 139] width 546 height 23
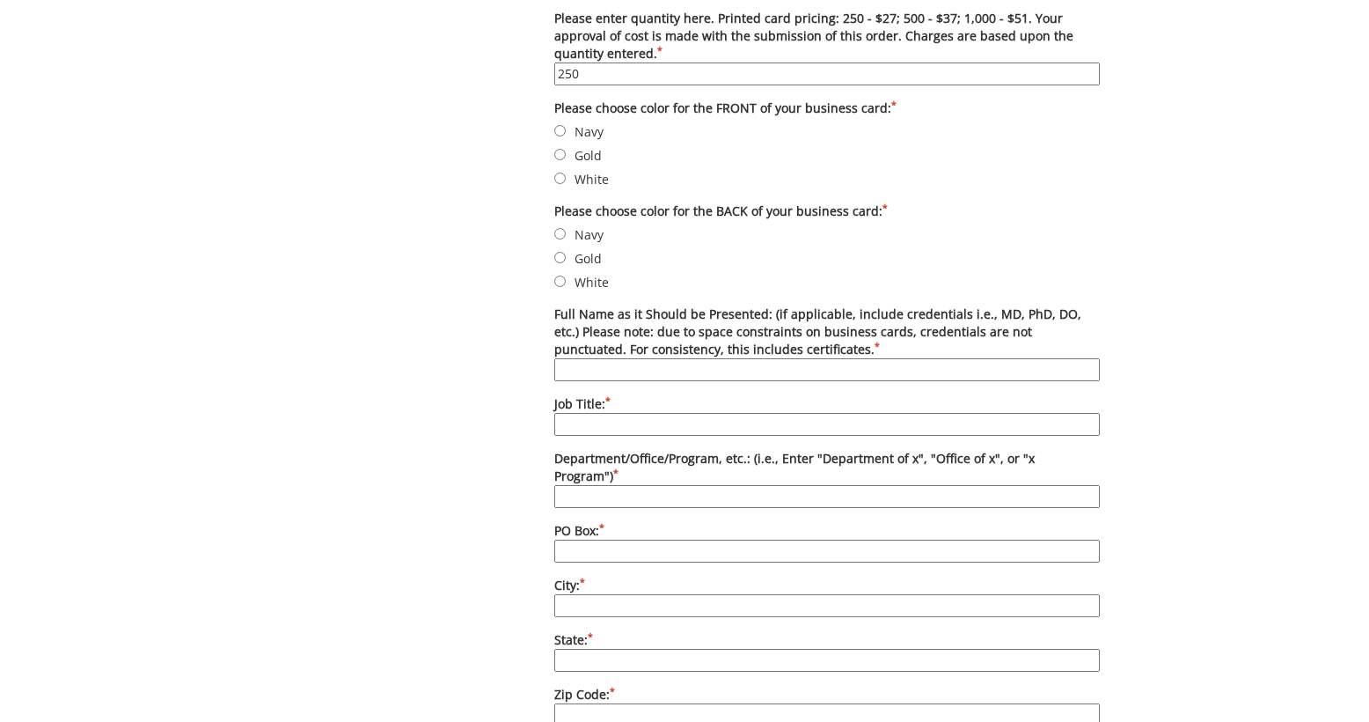
scroll to position [679, 0]
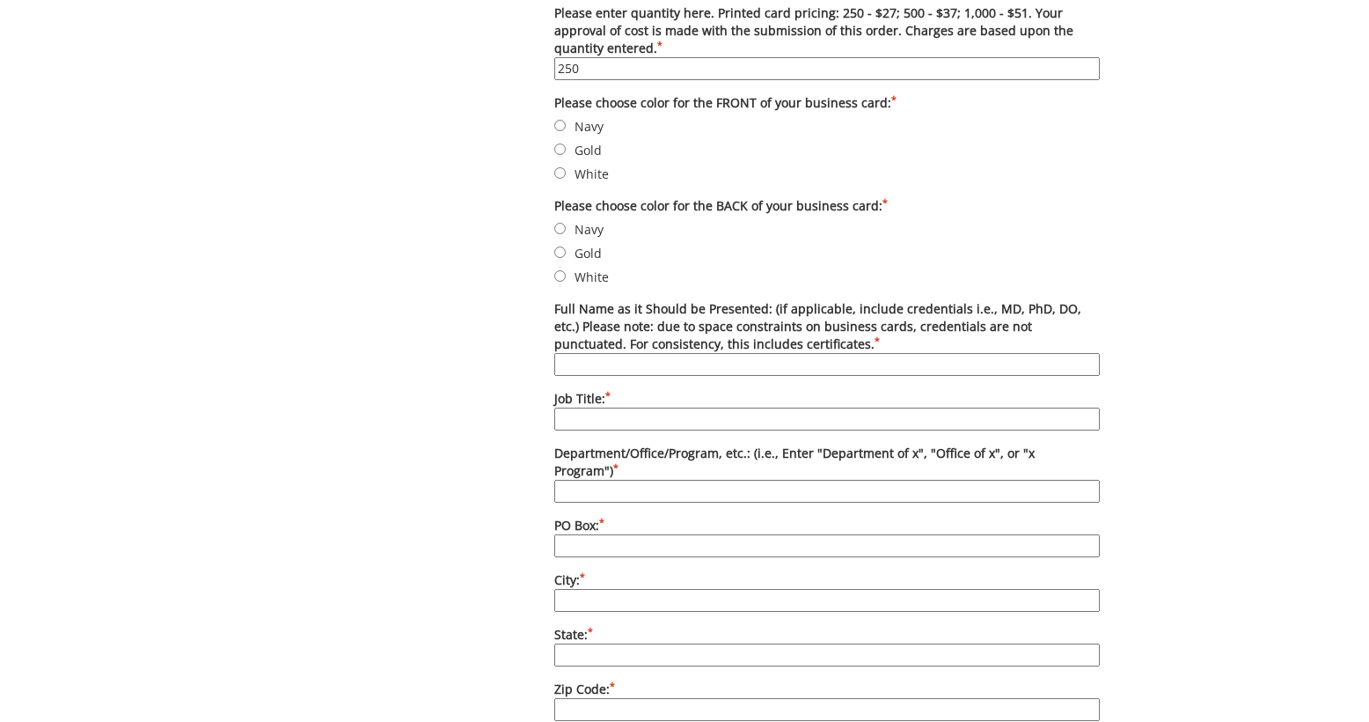
type input "250"
click at [584, 151] on label "Gold" at bounding box center [827, 149] width 546 height 19
click at [566, 151] on input "Gold" at bounding box center [559, 148] width 11 height 11
radio input "true"
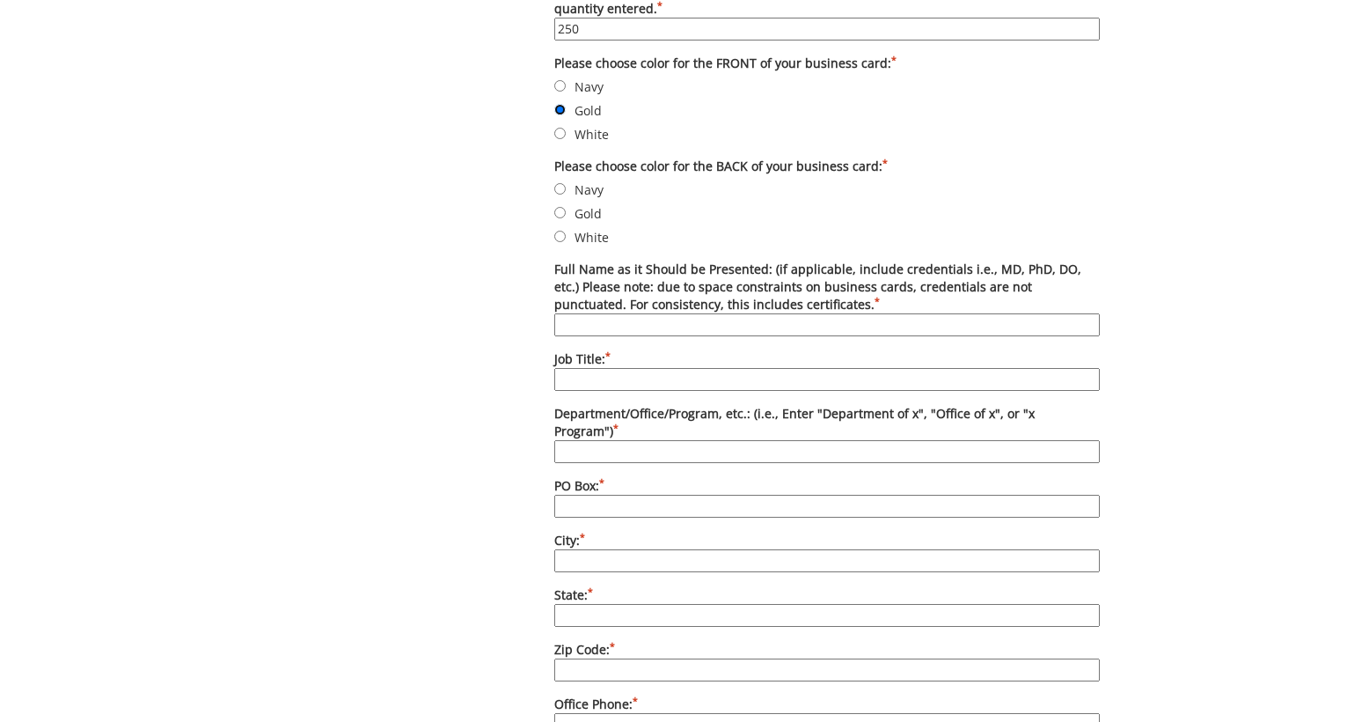
scroll to position [723, 0]
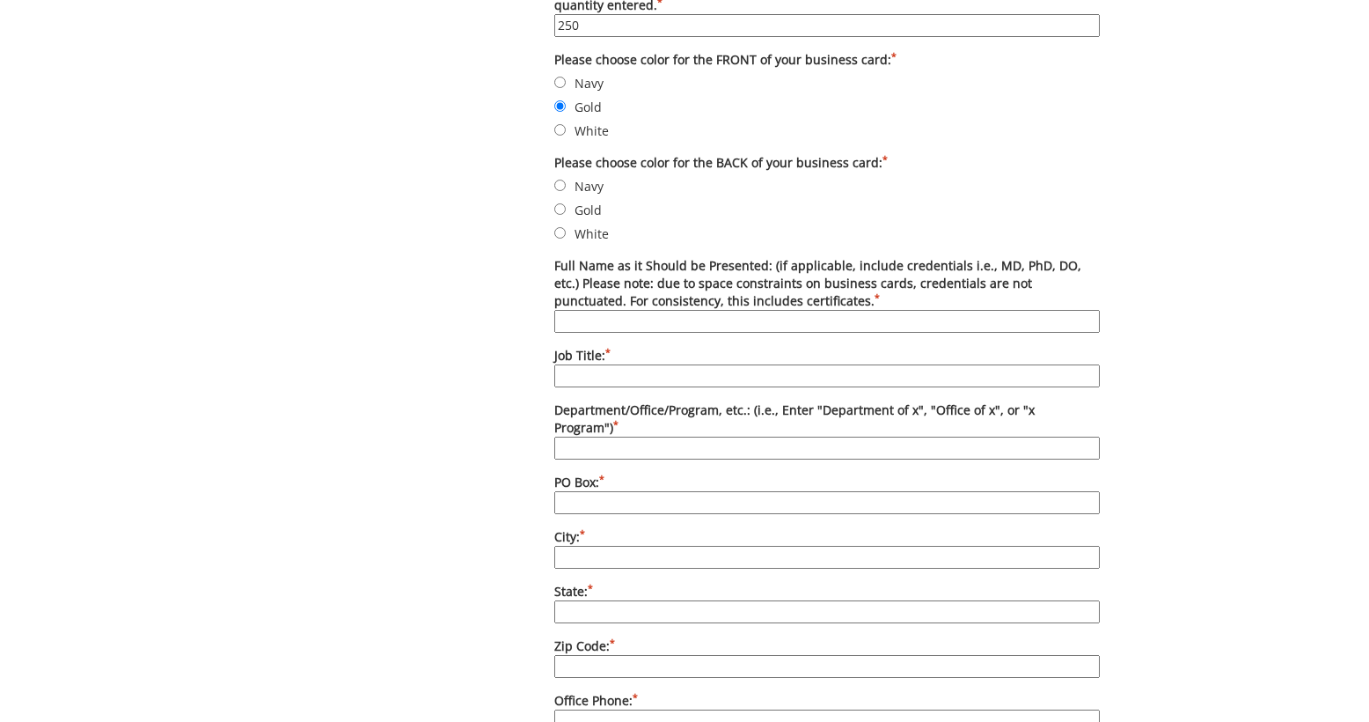
click at [593, 186] on label "Navy" at bounding box center [827, 185] width 546 height 19
click at [566, 186] on input "Navy" at bounding box center [559, 185] width 11 height 11
radio input "true"
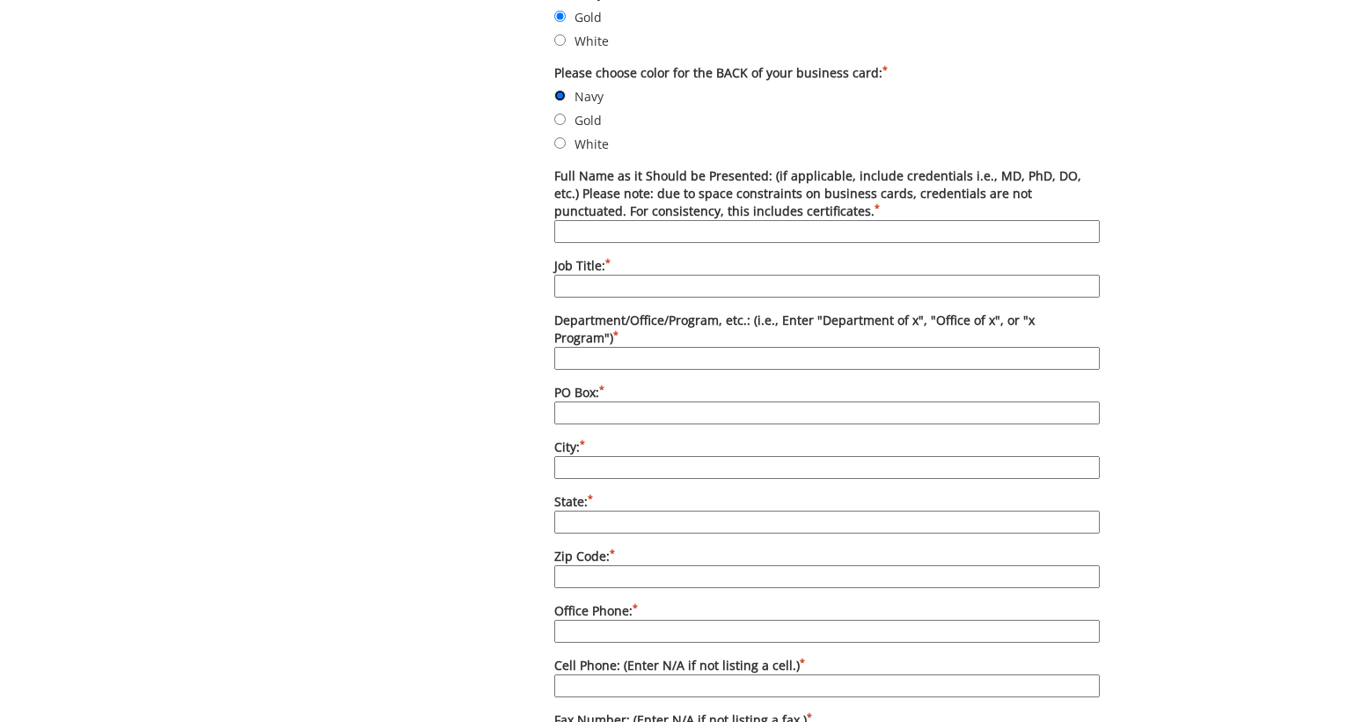
scroll to position [821, 0]
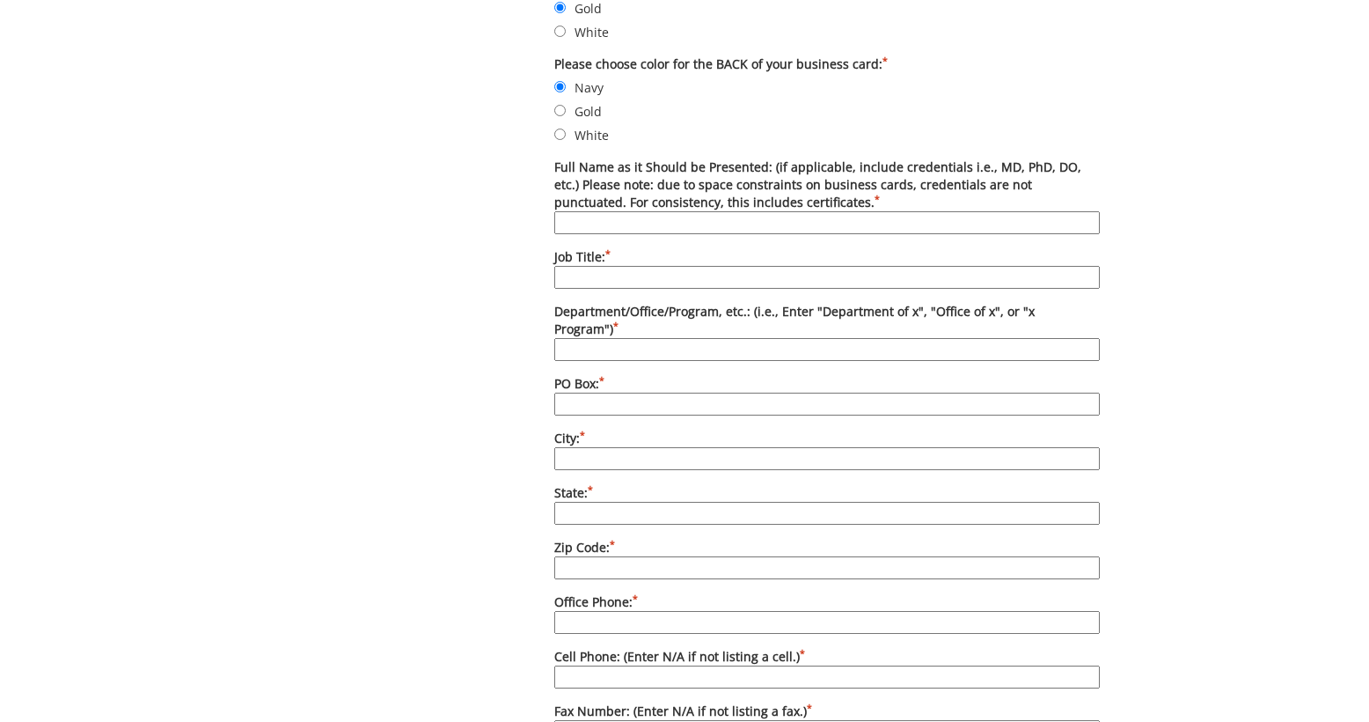
click at [729, 221] on input "Full Name as it Should be Presented: (if applicable, include credentials i.e., …" at bounding box center [827, 222] width 546 height 23
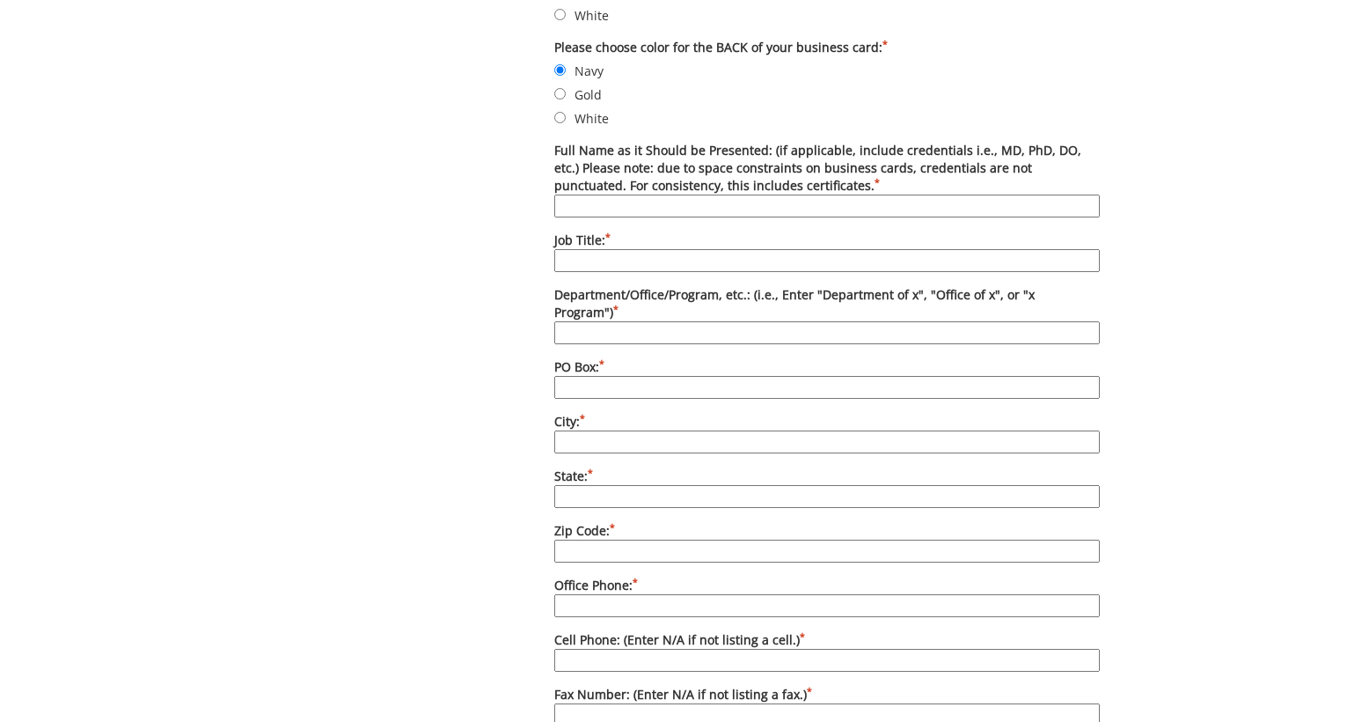
scroll to position [817, 0]
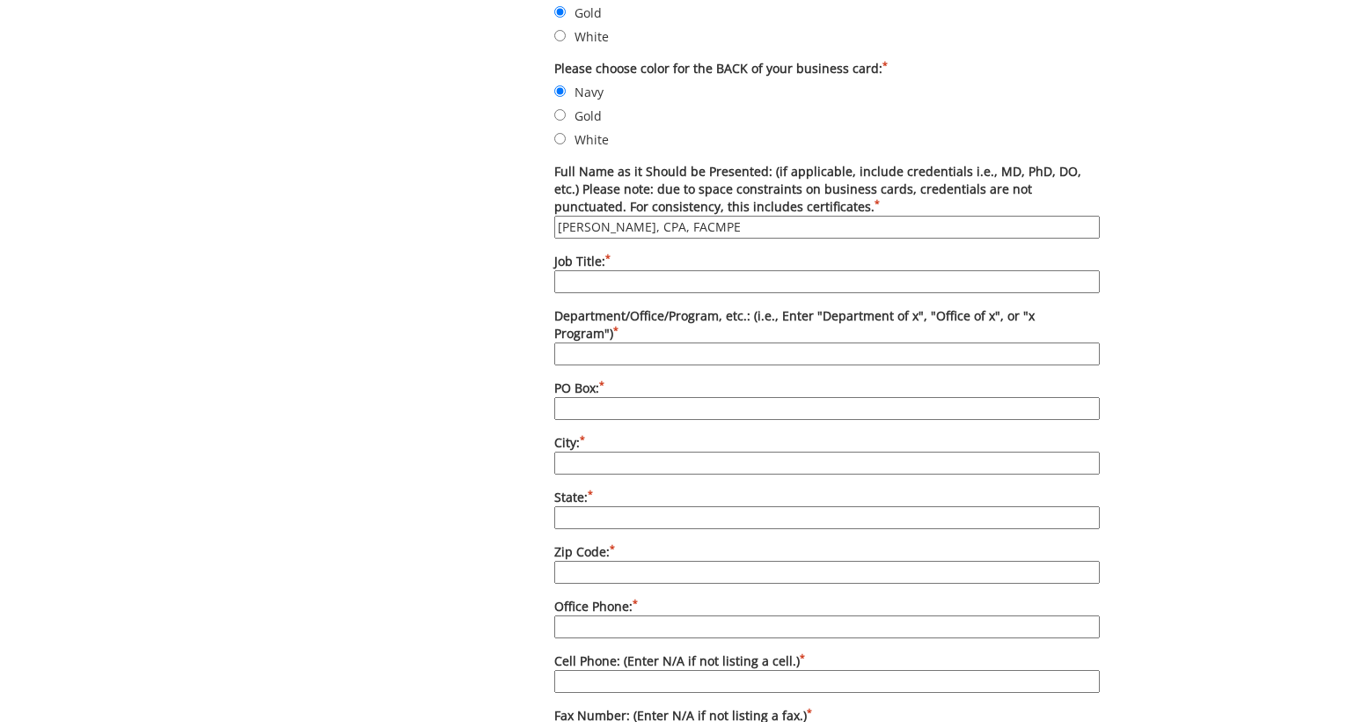
type input "[PERSON_NAME], CPA, FACMPE"
click at [614, 285] on input "Job Title: *" at bounding box center [827, 281] width 546 height 23
type input "Chief Executive Officer"
click at [697, 343] on input "Department/Office/Program, etc.: (i.e., Enter "Department of x", "Office of x",…" at bounding box center [827, 353] width 546 height 23
type input "Medical Education Assistance Corporation"
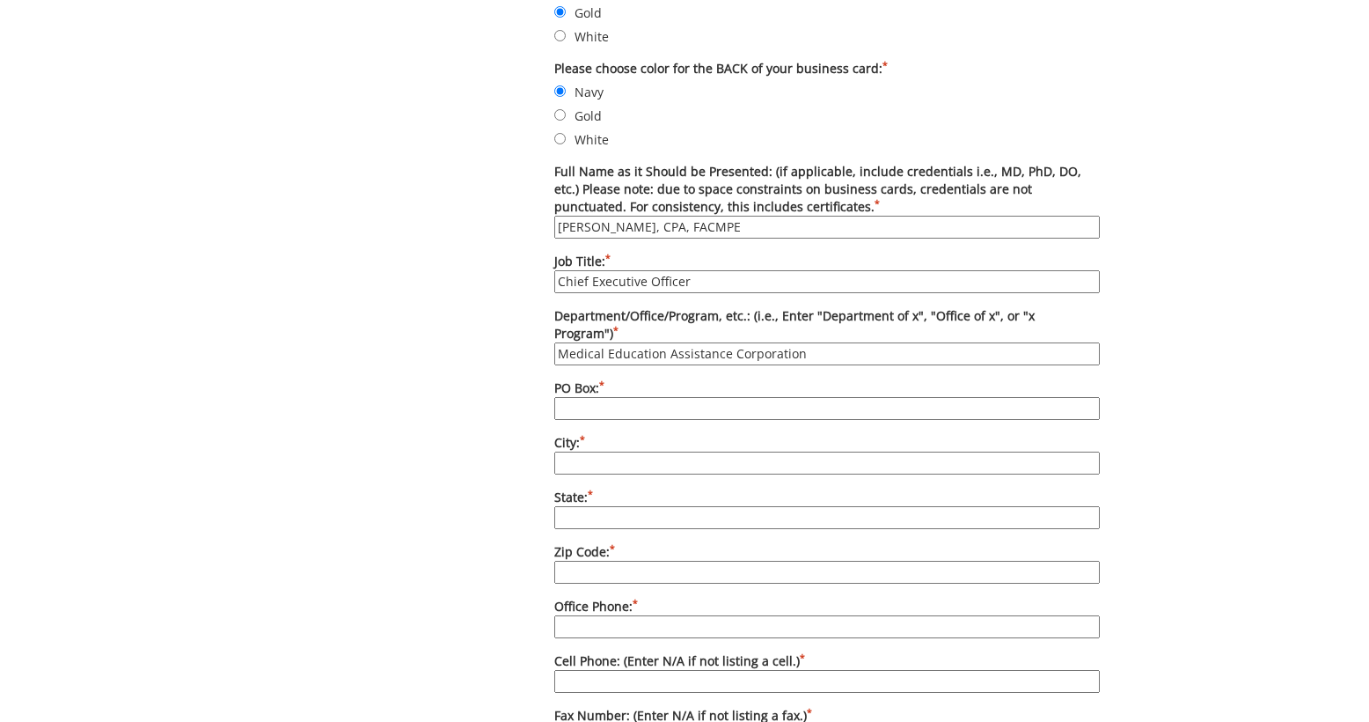
click at [659, 397] on input "PO Box: *" at bounding box center [827, 408] width 546 height 23
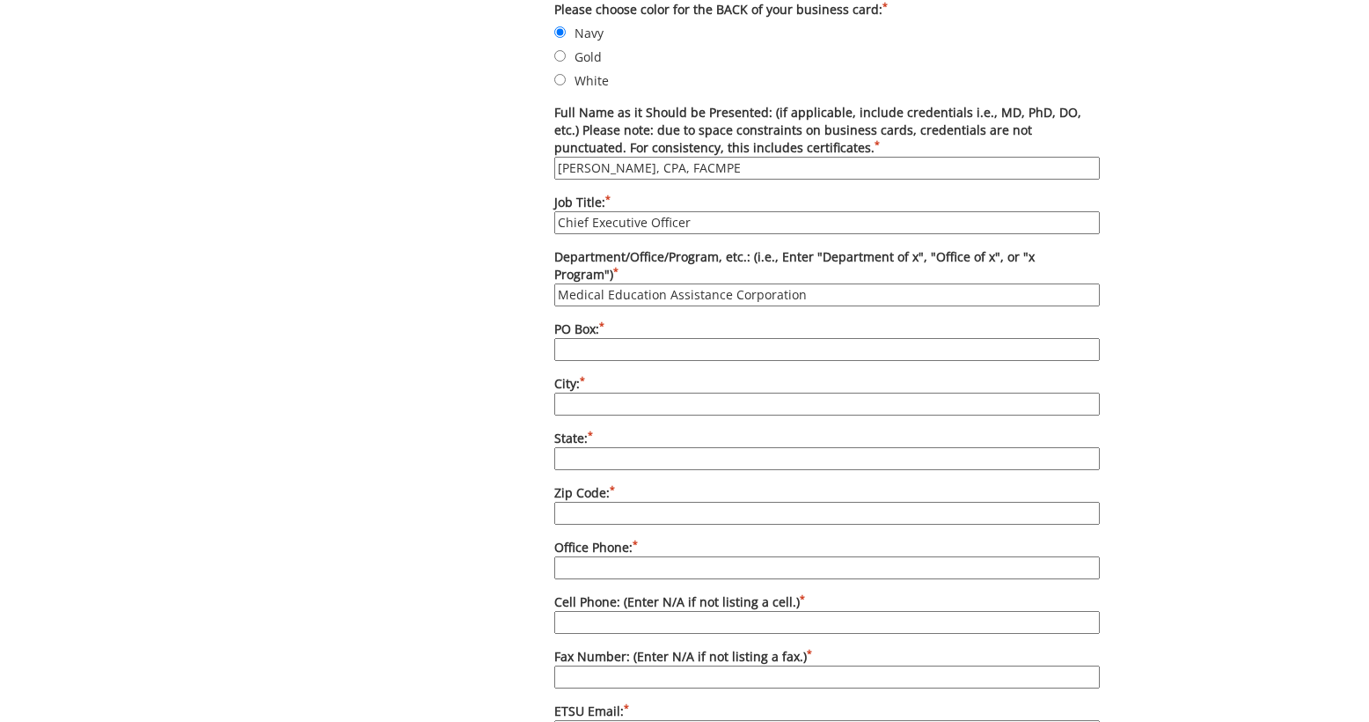
scroll to position [848, 0]
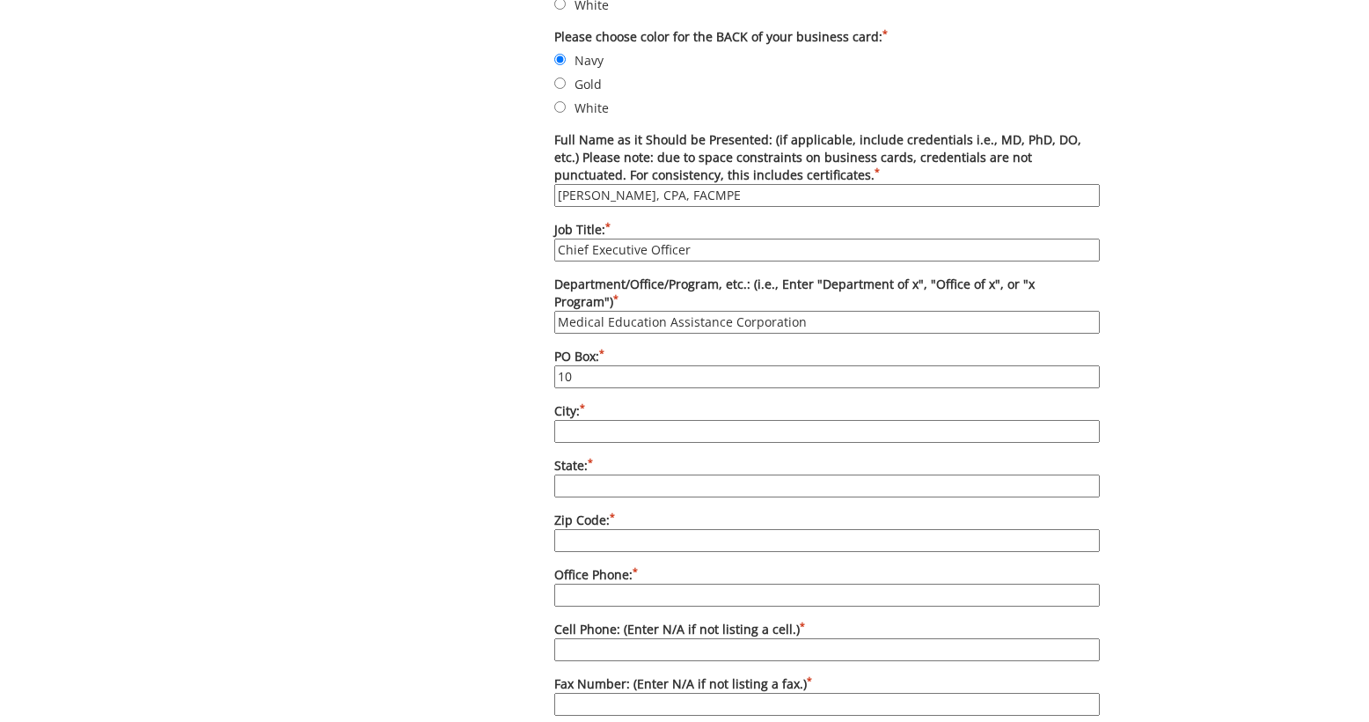
type input "1"
click at [557, 365] on input "301 Med Tech Parkway" at bounding box center [827, 376] width 546 height 23
type input "101 Med Tech Parkway"
click at [623, 420] on input "City: *" at bounding box center [827, 431] width 546 height 23
type input "S"
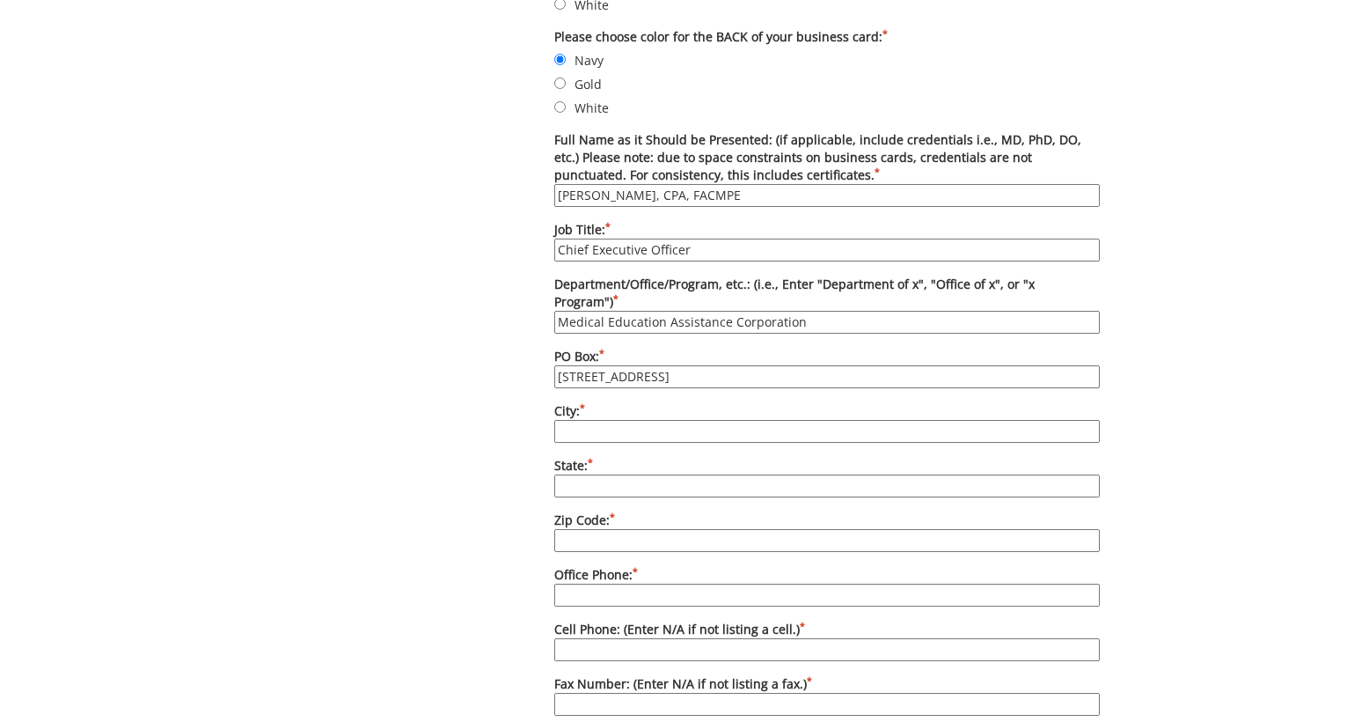
click at [720, 365] on input "101 Med Tech Parkway" at bounding box center [827, 376] width 546 height 23
type input "[STREET_ADDRESS]"
type input "[GEOGRAPHIC_DATA]"
type input "TN"
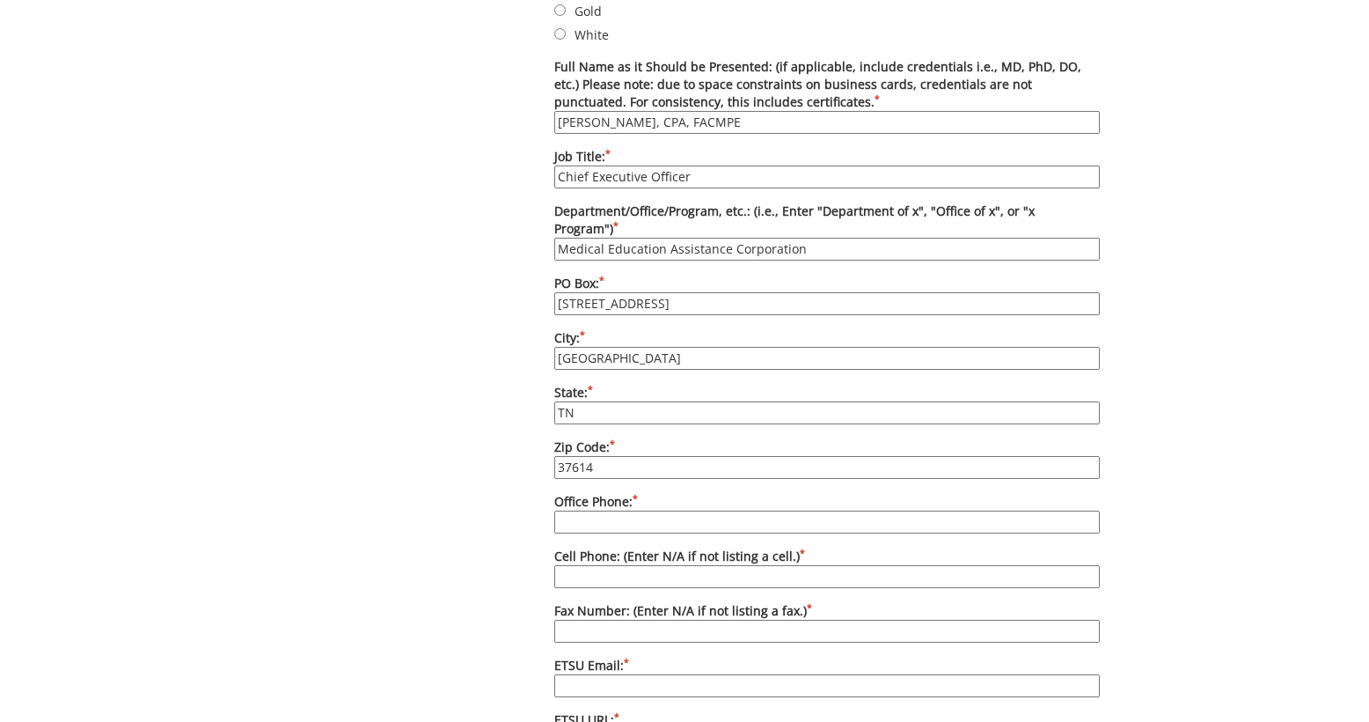
scroll to position [922, 0]
click at [584, 455] on input "37614" at bounding box center [827, 466] width 546 height 23
type input "37604"
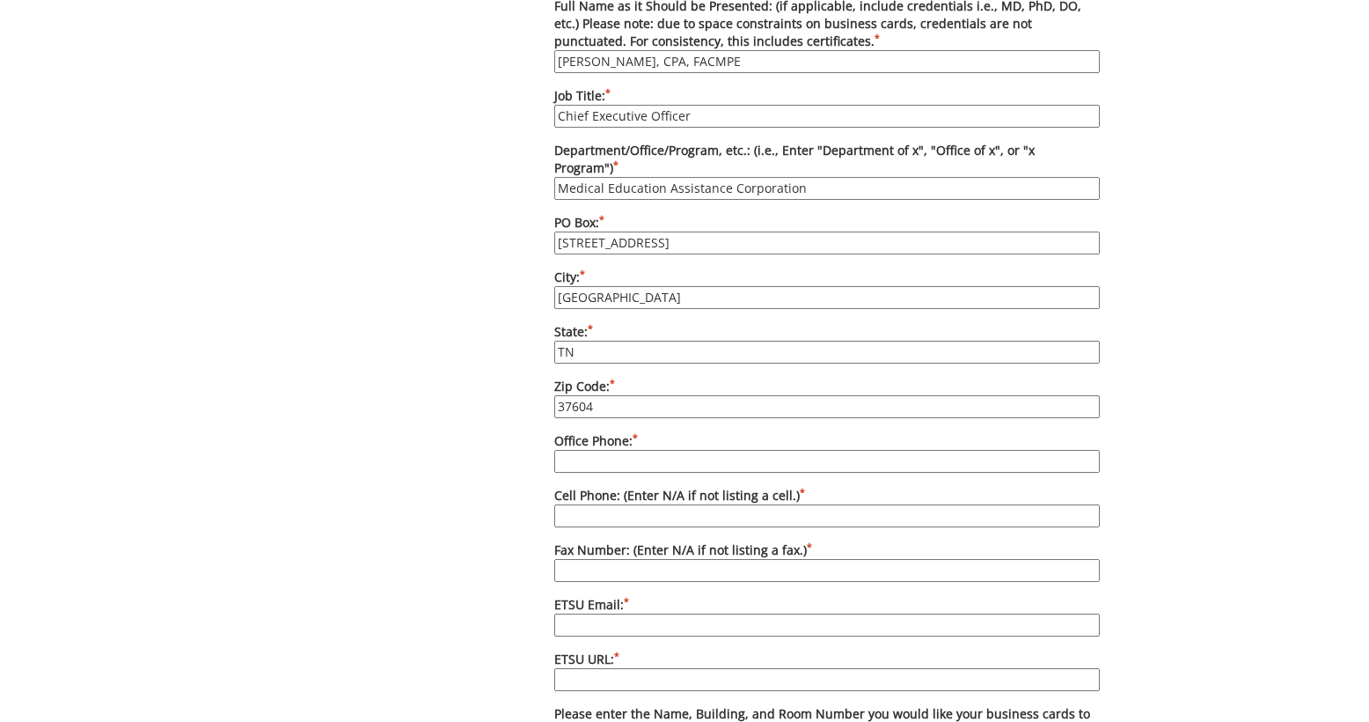
scroll to position [991, 0]
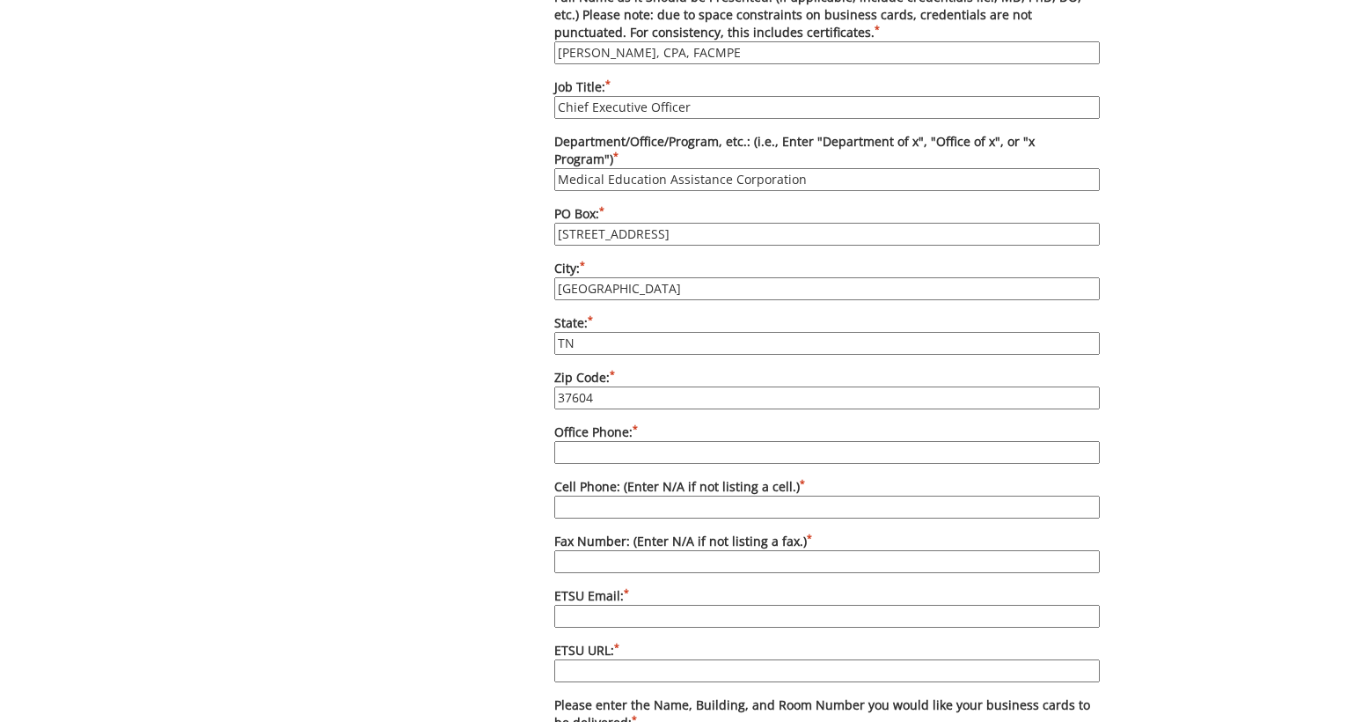
click at [596, 441] on input "Office Phone: *" at bounding box center [827, 452] width 546 height 23
type input "[PHONE_NUMBER]"
click at [637, 498] on input "Cell Phone: (Enter N/A if not listing a cell.) *" at bounding box center [827, 506] width 546 height 23
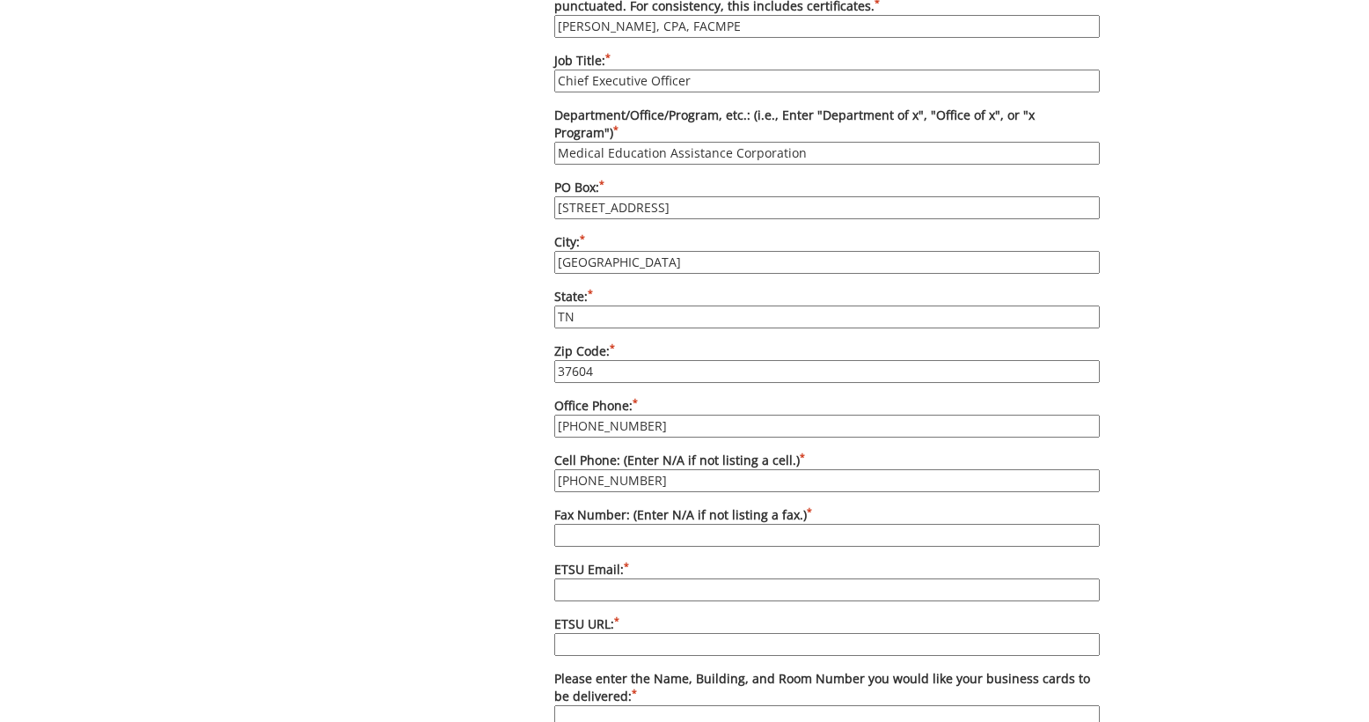
scroll to position [1027, 0]
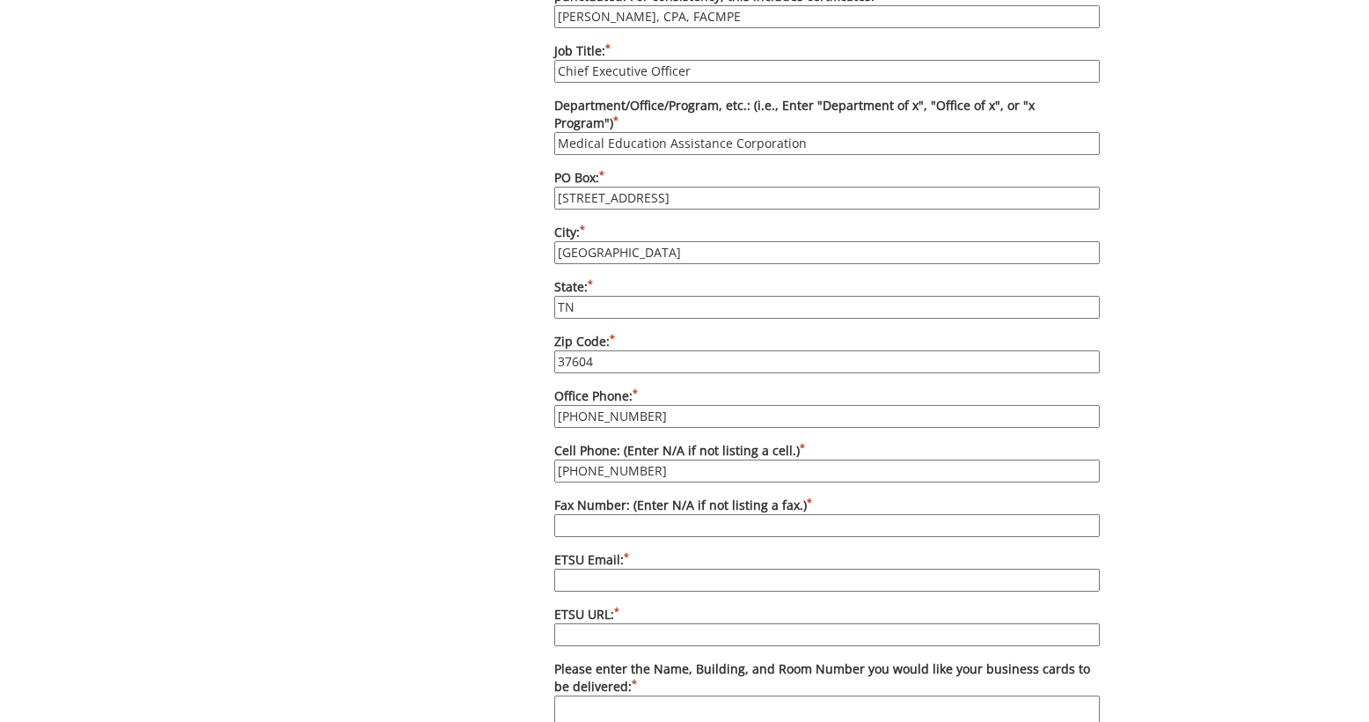
type input "[PHONE_NUMBER]"
click at [637, 569] on input "ETSU Email: *" at bounding box center [827, 580] width 546 height 23
click at [627, 569] on input "ETSU Email: *" at bounding box center [827, 580] width 546 height 23
paste input "BRAGGH@mail.etsu.edu"
click at [647, 569] on input "BRAGGH@mail.etsu.edu" at bounding box center [827, 580] width 546 height 23
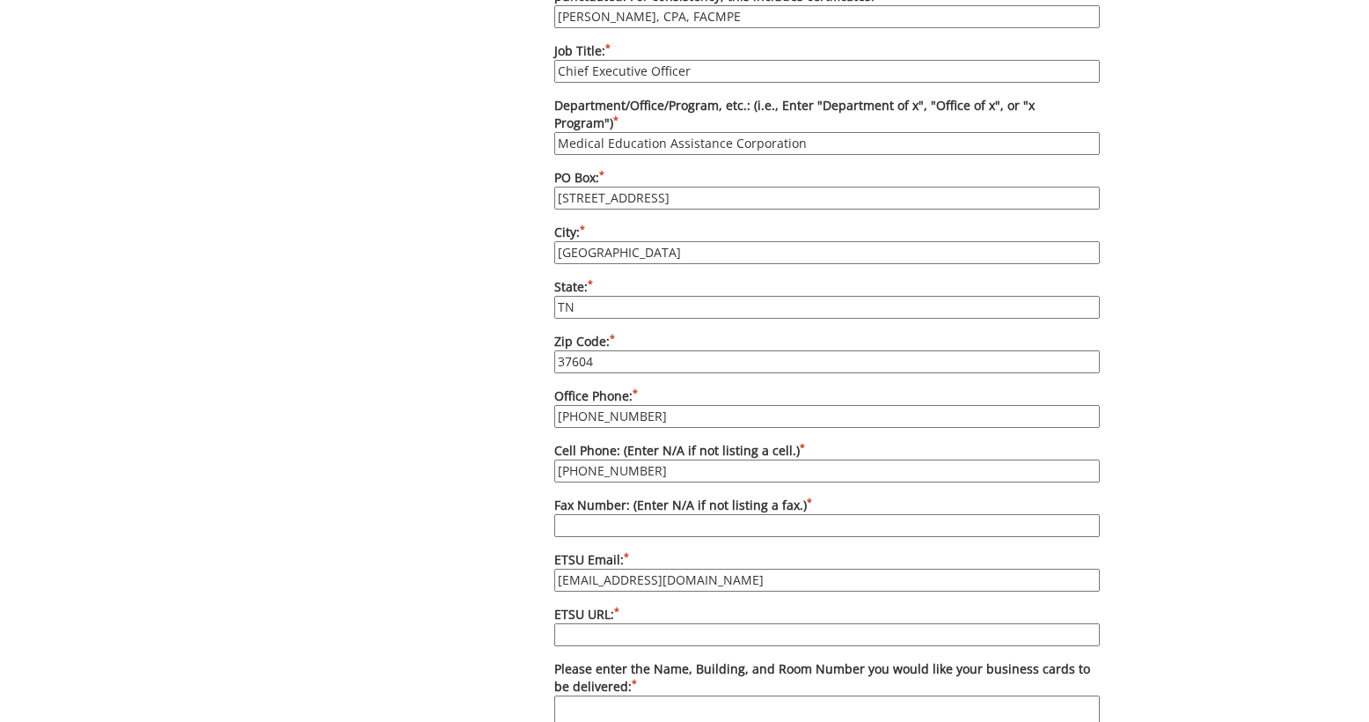
type input "[EMAIL_ADDRESS][DOMAIN_NAME]"
click at [600, 623] on input "ETSU URL: *" at bounding box center [827, 634] width 546 height 23
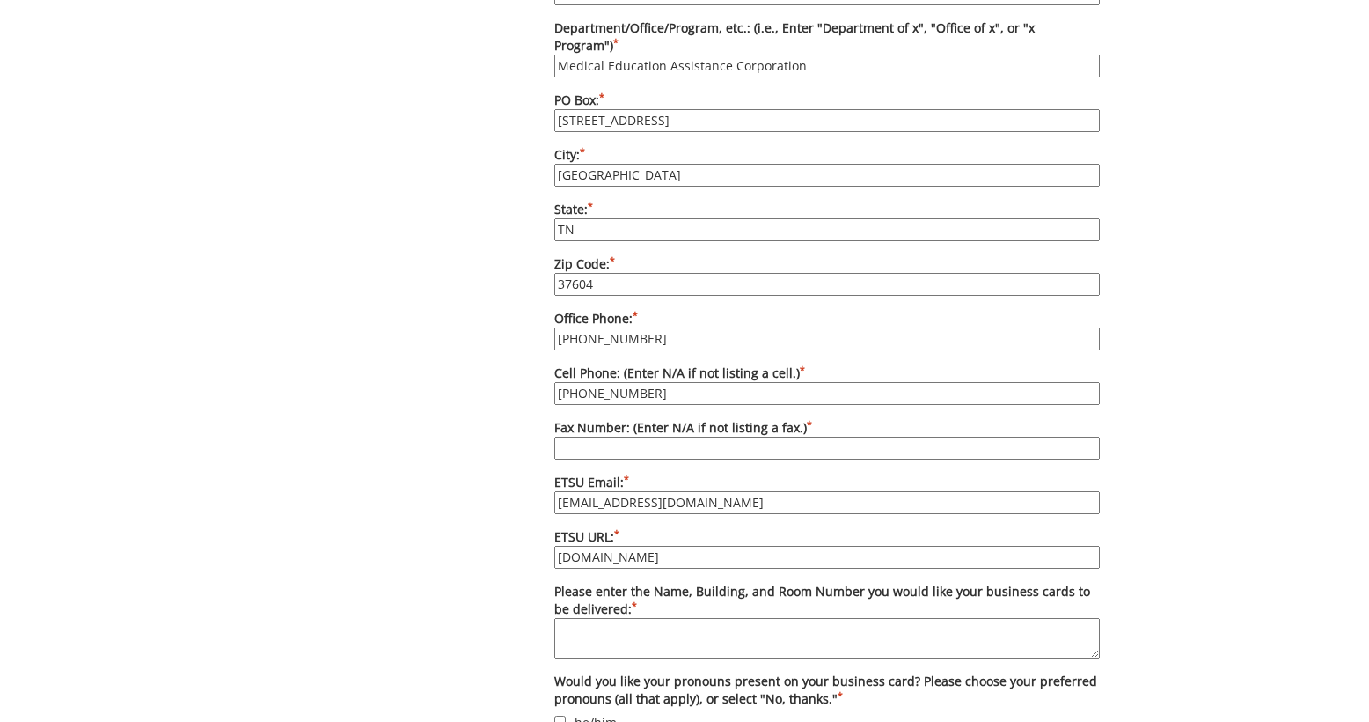
scroll to position [1115, 0]
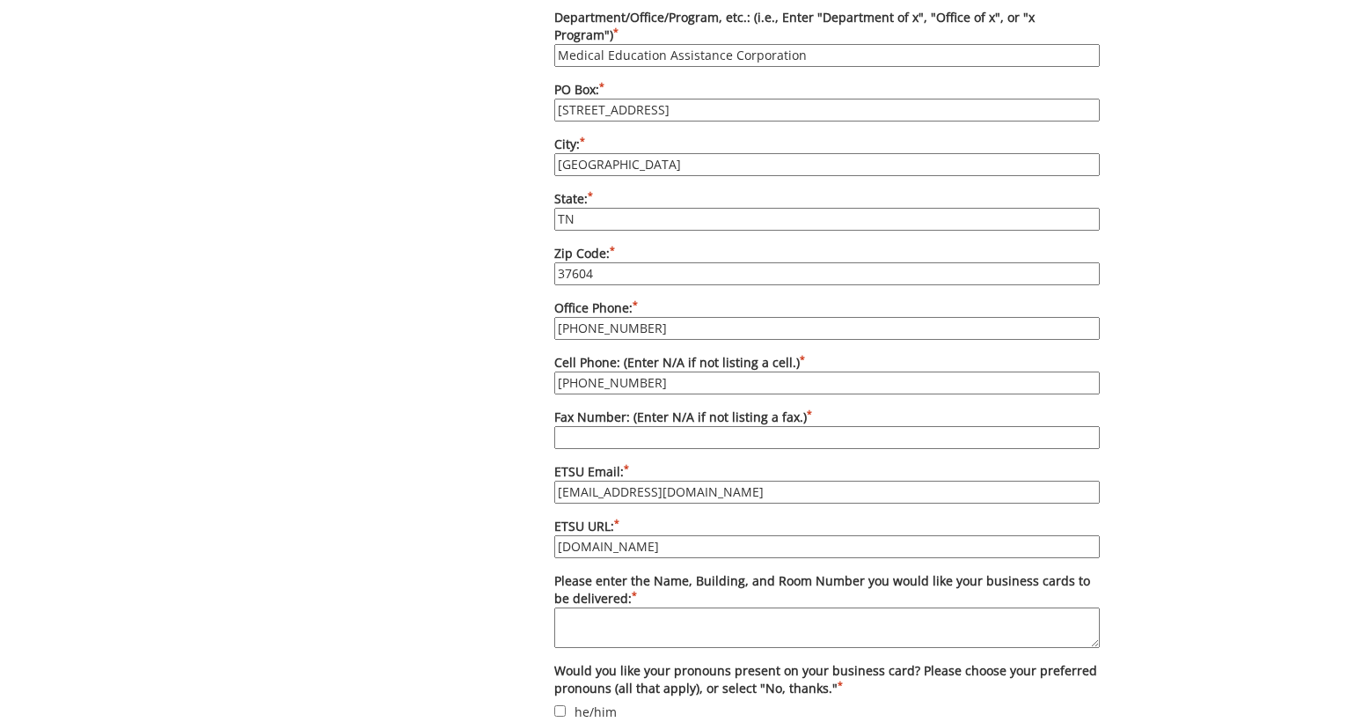
type input "[DOMAIN_NAME]"
click at [679, 624] on textarea "Please enter the Name, Building, and Room Number you would like your business c…" at bounding box center [827, 627] width 546 height 40
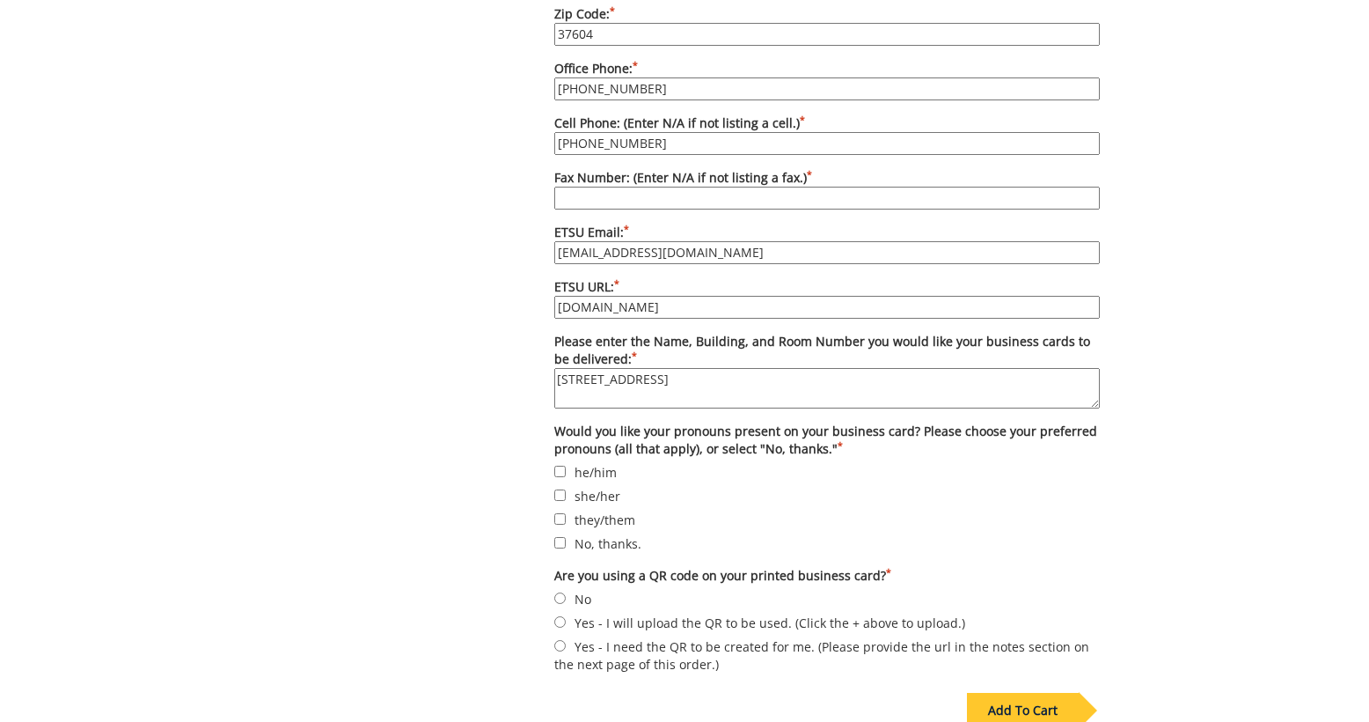
scroll to position [1357, 0]
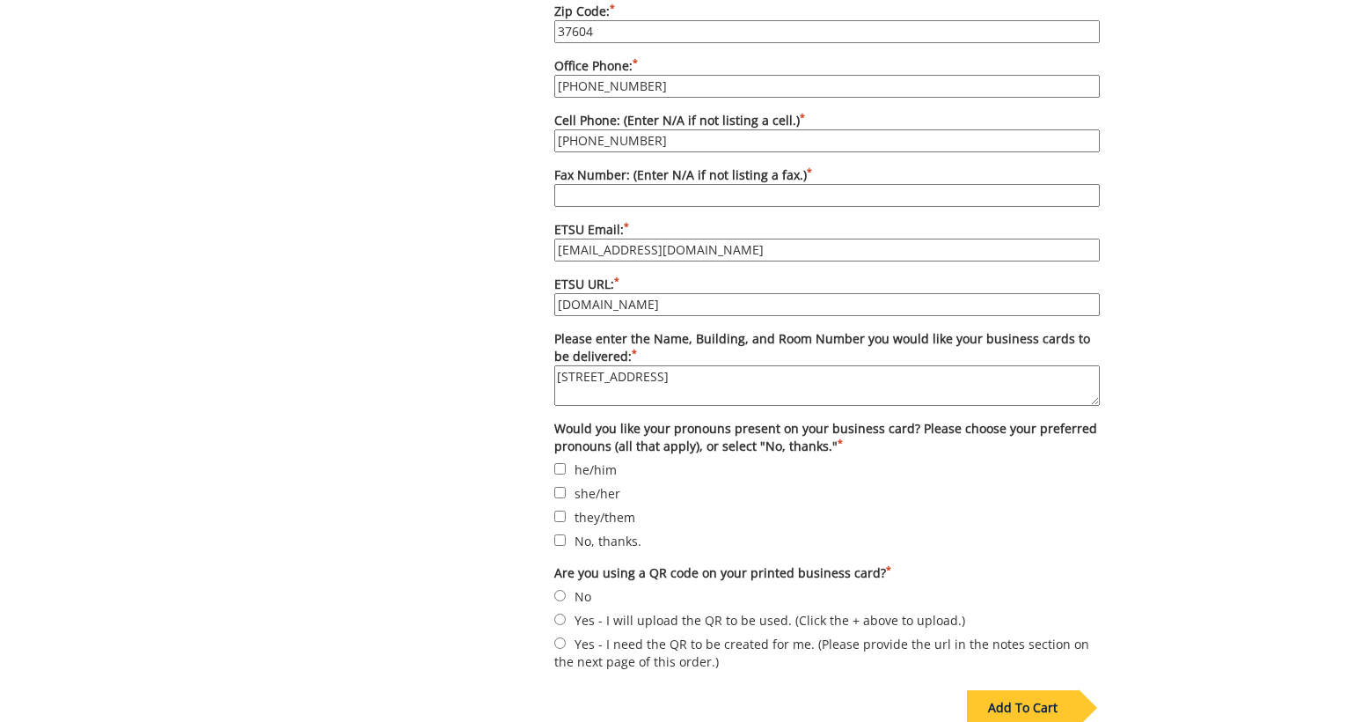
type textarea "[STREET_ADDRESS]"
click at [568, 459] on label "he/him" at bounding box center [827, 468] width 546 height 19
click at [566, 463] on input "he/him" at bounding box center [559, 468] width 11 height 11
checkbox input "true"
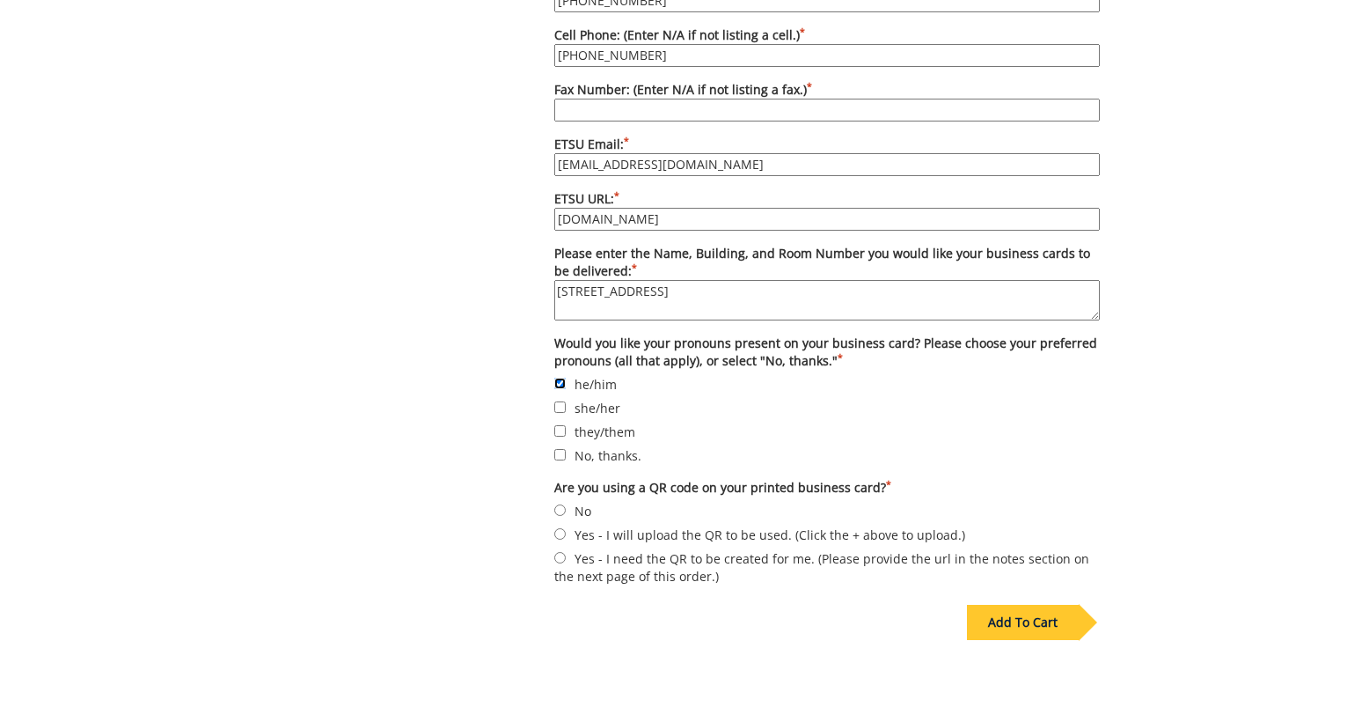
scroll to position [1443, 0]
click at [562, 503] on input "No" at bounding box center [559, 508] width 11 height 11
radio input "true"
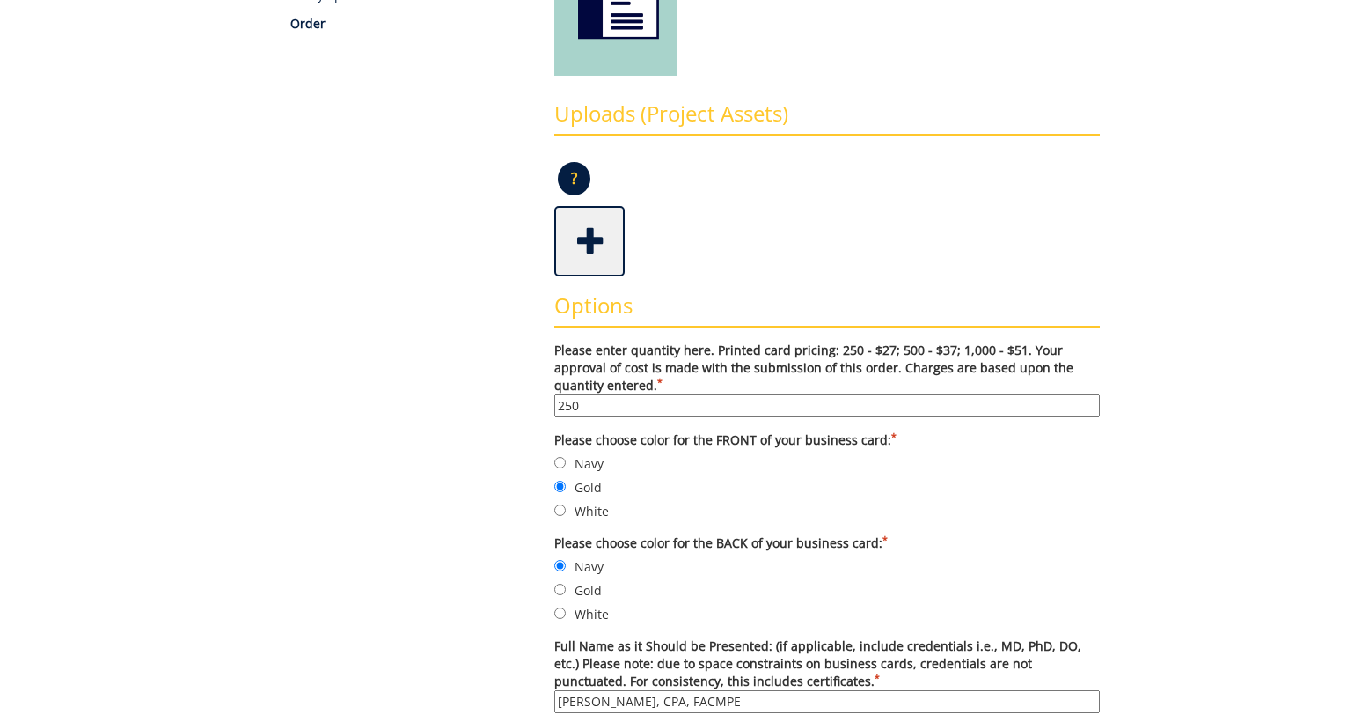
scroll to position [338, 0]
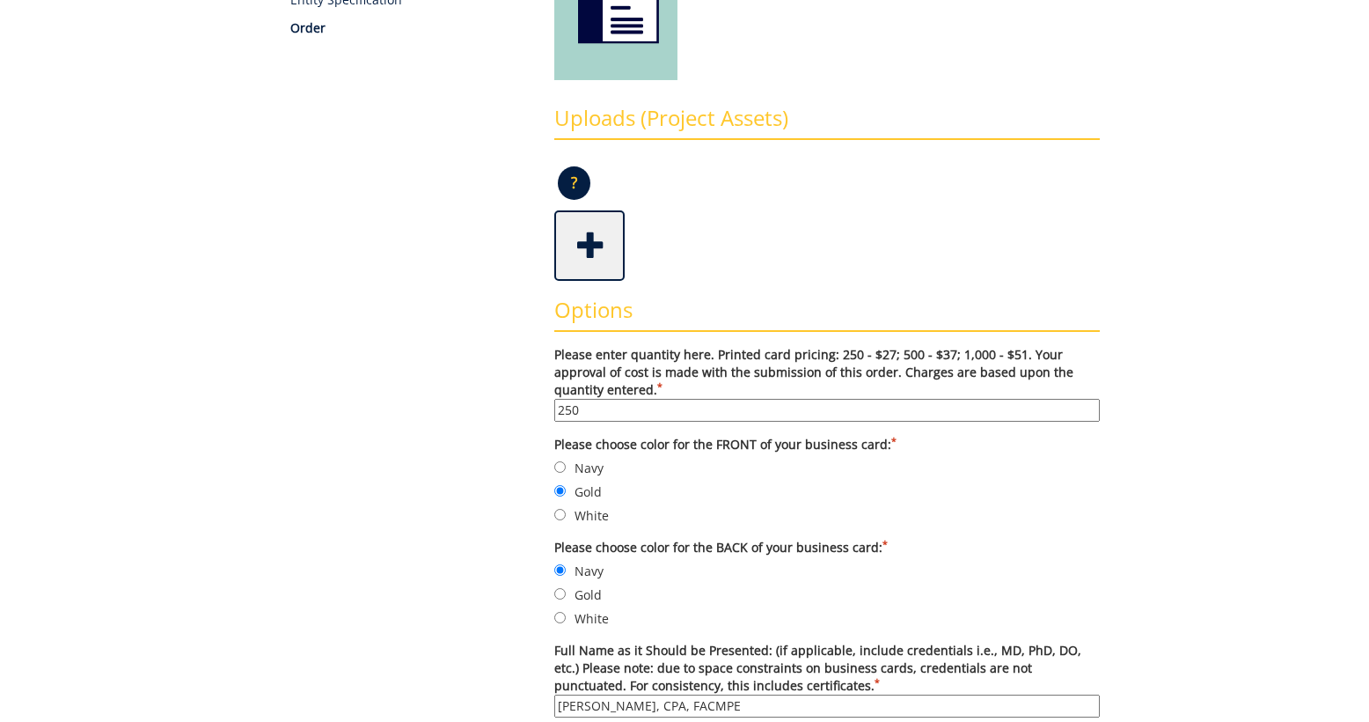
drag, startPoint x: 601, startPoint y: 407, endPoint x: 518, endPoint y: 407, distance: 82.7
drag, startPoint x: 603, startPoint y: 407, endPoint x: 489, endPoint y: 395, distance: 114.1
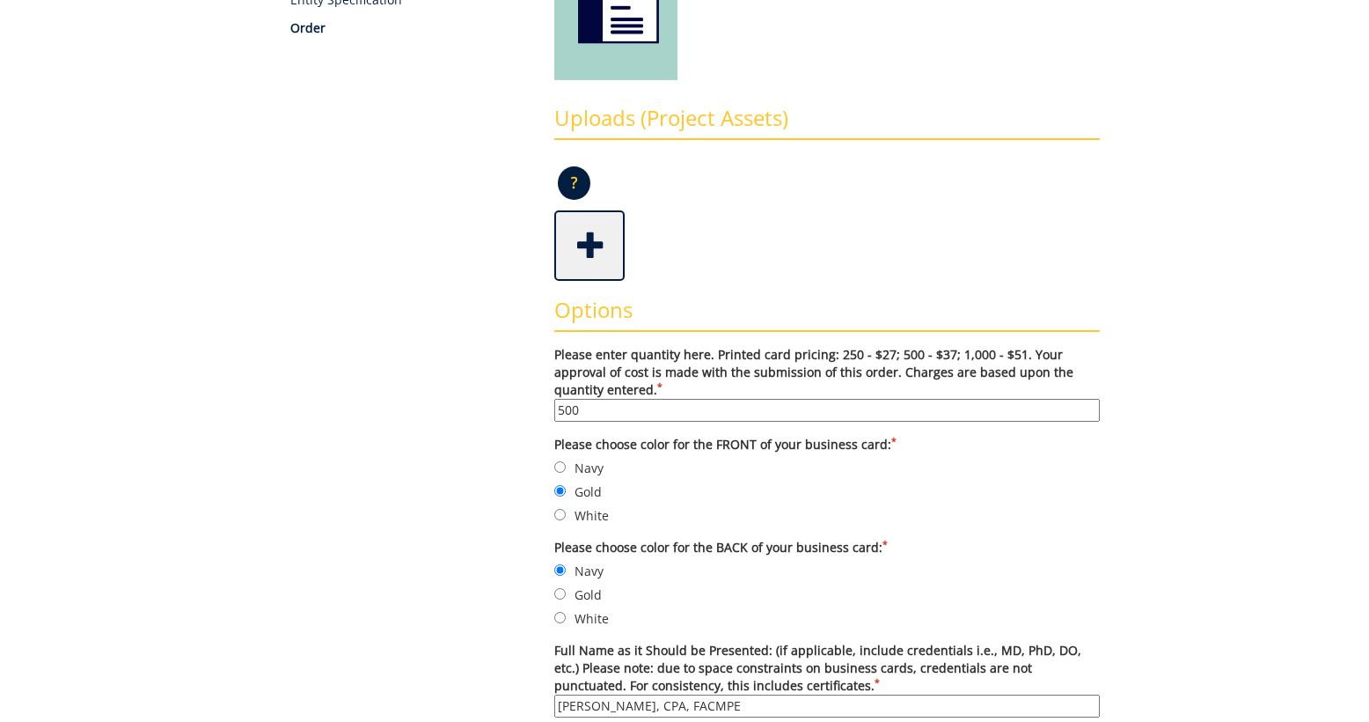
type input "500"
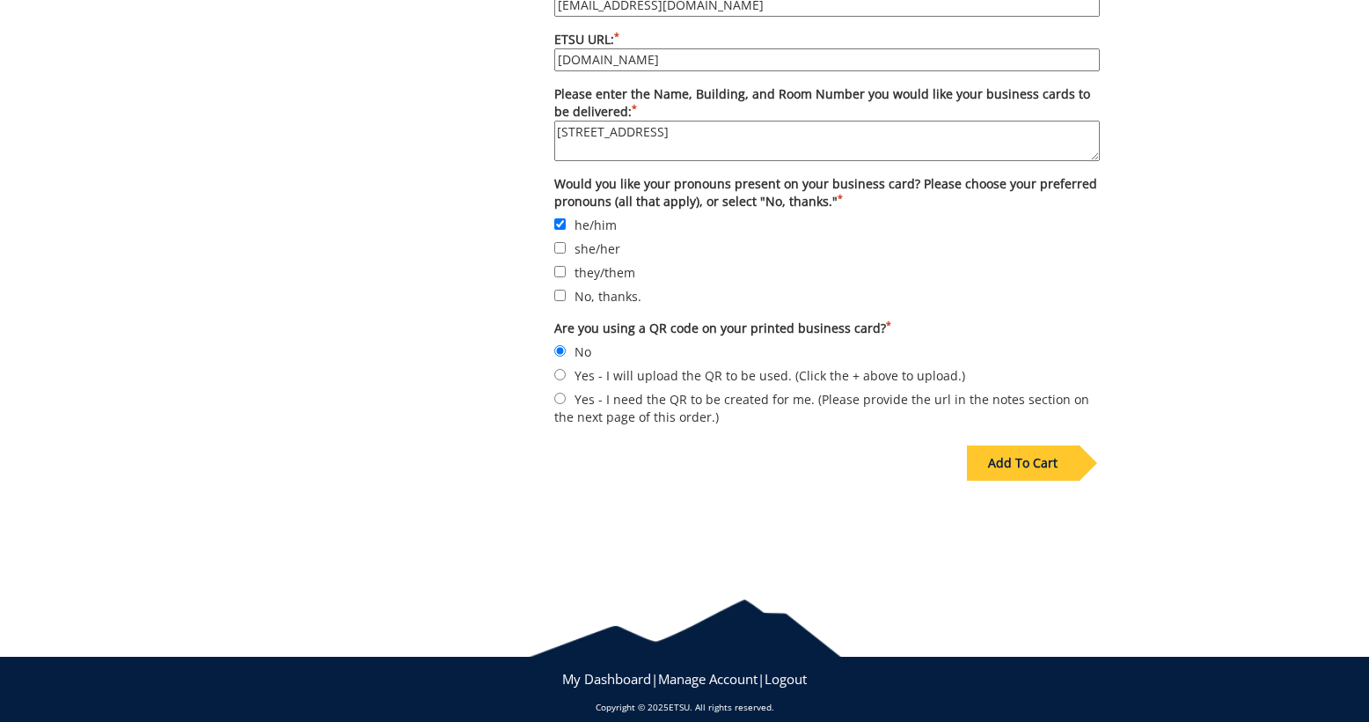
click at [1030, 445] on div "Add To Cart" at bounding box center [1023, 462] width 112 height 35
click at [1036, 451] on div "Add To Cart" at bounding box center [1023, 462] width 112 height 35
click at [1009, 445] on div "Add To Cart" at bounding box center [1023, 462] width 112 height 35
click at [1023, 451] on div "Add To Cart" at bounding box center [1023, 462] width 112 height 35
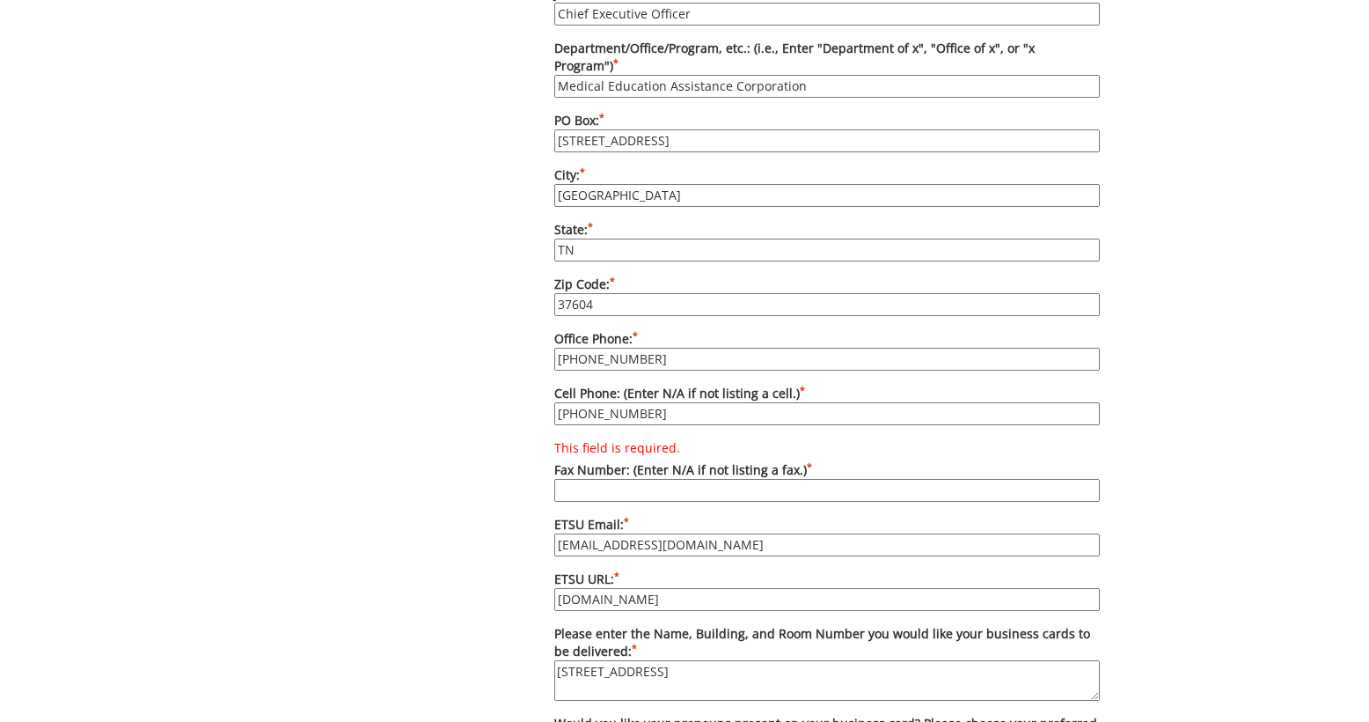
scroll to position [1074, 0]
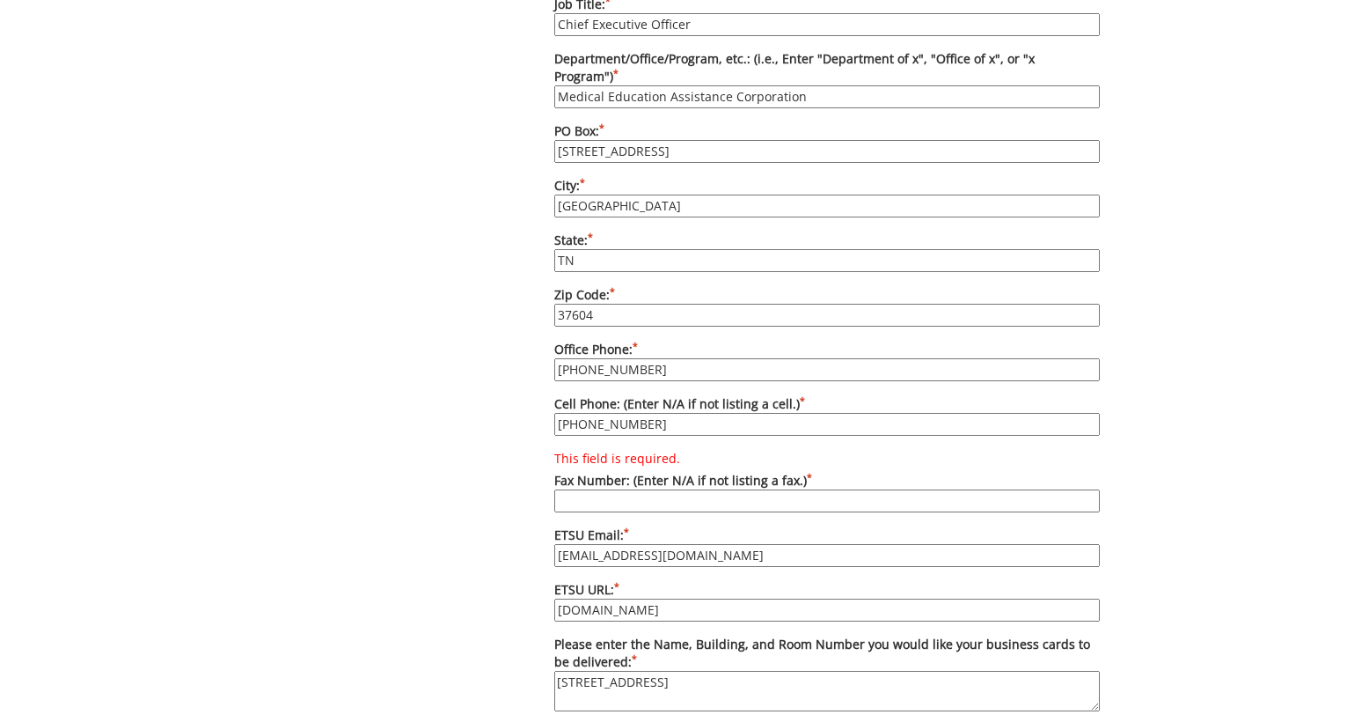
click at [826, 489] on input "This field is required. Fax Number: (Enter N/A if not listing a fax.) *" at bounding box center [827, 500] width 546 height 23
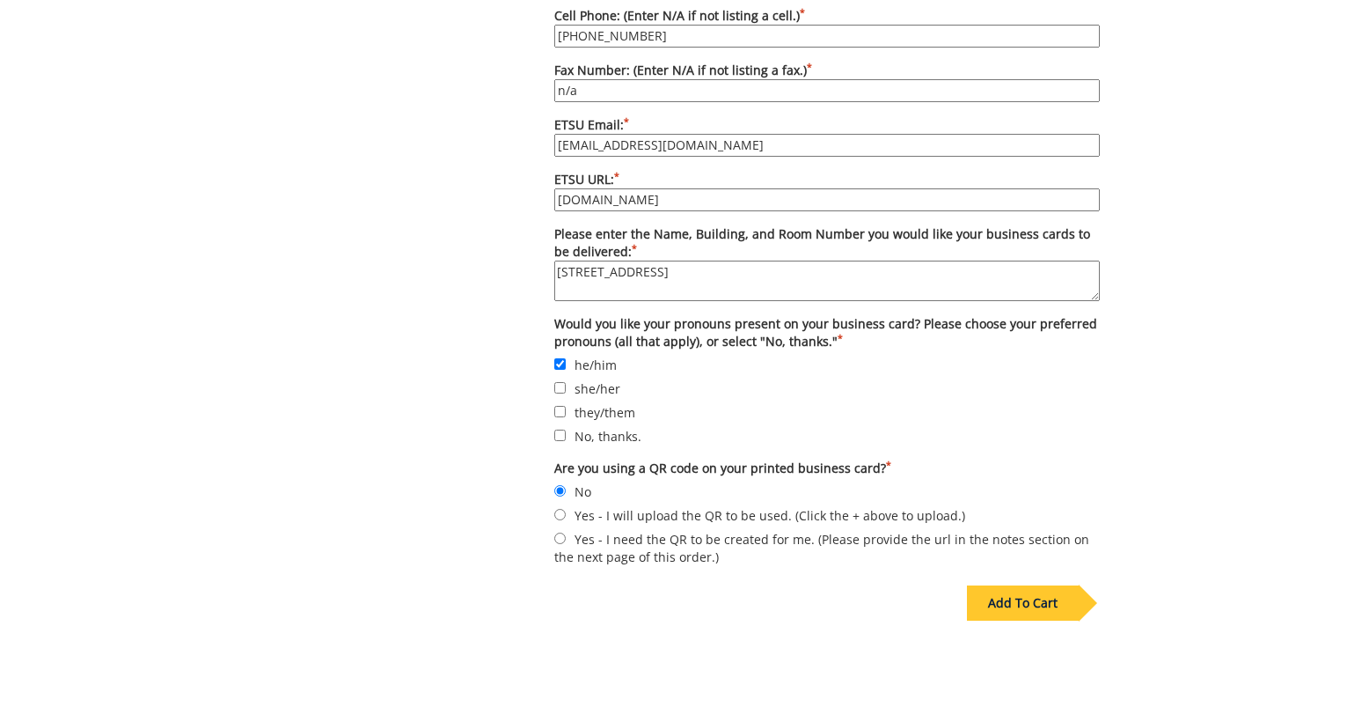
scroll to position [1463, 0]
type input "n/a"
click at [1011, 584] on div "Add To Cart" at bounding box center [1023, 601] width 112 height 35
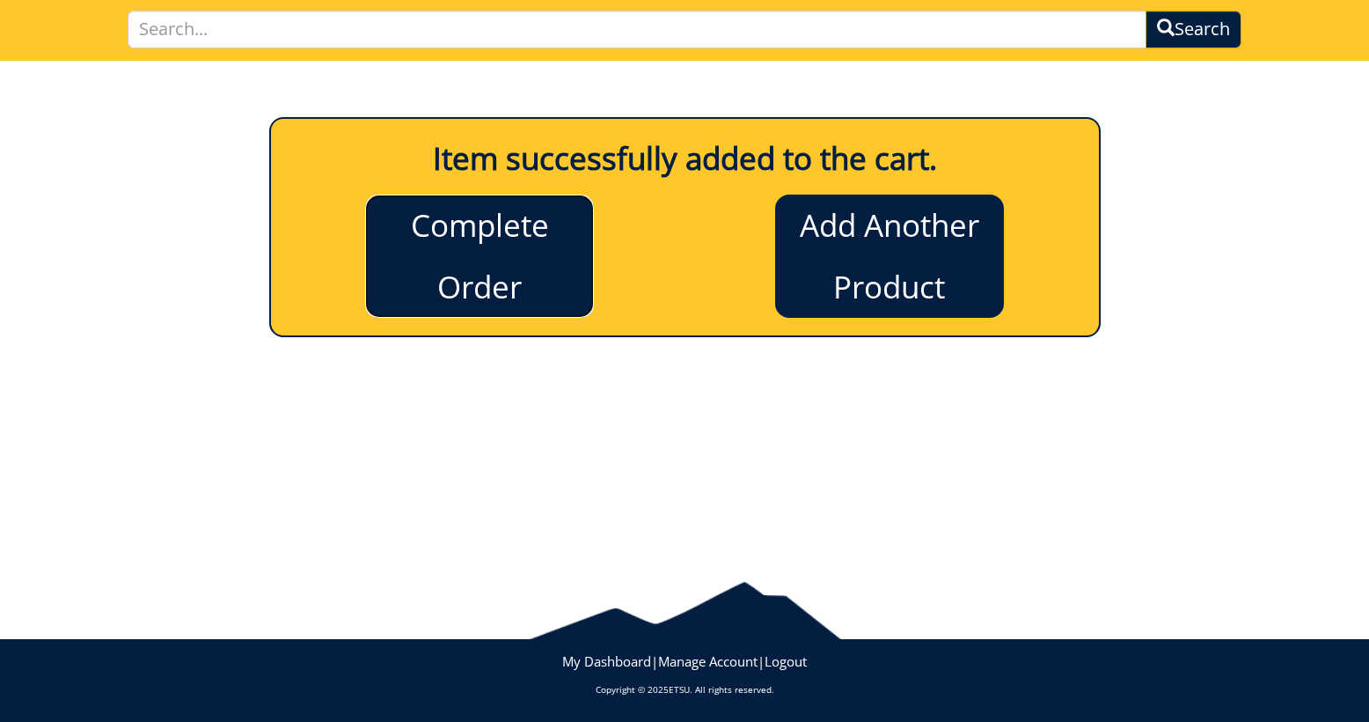
click at [487, 304] on link "Complete Order" at bounding box center [479, 255] width 229 height 123
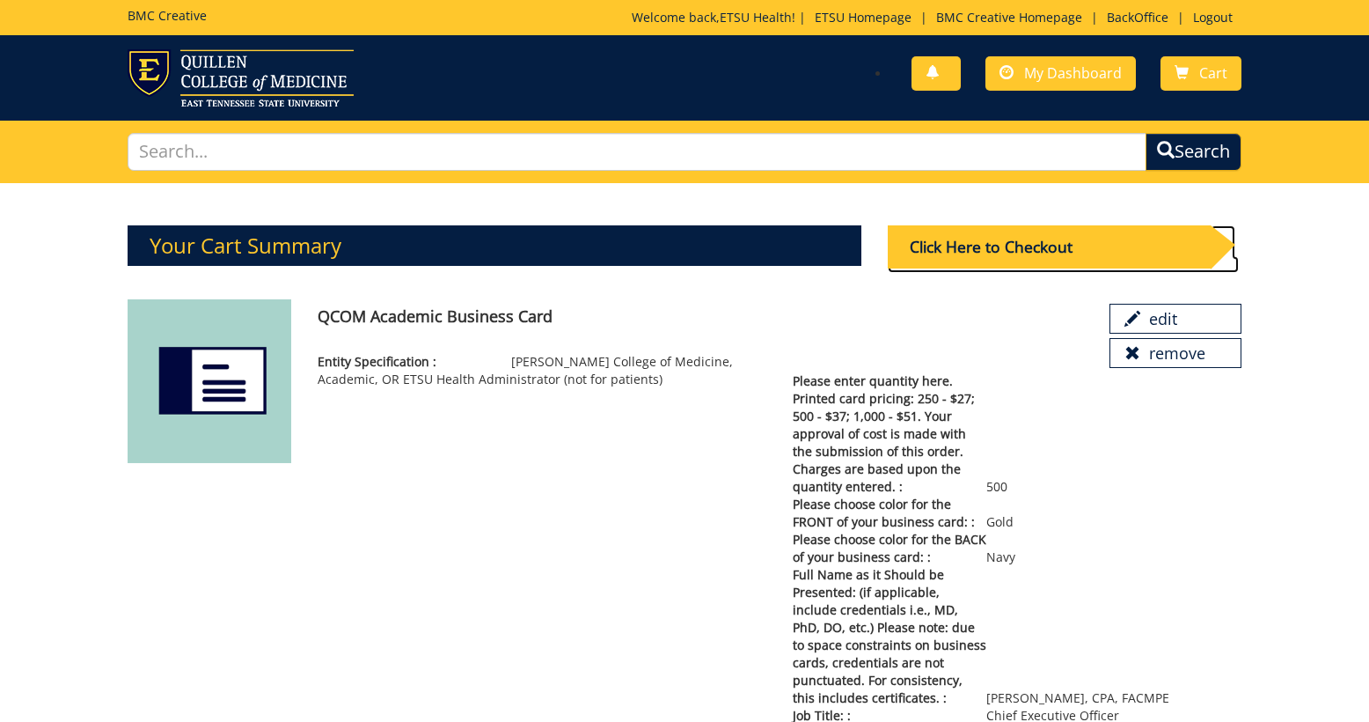
click at [1041, 254] on div "Click Here to Checkout" at bounding box center [1049, 246] width 323 height 43
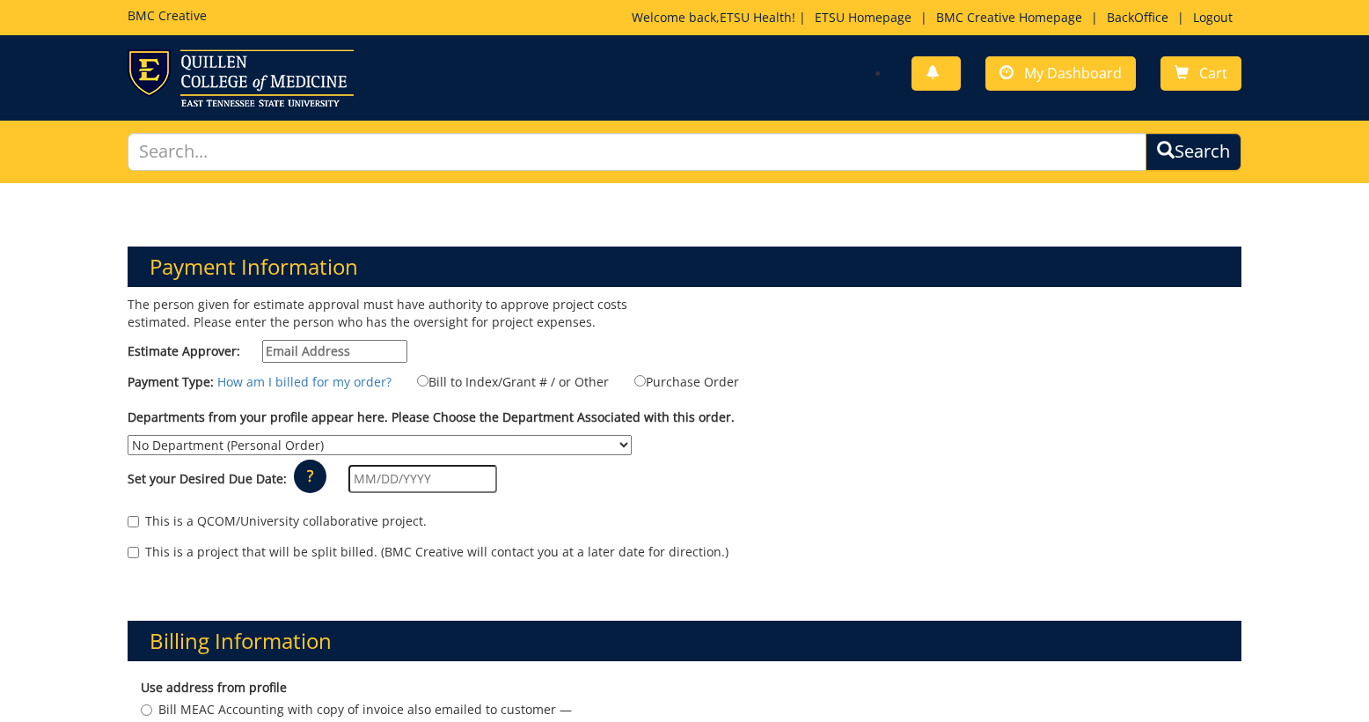
click at [337, 345] on input "Estimate Approver:" at bounding box center [334, 351] width 145 height 23
type input "earlykl@etsu.edu"
click at [432, 383] on label "Bill to Index/Grant # / or Other" at bounding box center [502, 380] width 214 height 19
click at [429, 383] on input "Bill to Index/Grant # / or Other" at bounding box center [422, 380] width 11 height 11
radio input "true"
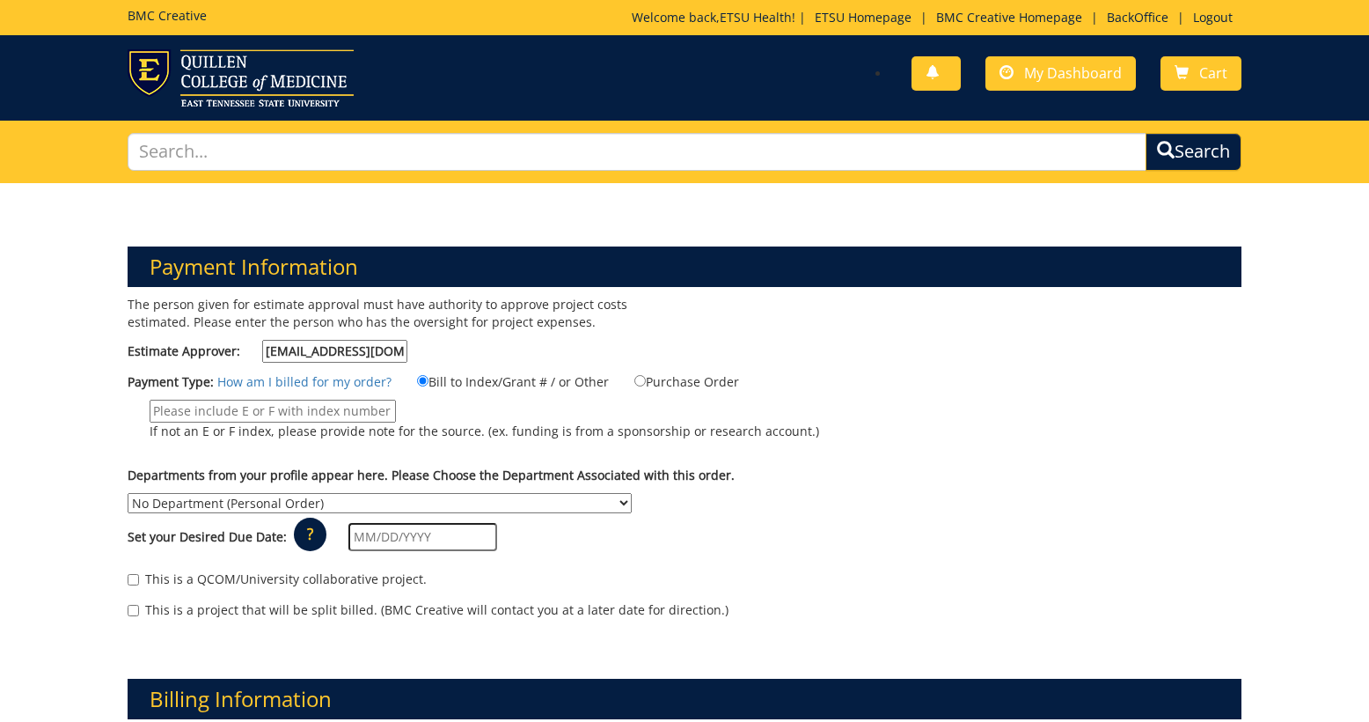
click at [301, 415] on input "If not an E or F index, please provide note for the source. (ex. funding is fro…" at bounding box center [273, 411] width 246 height 23
type input "MEAC"
click at [632, 493] on select "No Department (Personal Order) Academic Affairs COM Anatomy and Cell Biology Bi…" at bounding box center [380, 503] width 504 height 20
select select "263"
click at [632, 493] on select "No Department (Personal Order) Academic Affairs COM Anatomy and Cell Biology Bi…" at bounding box center [380, 503] width 504 height 20
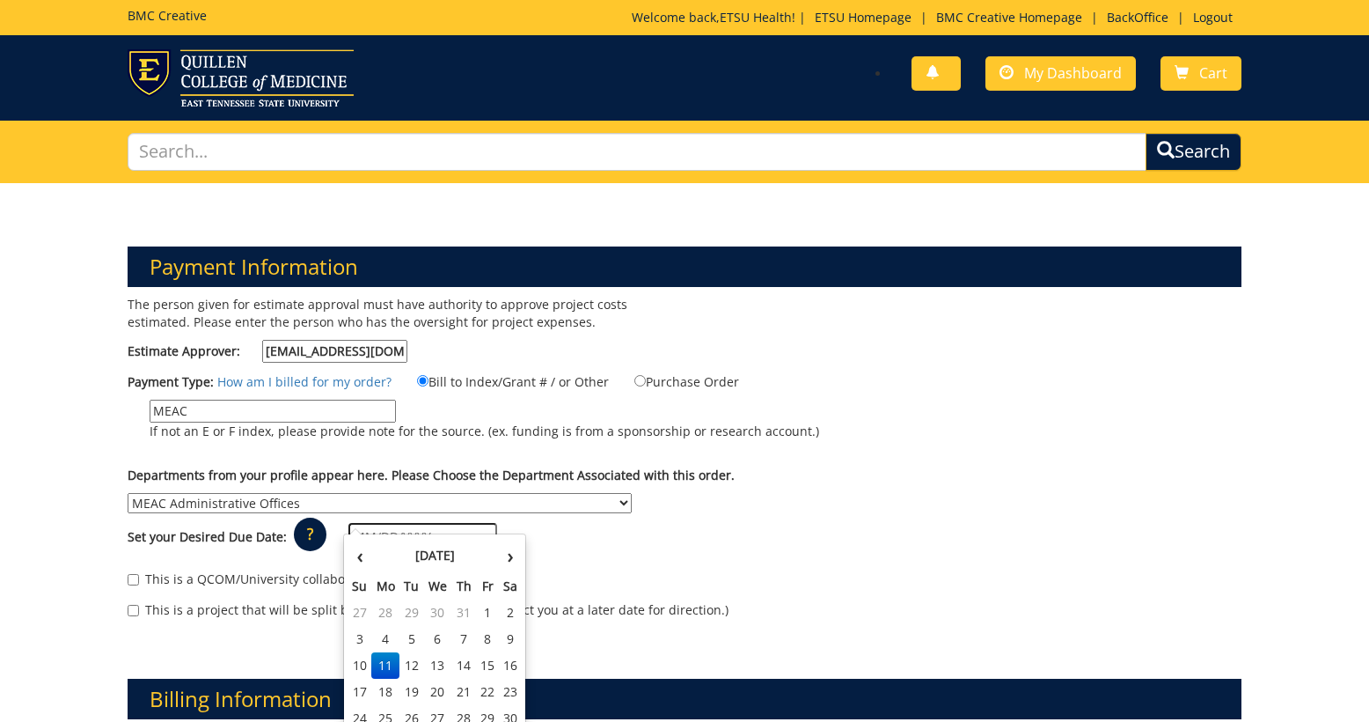
click at [402, 523] on input "text" at bounding box center [423, 537] width 149 height 28
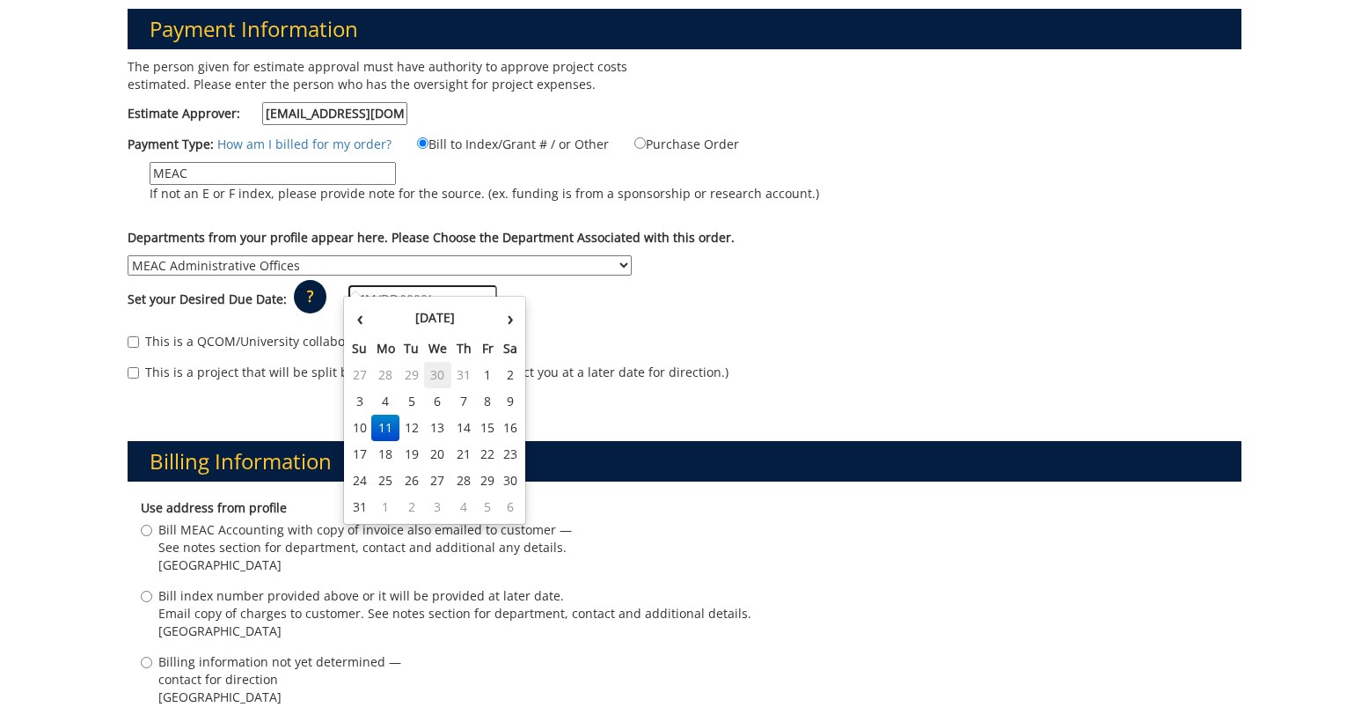
scroll to position [246, 0]
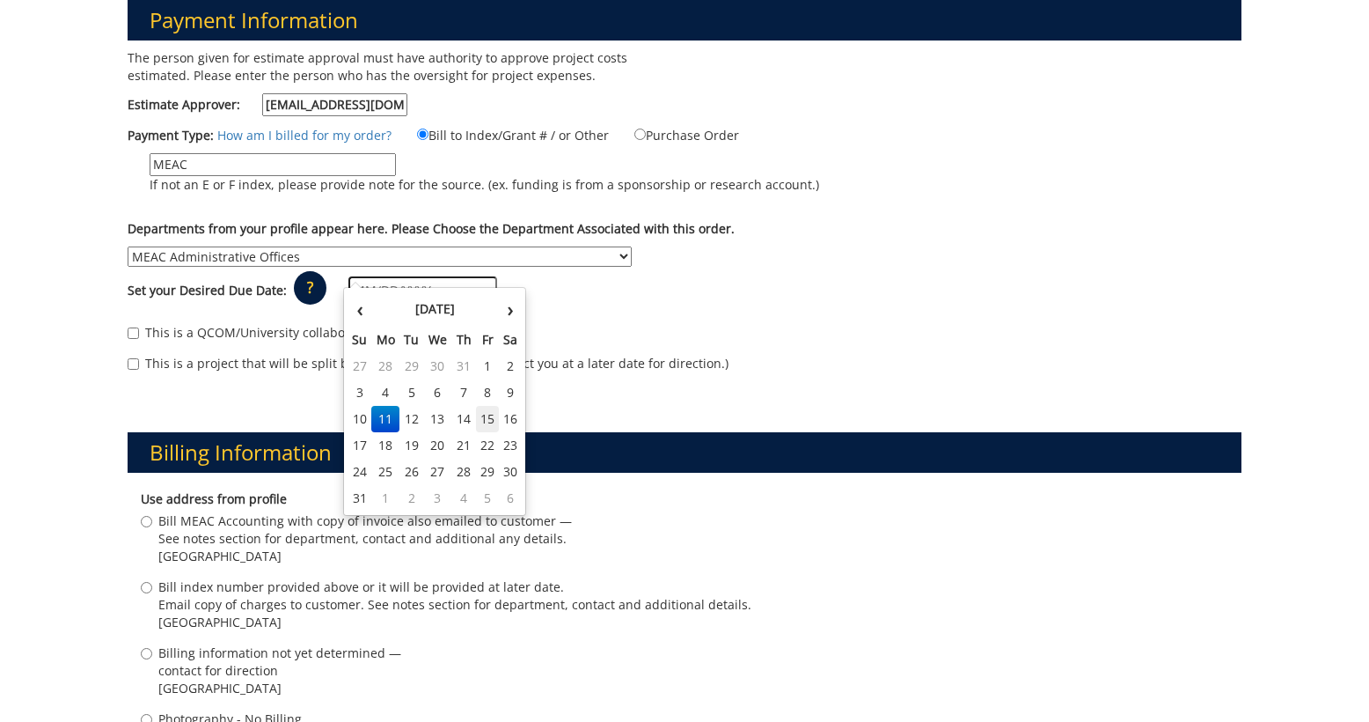
click at [485, 422] on td "15" at bounding box center [488, 419] width 24 height 26
click at [440, 276] on input "08/15/2025" at bounding box center [423, 290] width 149 height 28
click at [470, 417] on td "14" at bounding box center [463, 419] width 25 height 26
type input "[DATE]"
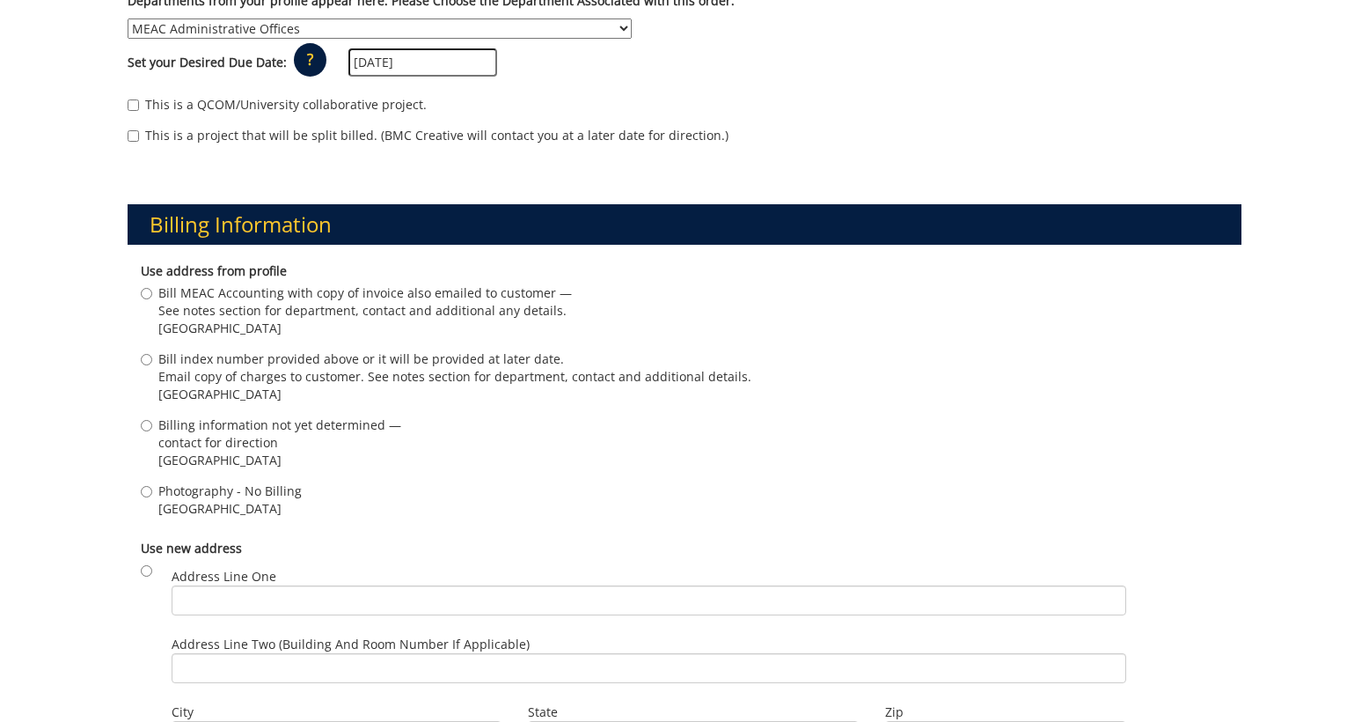
scroll to position [490, 0]
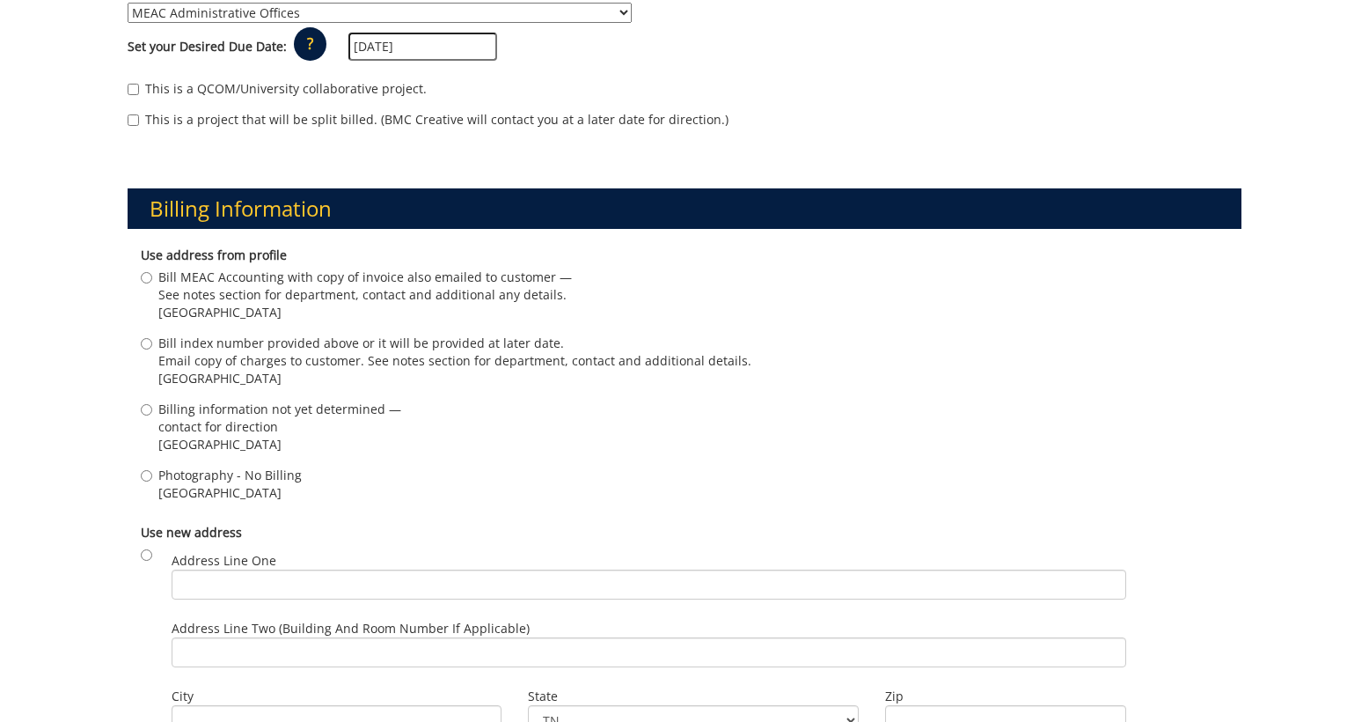
click at [204, 286] on span "See notes section for department, contact and additional any details." at bounding box center [365, 295] width 414 height 18
click at [152, 272] on input "Bill MEAC Accounting with copy of invoice also emailed to customer — See notes …" at bounding box center [146, 277] width 11 height 11
radio input "true"
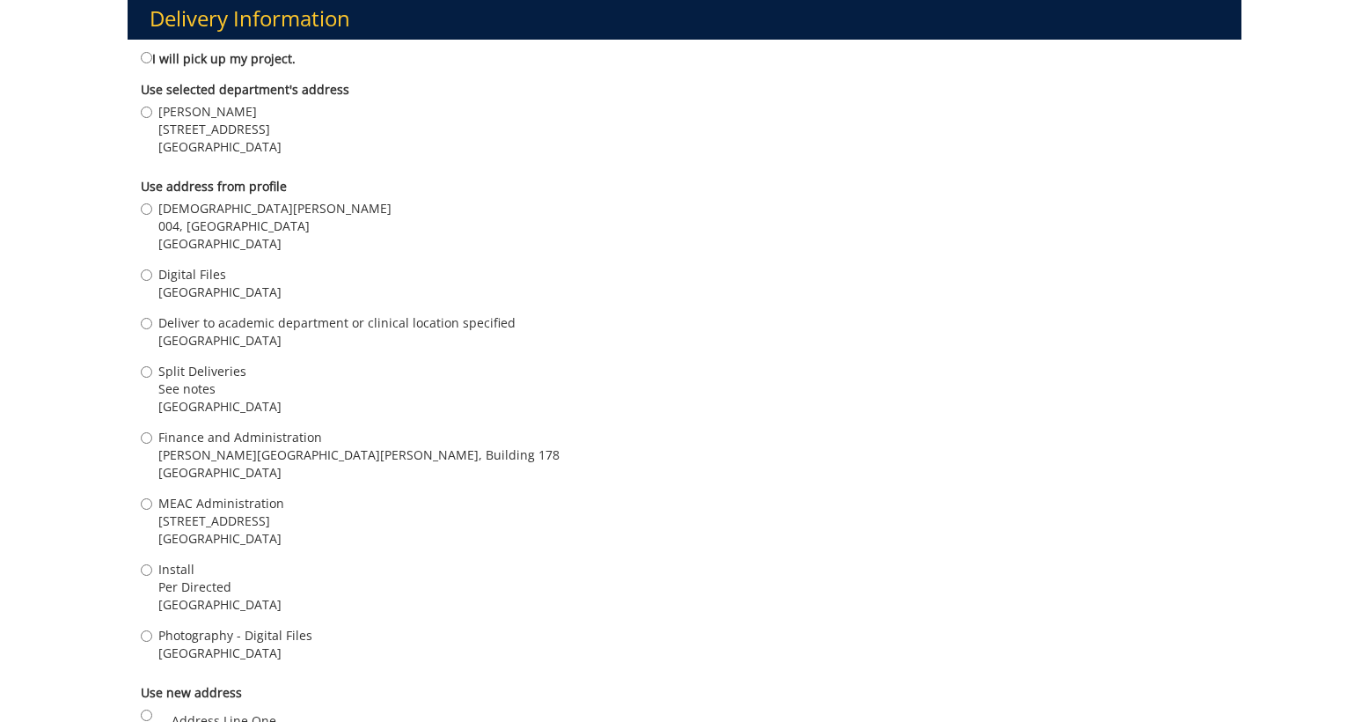
scroll to position [1320, 0]
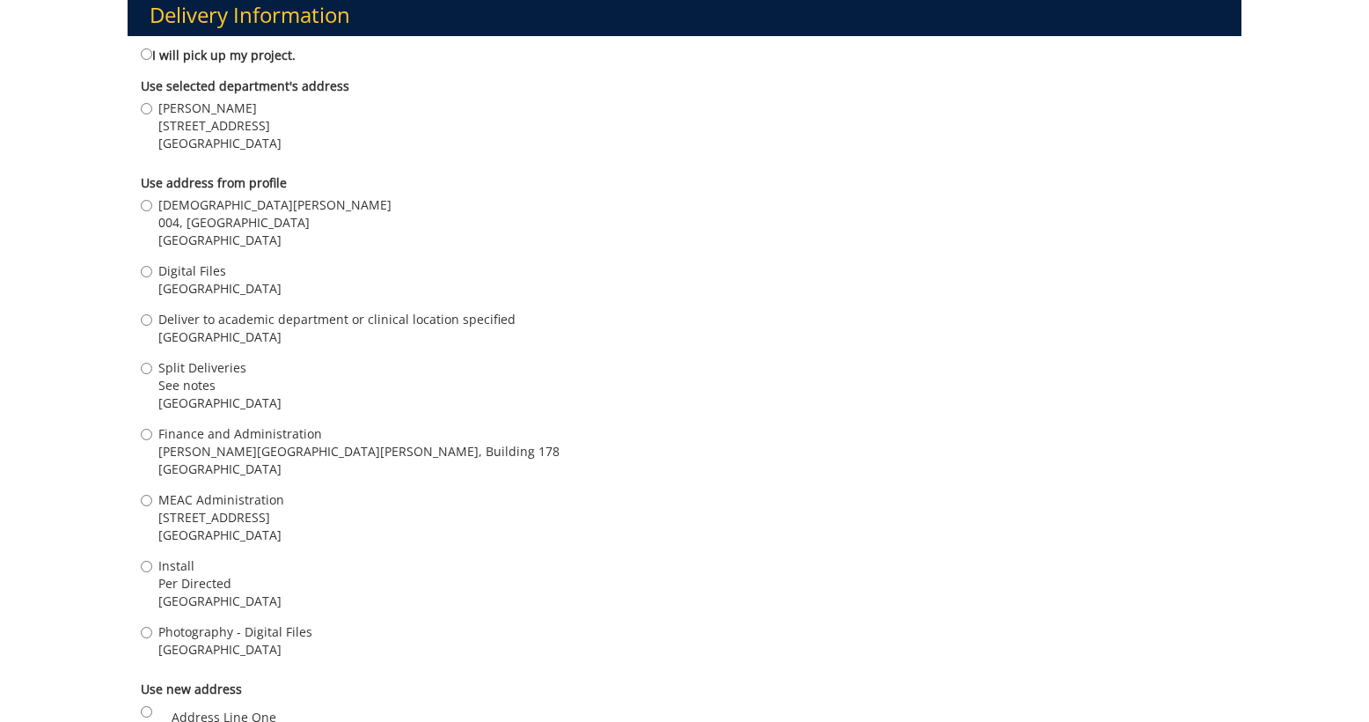
click at [246, 491] on span "MEAC Administration" at bounding box center [221, 500] width 126 height 18
click at [152, 495] on input "MEAC Administration 101 Med Tech Parkway, Suite 306 Johnson City , TN 37614" at bounding box center [146, 500] width 11 height 11
radio input "true"
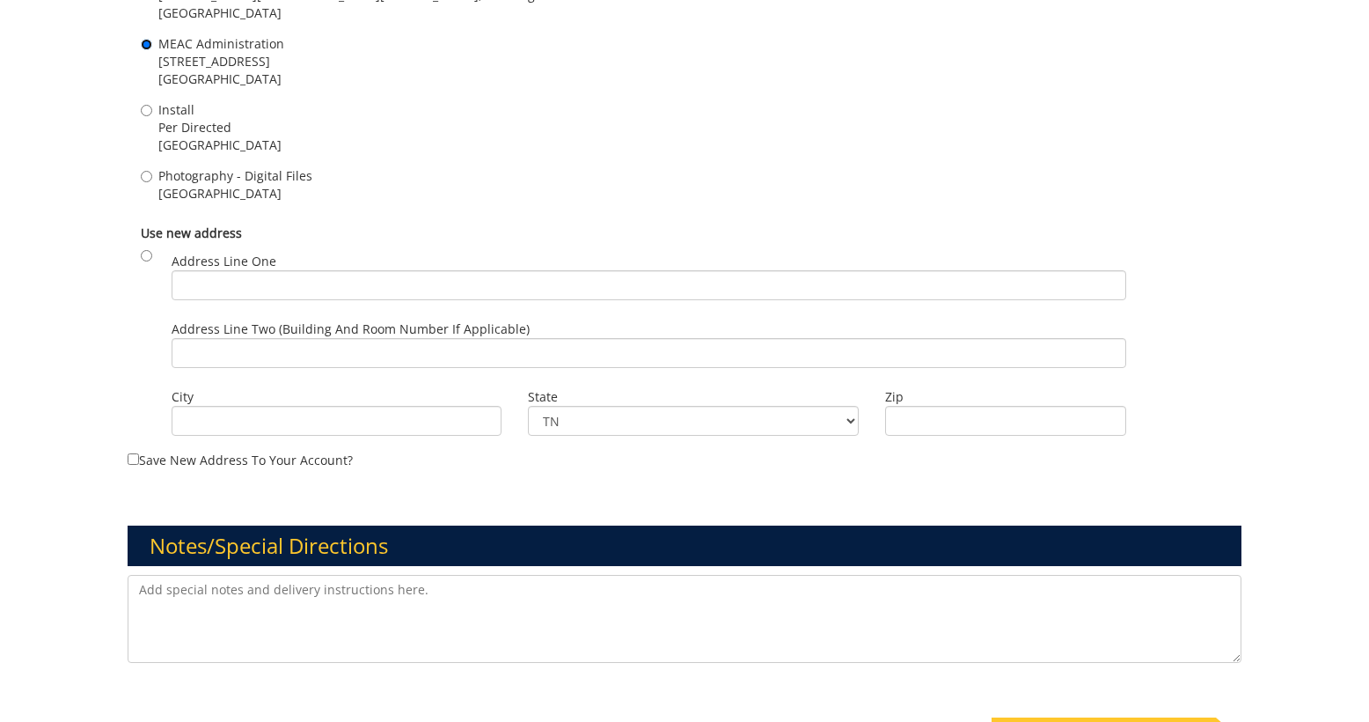
scroll to position [1875, 0]
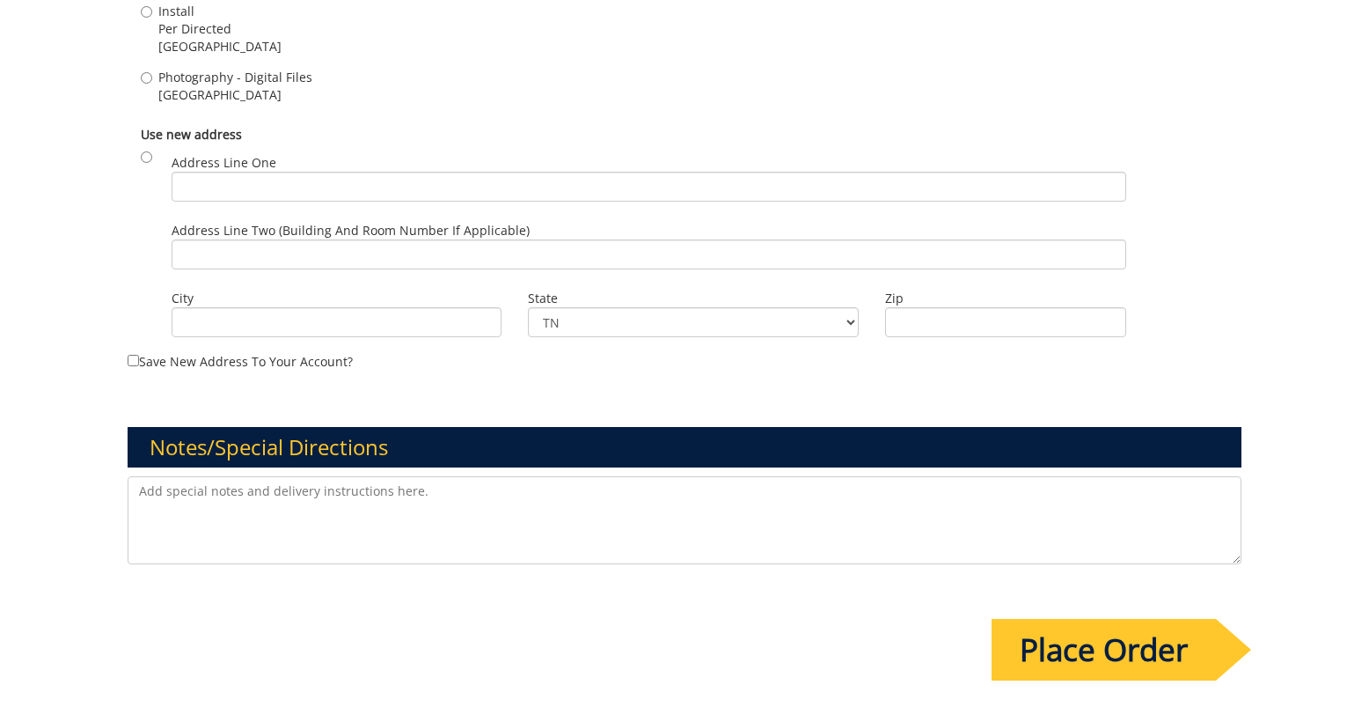
click at [1085, 644] on input "Place Order" at bounding box center [1104, 650] width 224 height 62
